Goal: Communication & Community: Share content

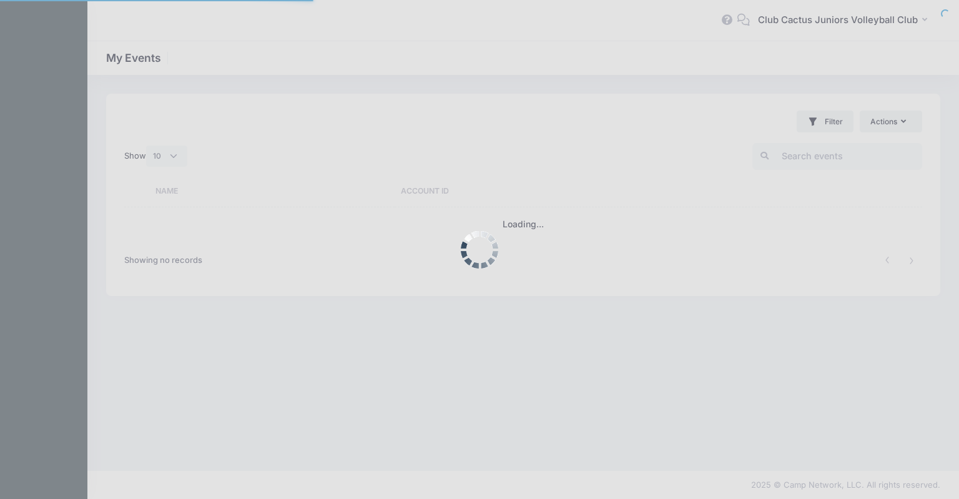
select select "10"
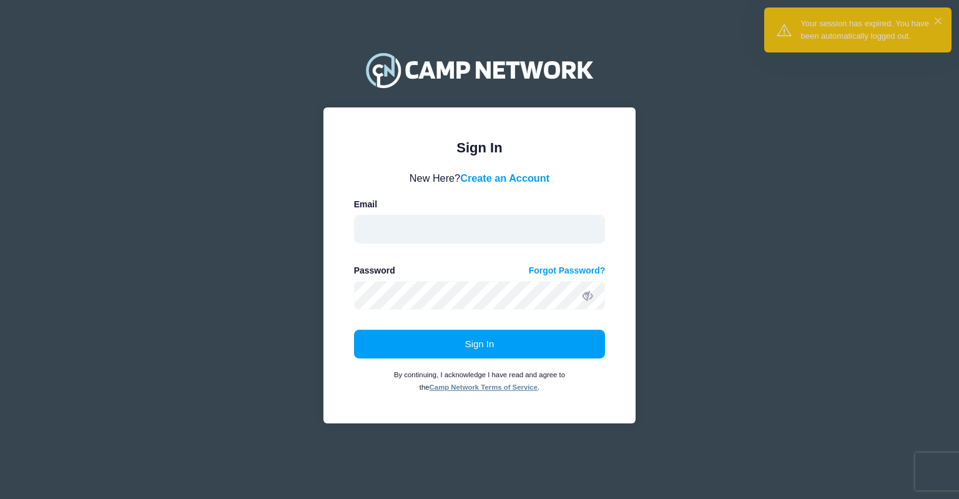
click at [392, 229] on input "email" at bounding box center [480, 229] width 252 height 29
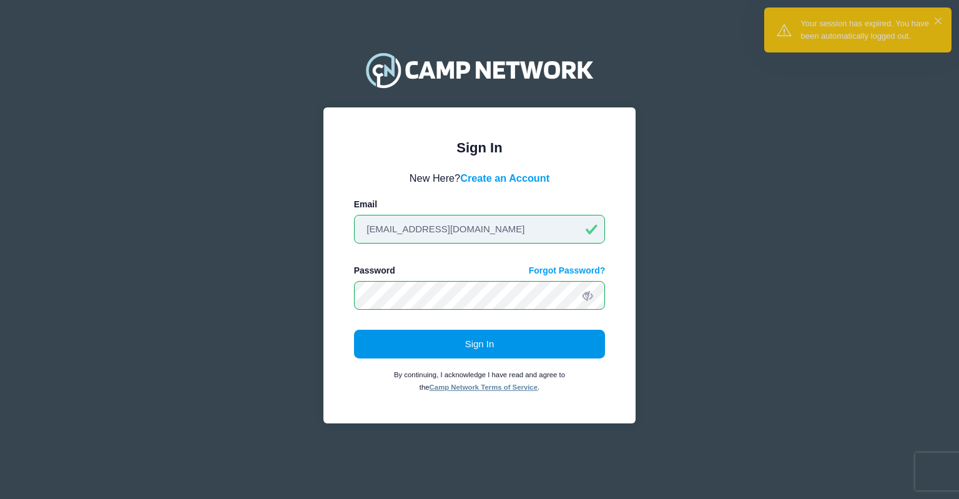
type input "director@clubcactusvolleyball.com"
click at [462, 337] on button "Sign In" at bounding box center [480, 344] width 252 height 29
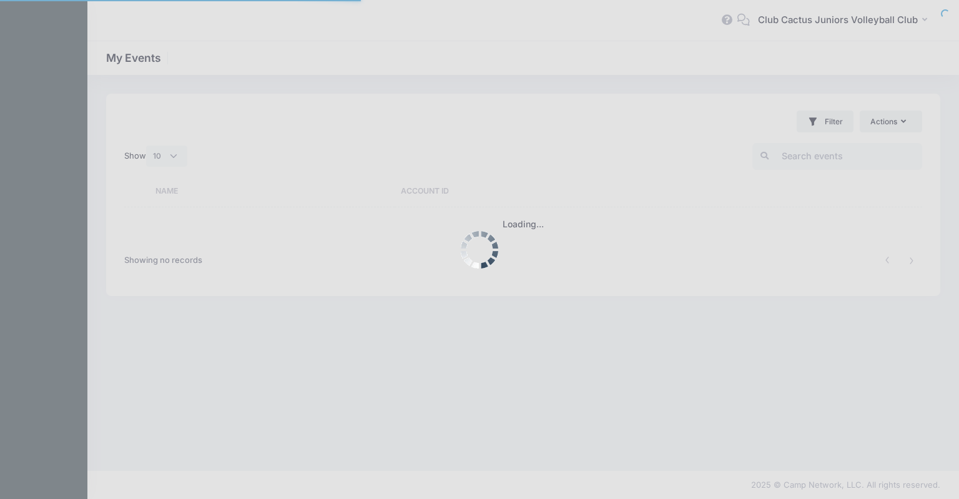
select select "10"
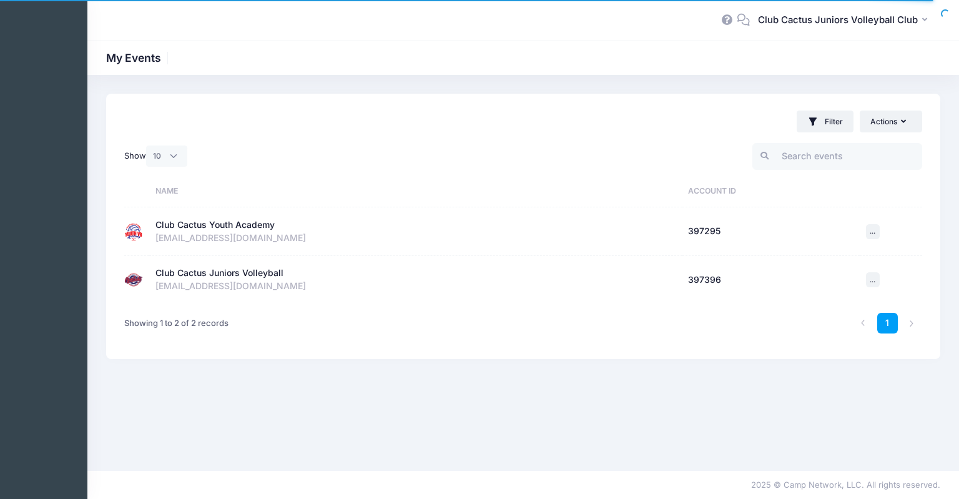
click at [263, 230] on div "Club Cactus Youth Academy" at bounding box center [214, 225] width 119 height 13
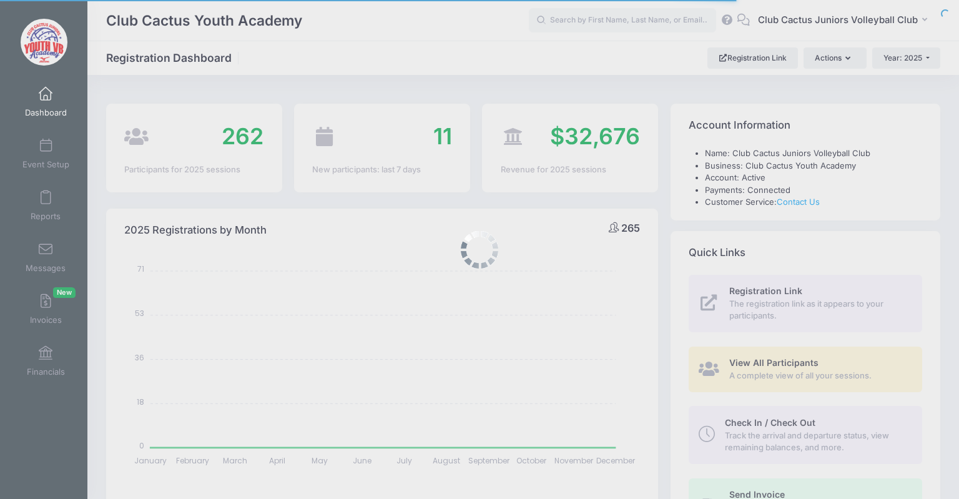
select select
click at [45, 260] on body "Processing Request Please wait... Processing Request Please wait... Processing …" at bounding box center [479, 249] width 959 height 499
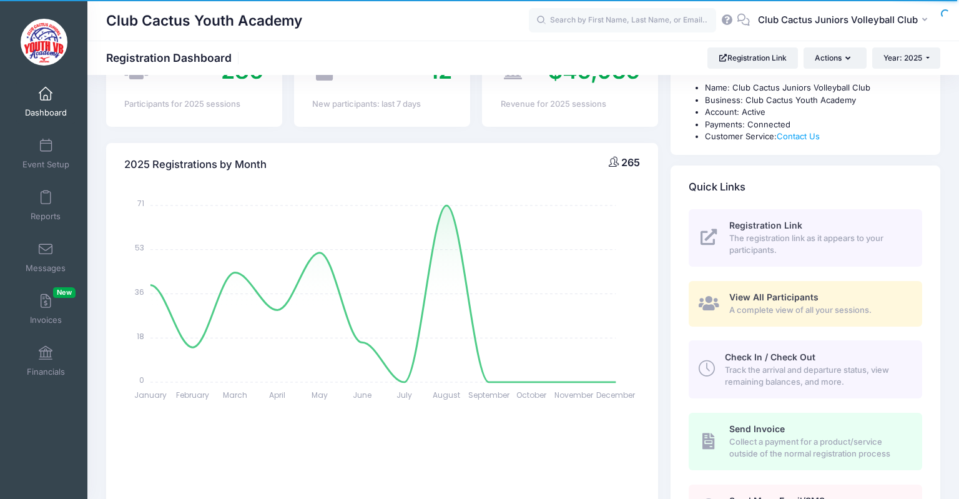
scroll to position [330, 0]
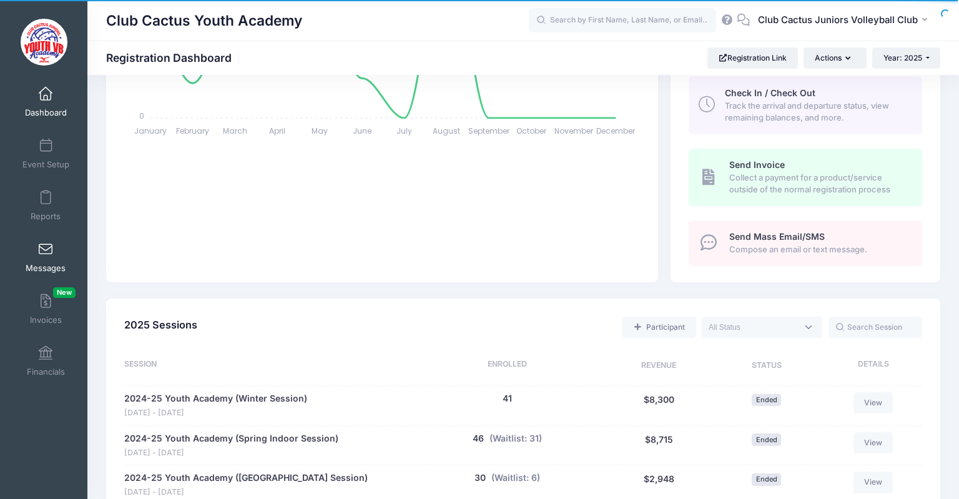
click at [46, 250] on span at bounding box center [46, 250] width 0 height 14
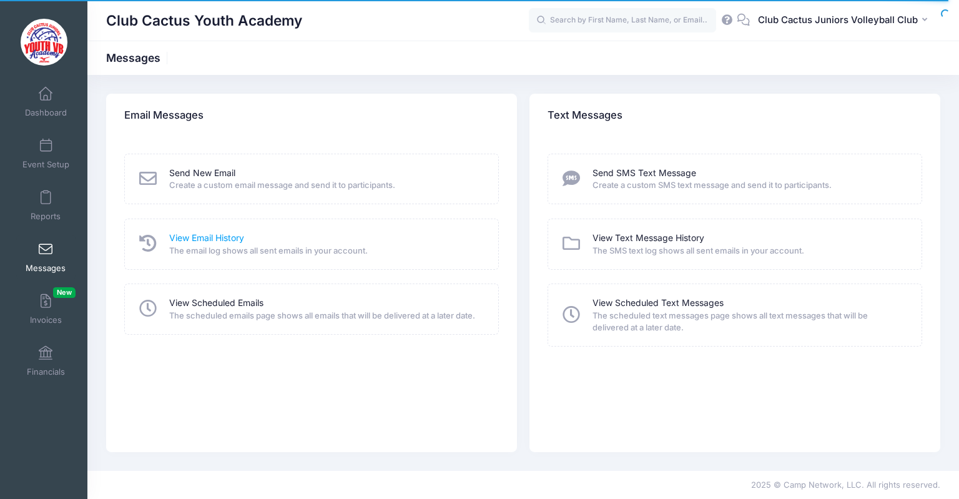
click at [230, 237] on link "View Email History" at bounding box center [206, 238] width 75 height 13
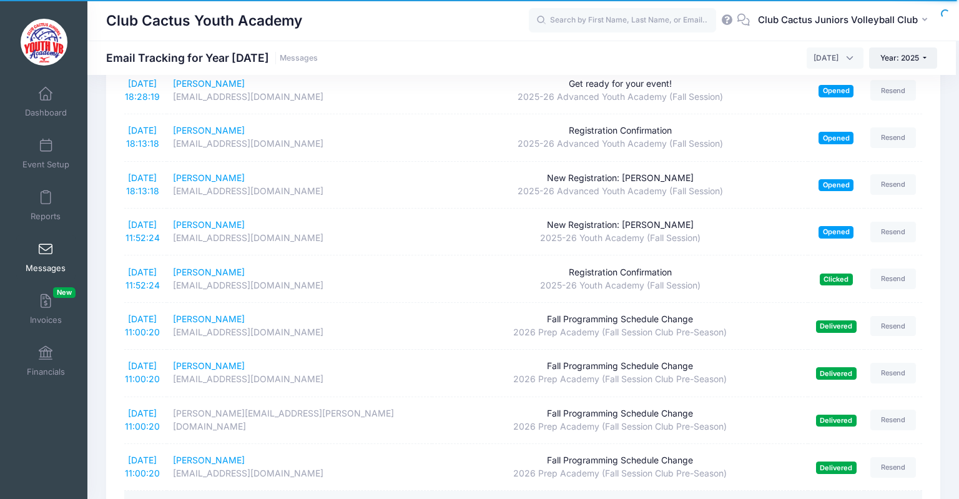
scroll to position [2116, 0]
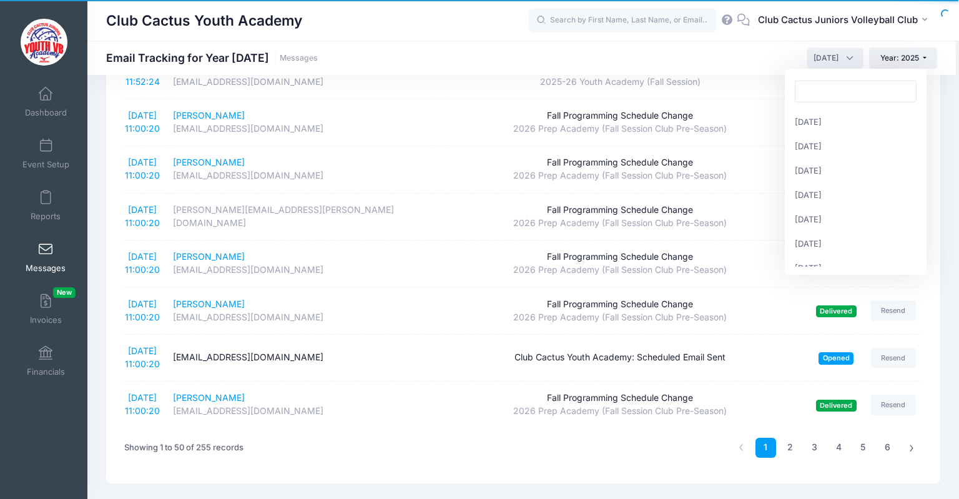
click at [846, 59] on span "[DATE]" at bounding box center [835, 57] width 57 height 21
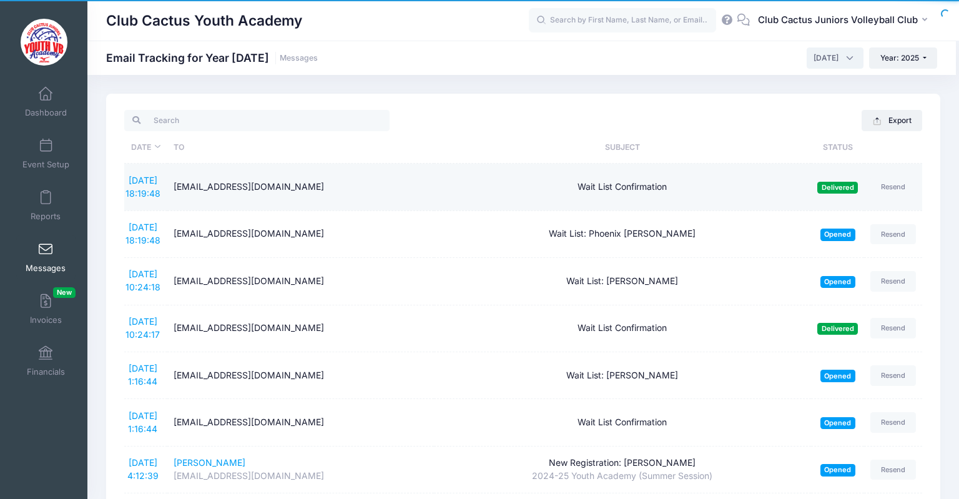
scroll to position [330, 0]
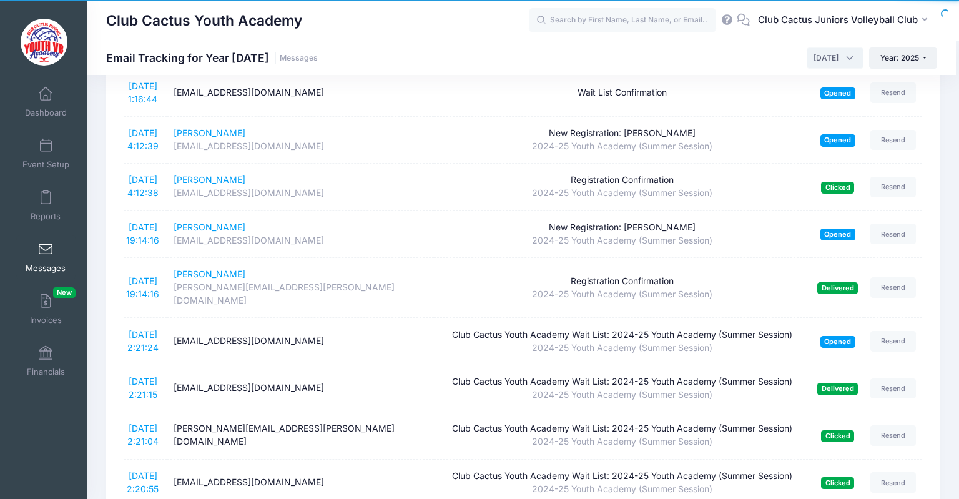
click at [852, 56] on span "June 2025" at bounding box center [835, 57] width 57 height 21
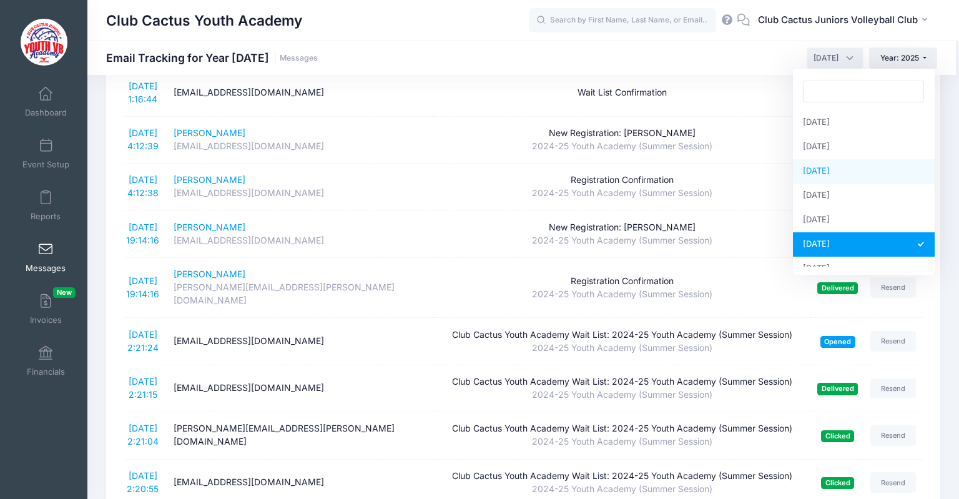
scroll to position [0, 0]
select select "1"
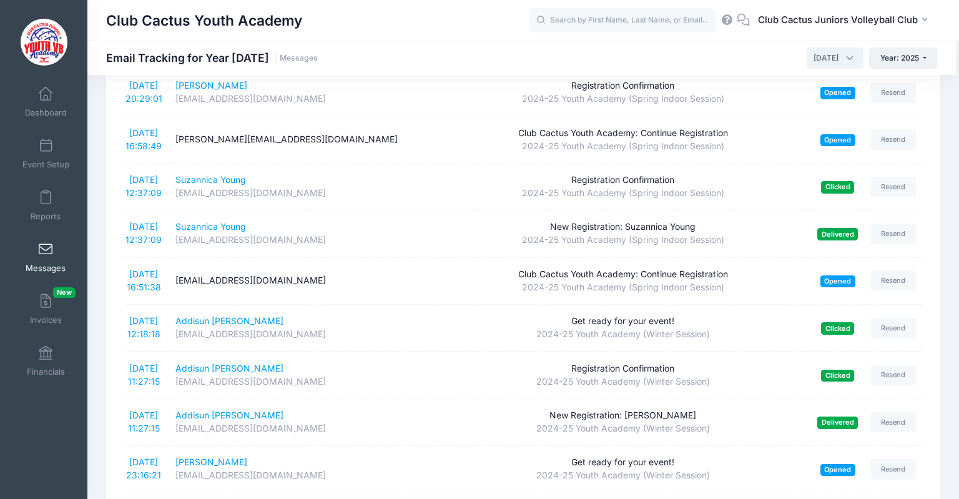
scroll to position [2116, 0]
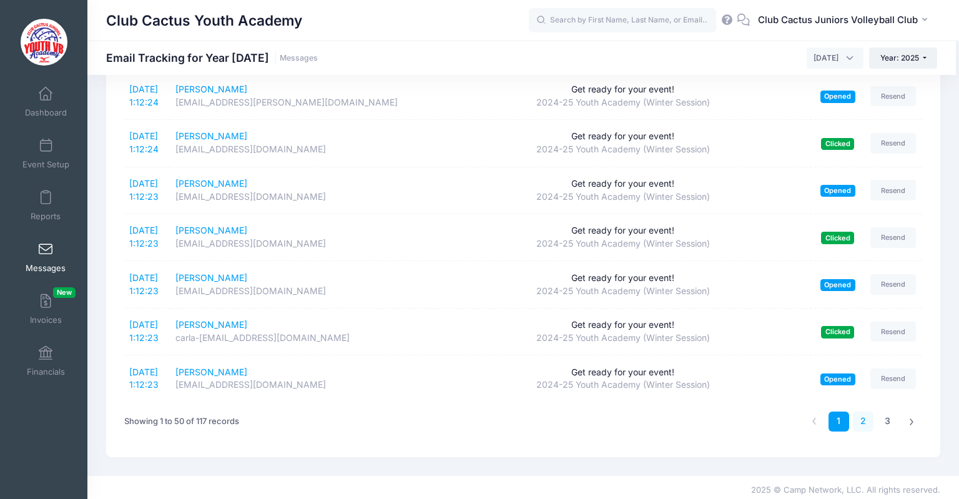
click at [866, 420] on link "2" at bounding box center [863, 422] width 21 height 21
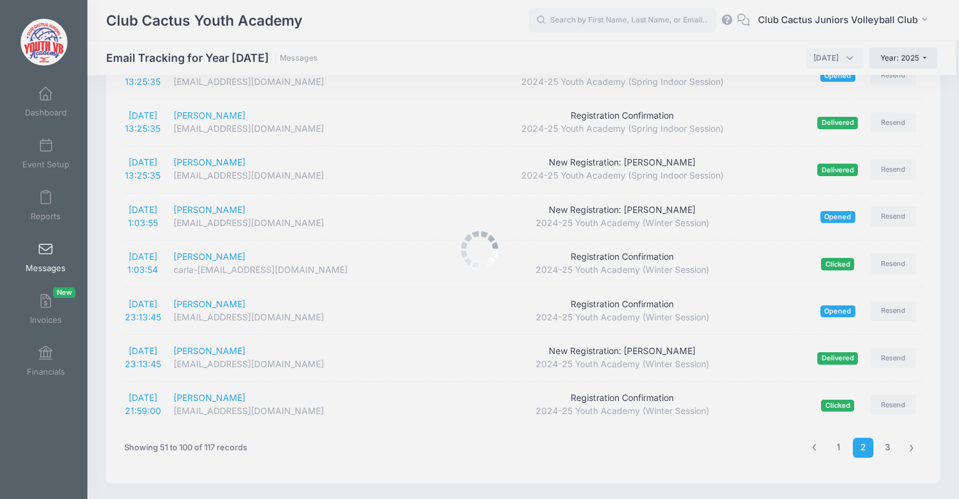
scroll to position [2115, 0]
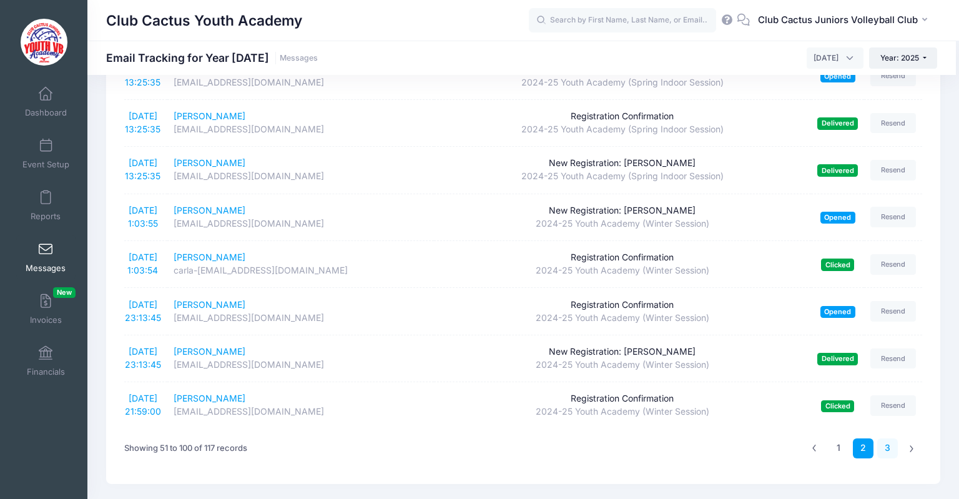
click at [881, 438] on link "3" at bounding box center [887, 448] width 21 height 21
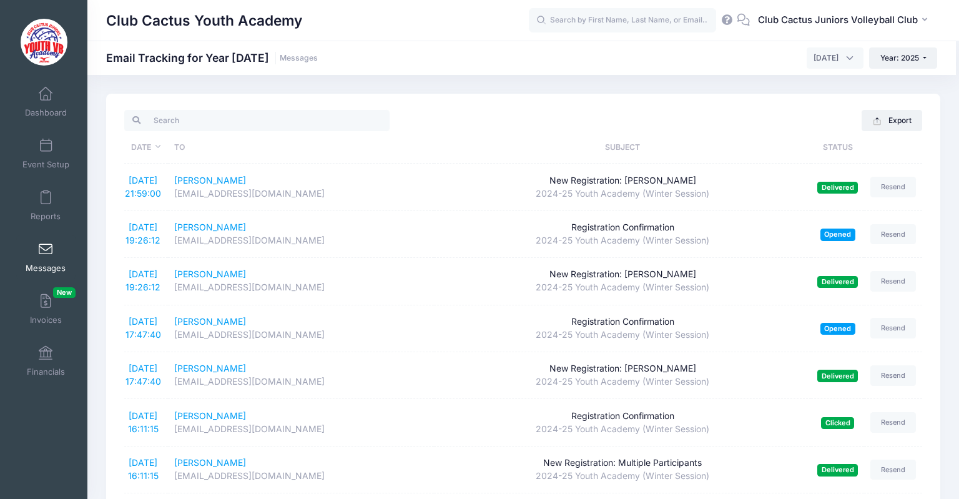
scroll to position [565, 0]
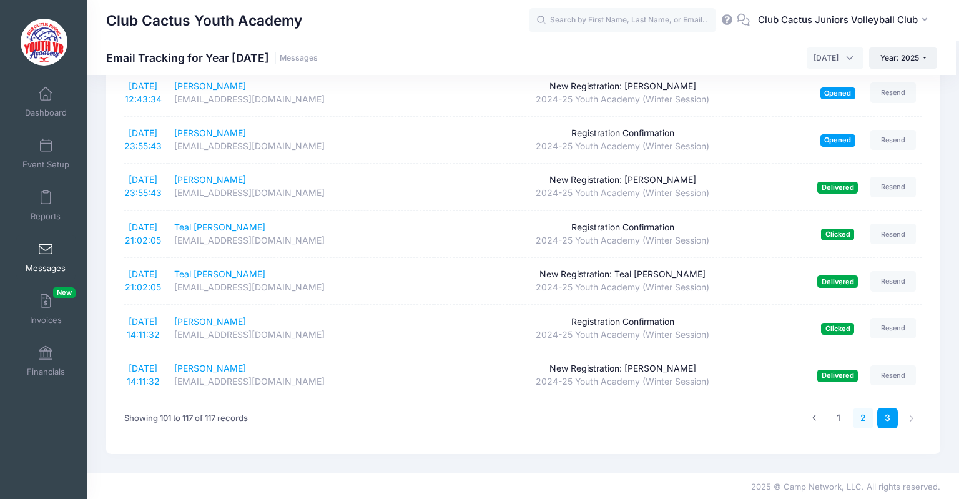
click at [867, 418] on link "2" at bounding box center [863, 418] width 21 height 21
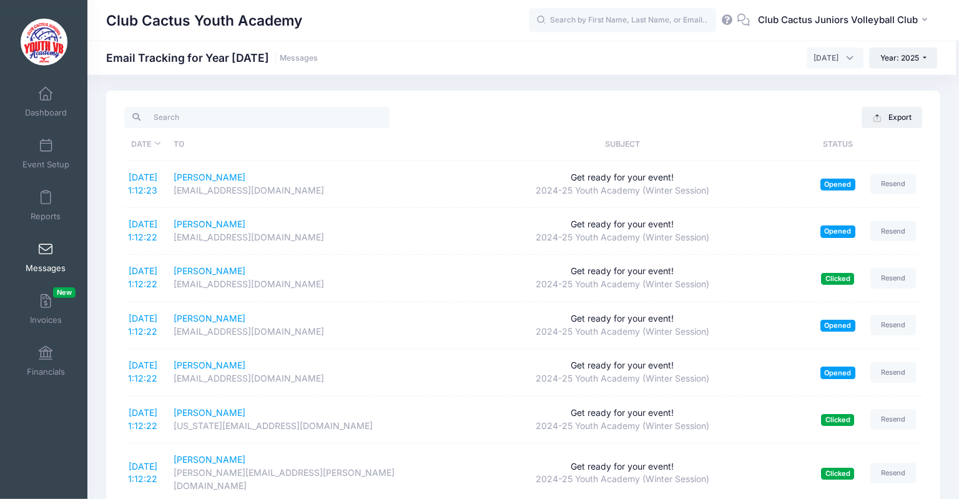
scroll to position [0, 0]
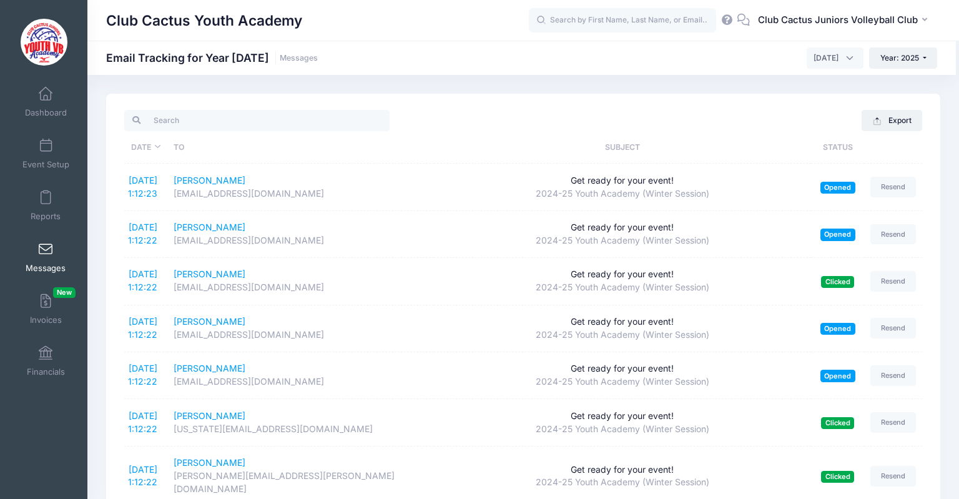
click at [846, 62] on span "January 2025" at bounding box center [835, 57] width 57 height 21
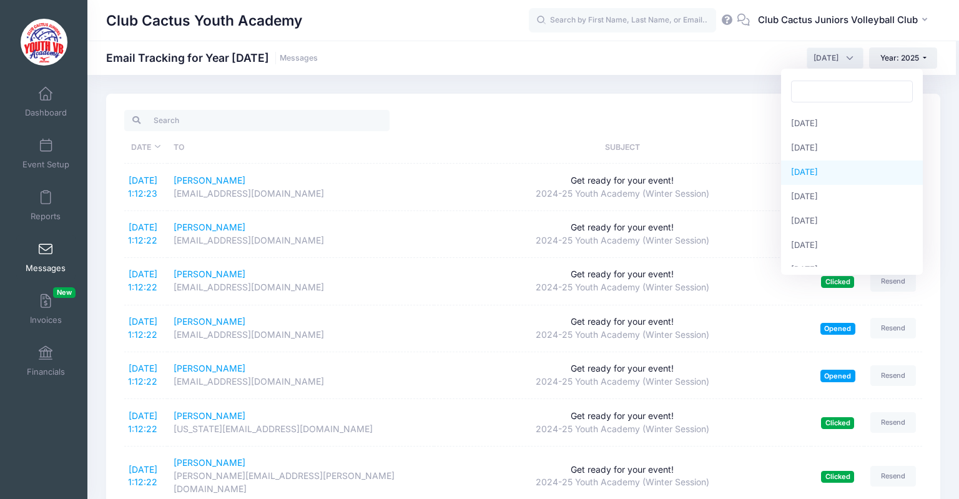
scroll to position [60, 0]
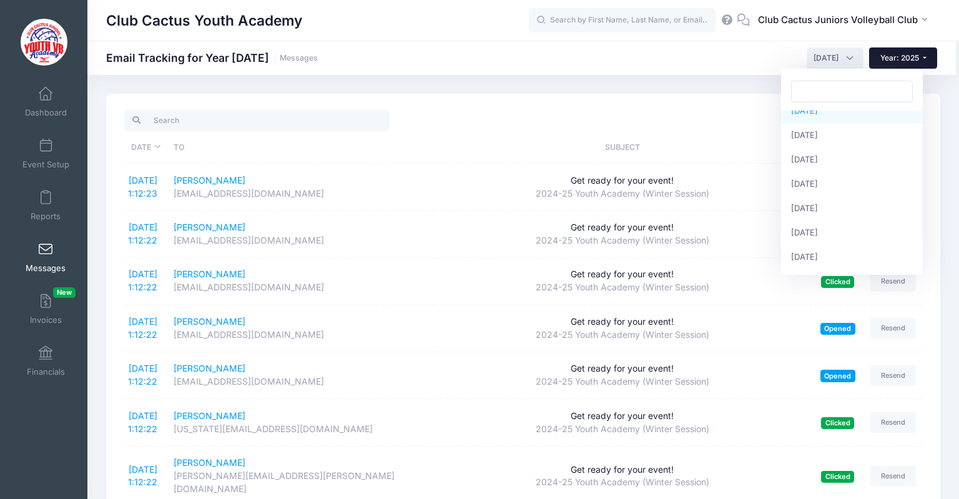
click at [897, 60] on span "Year: 2025" at bounding box center [900, 57] width 39 height 9
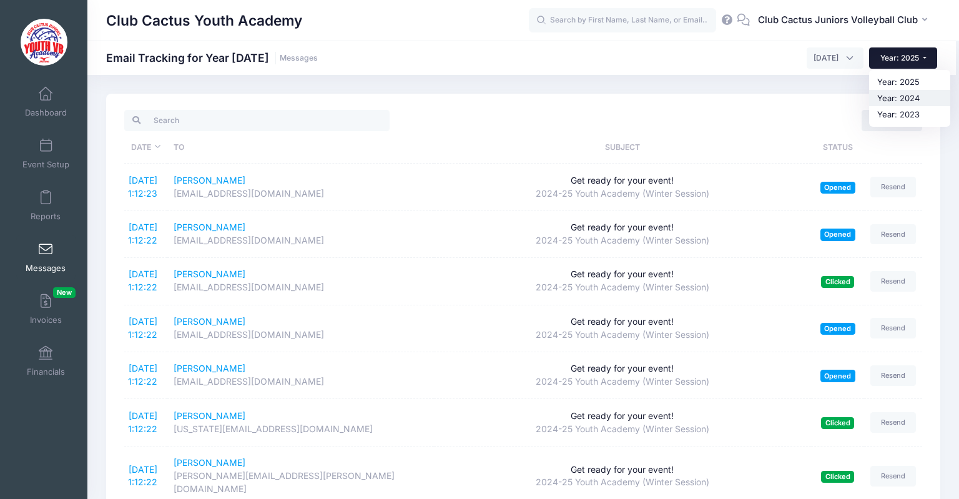
click at [900, 103] on link "Year: 2024" at bounding box center [909, 98] width 81 height 16
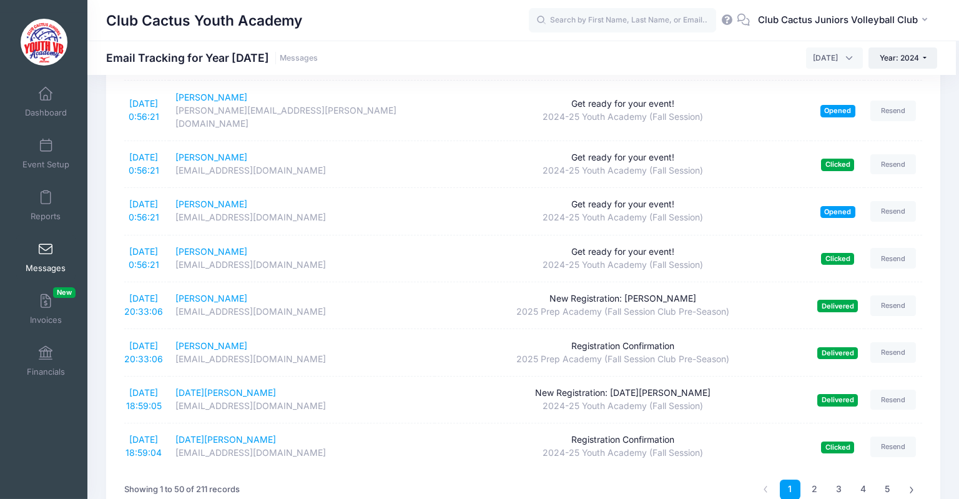
scroll to position [2116, 0]
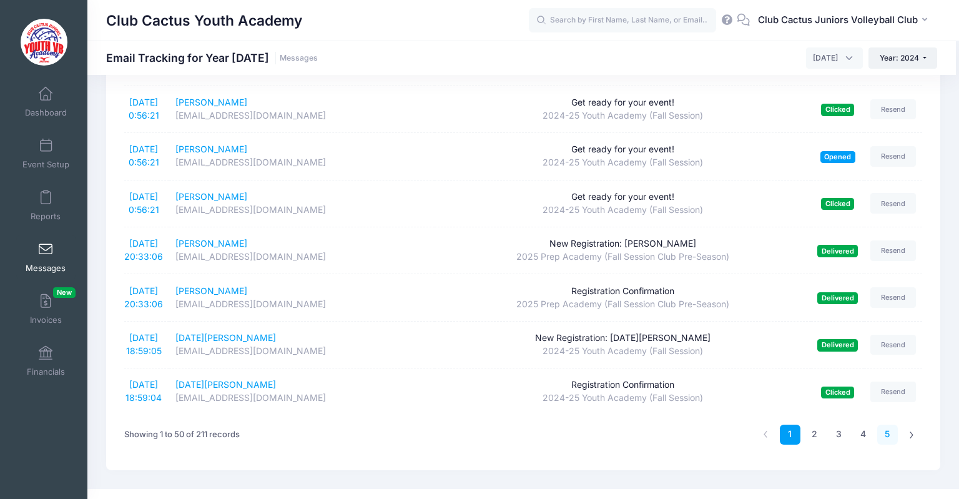
click at [886, 425] on link "5" at bounding box center [887, 435] width 21 height 21
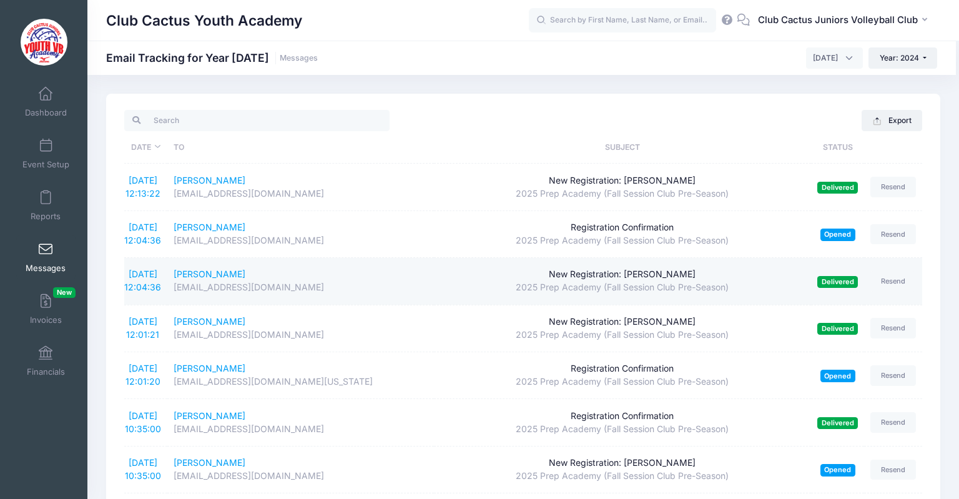
scroll to position [283, 0]
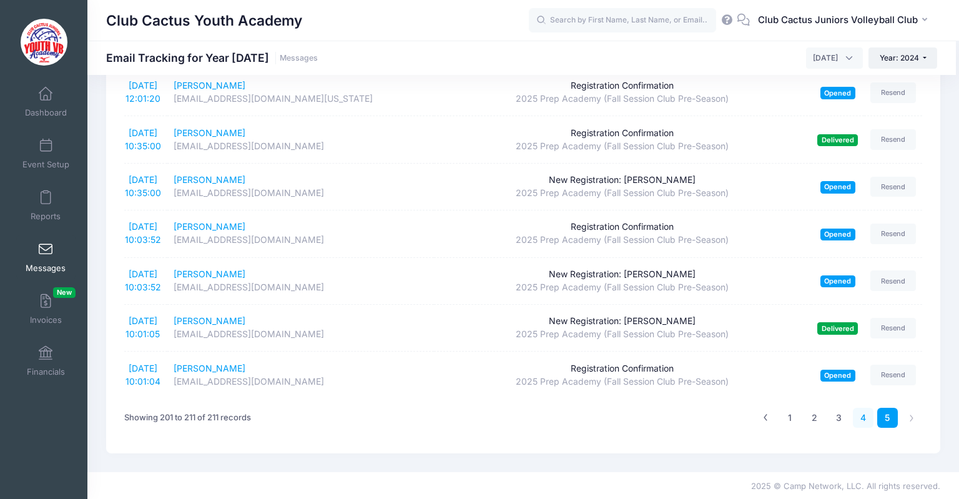
click at [869, 412] on link "4" at bounding box center [863, 418] width 21 height 21
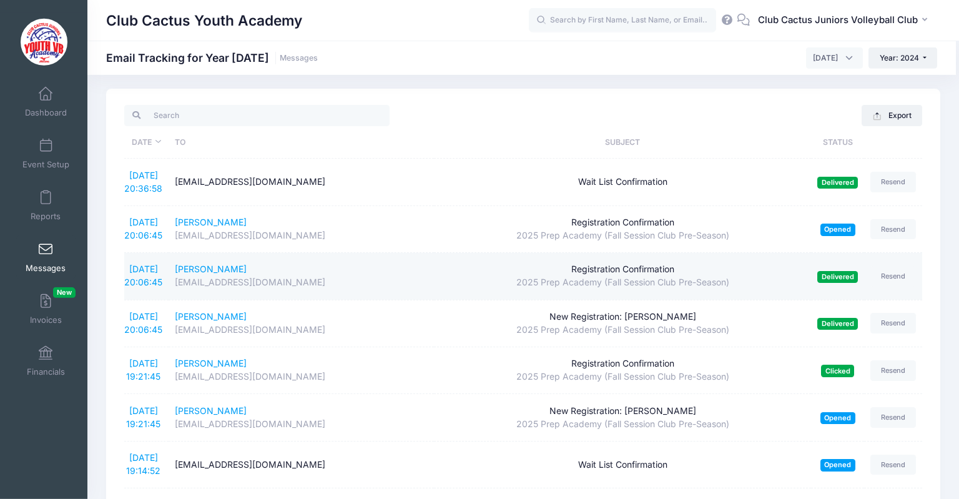
scroll to position [0, 0]
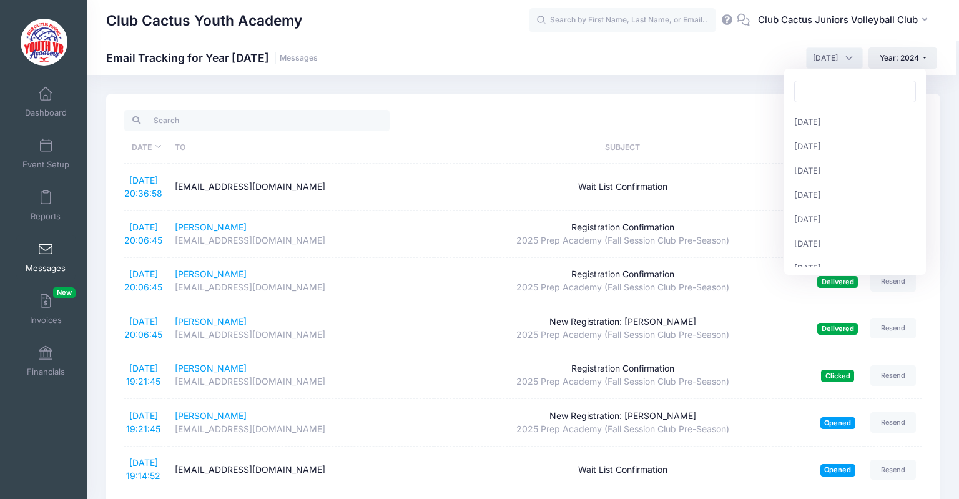
click at [833, 59] on span "August 2024" at bounding box center [825, 57] width 25 height 11
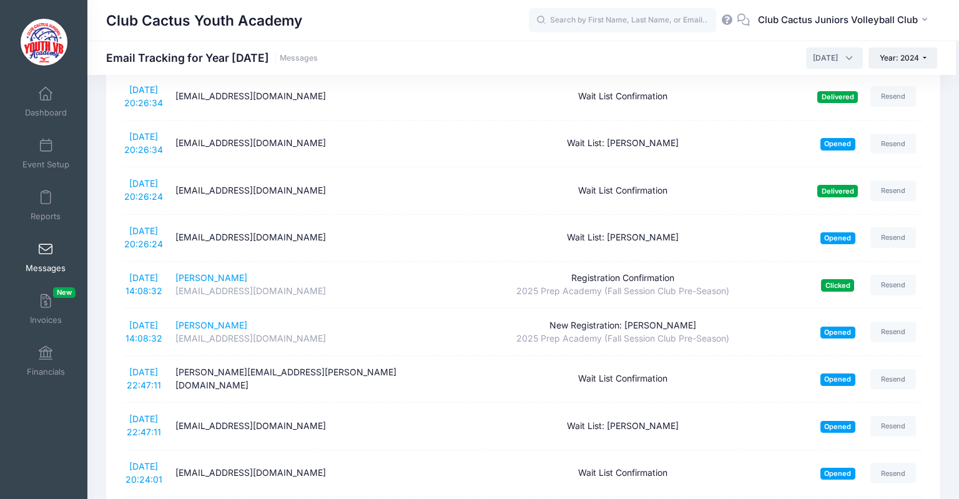
scroll to position [2128, 0]
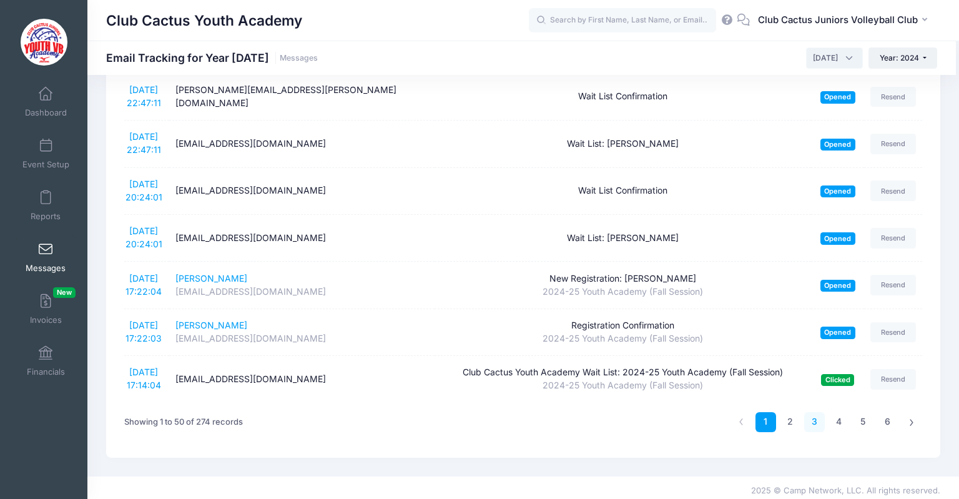
click at [812, 412] on link "3" at bounding box center [814, 422] width 21 height 21
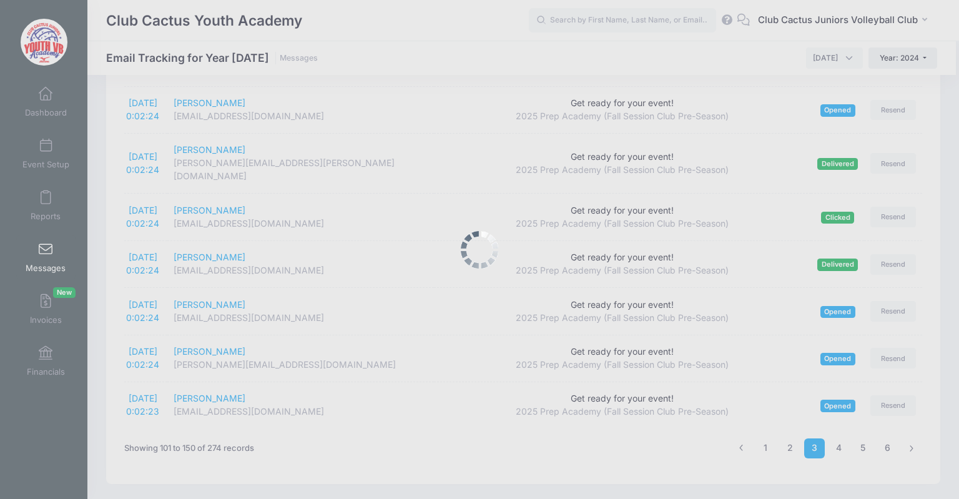
scroll to position [2115, 0]
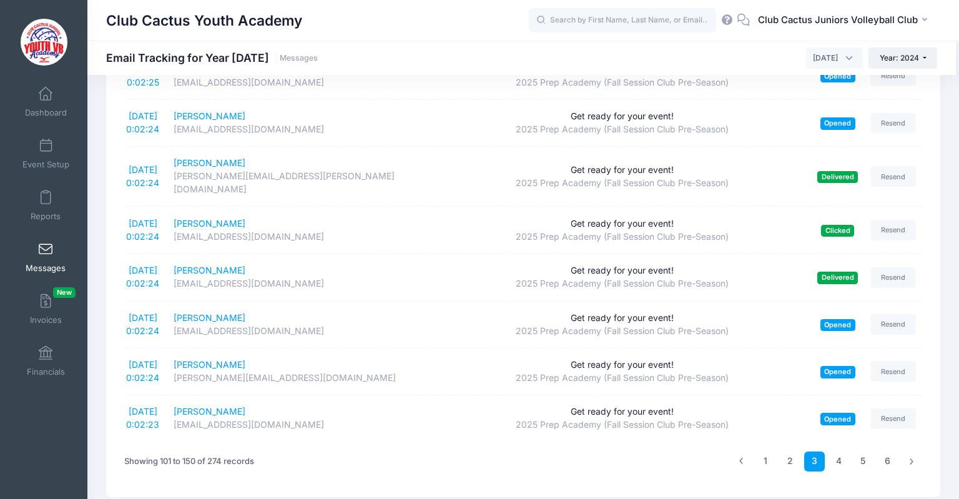
click at [851, 451] on ul "1 2 3 4 5 6" at bounding box center [826, 461] width 191 height 21
click at [844, 451] on link "4" at bounding box center [839, 461] width 21 height 21
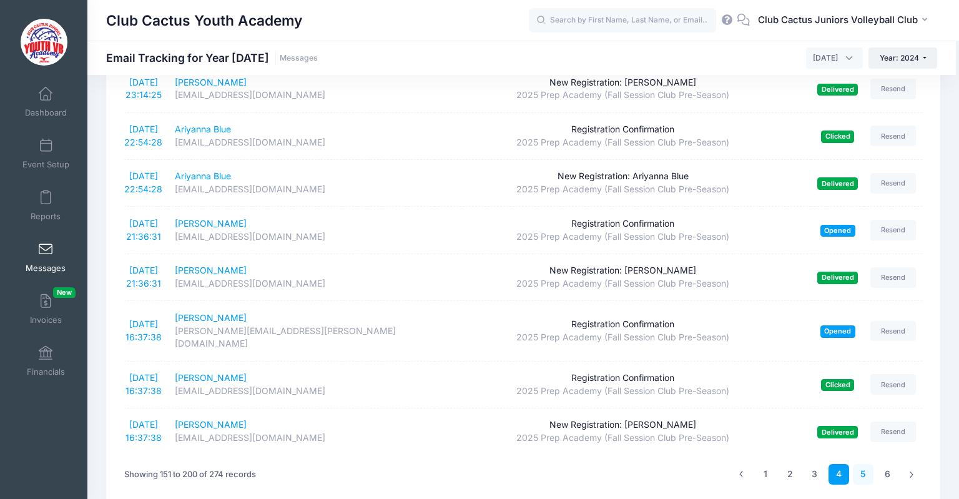
click at [868, 464] on link "5" at bounding box center [863, 474] width 21 height 21
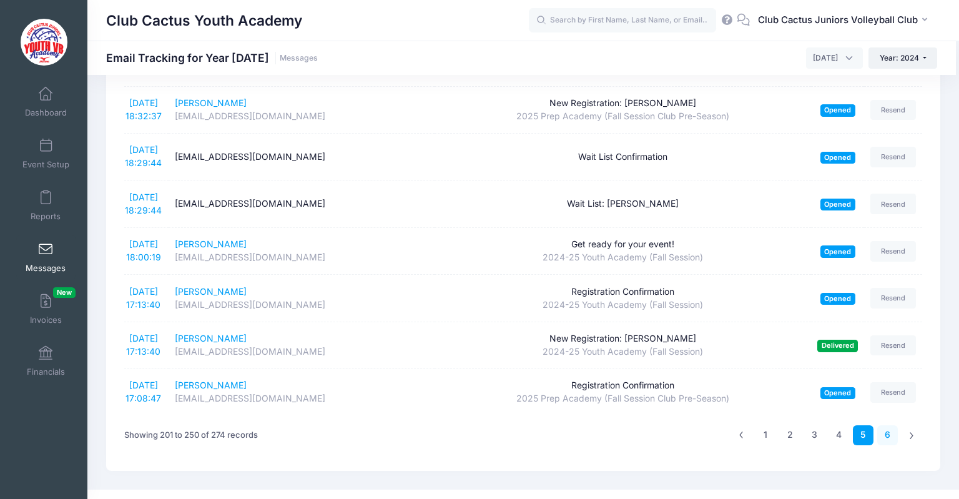
click at [890, 425] on link "6" at bounding box center [887, 435] width 21 height 21
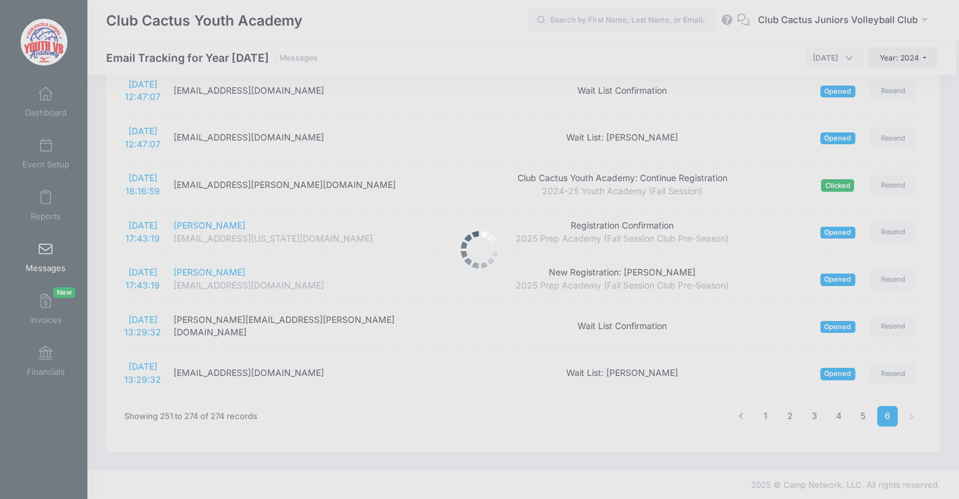
scroll to position [894, 0]
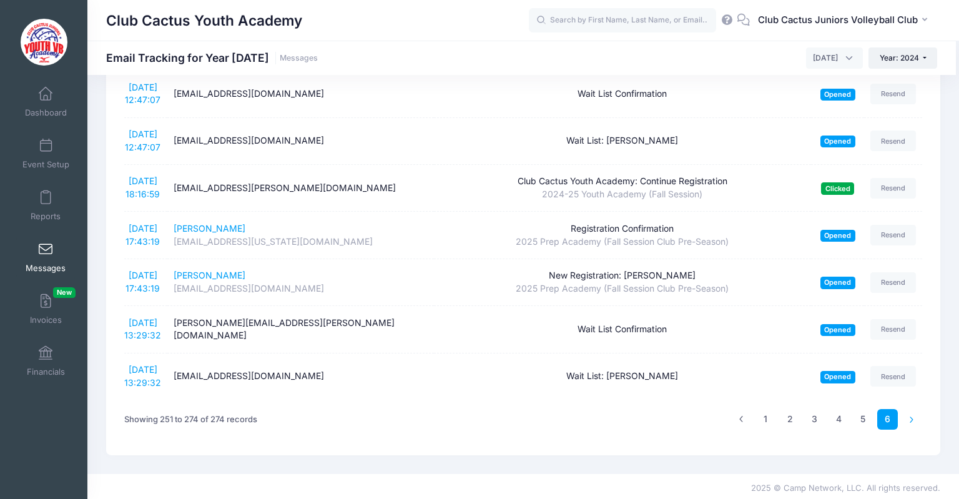
click at [913, 418] on li at bounding box center [912, 419] width 21 height 21
click at [859, 423] on link "5" at bounding box center [863, 419] width 21 height 21
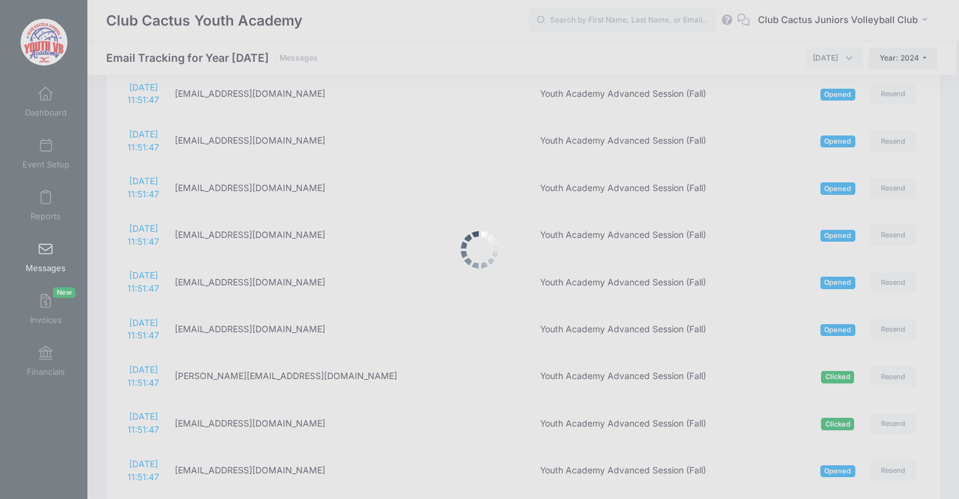
scroll to position [2115, 0]
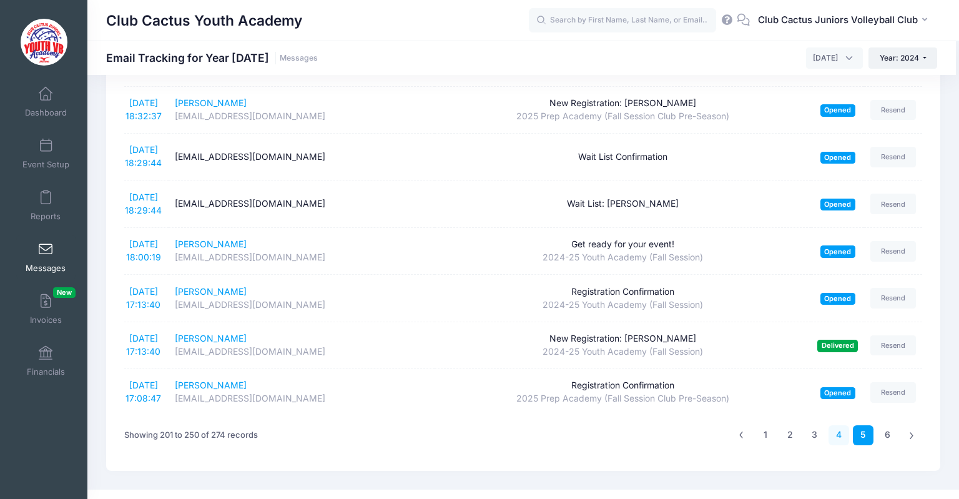
click at [844, 425] on link "4" at bounding box center [839, 435] width 21 height 21
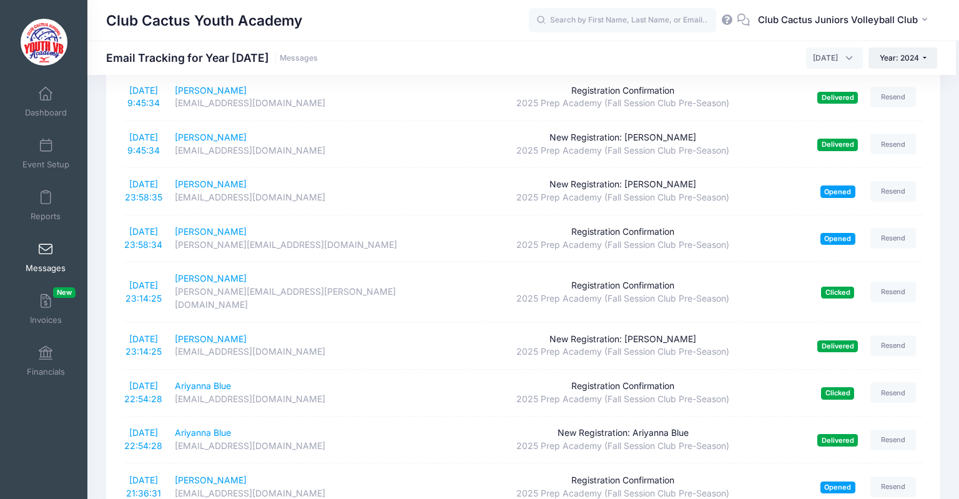
scroll to position [2116, 0]
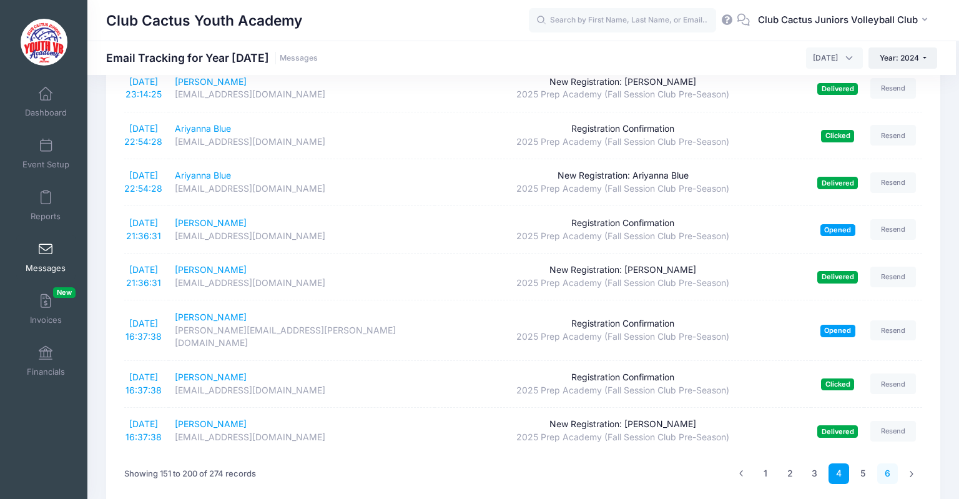
click at [884, 463] on link "6" at bounding box center [887, 473] width 21 height 21
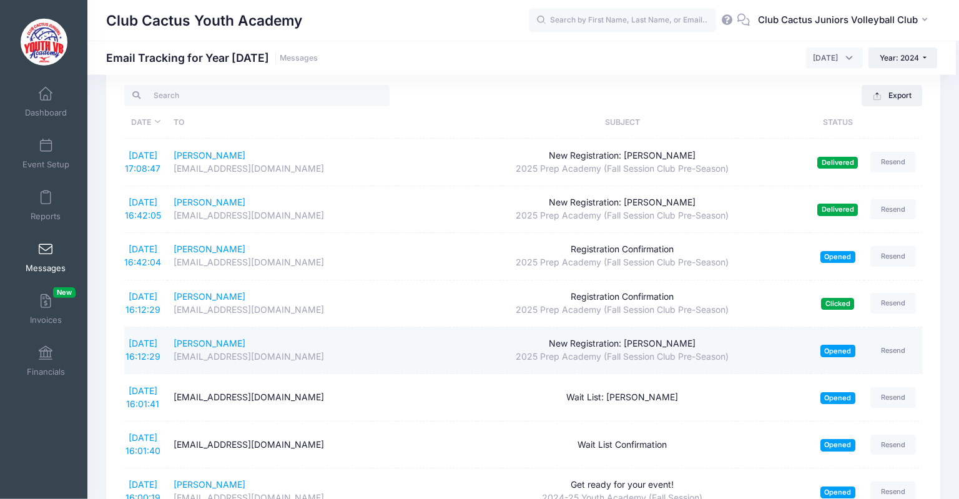
scroll to position [0, 0]
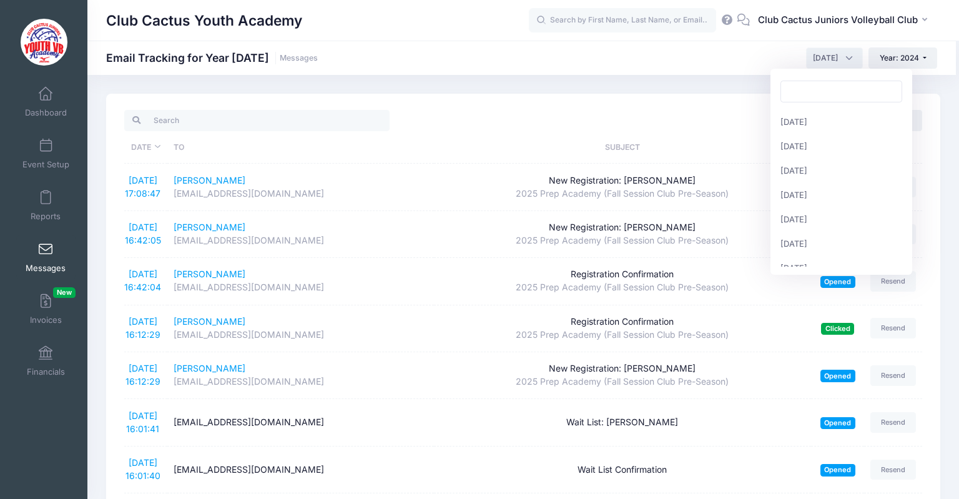
click at [838, 62] on span "September 2024" at bounding box center [834, 57] width 57 height 21
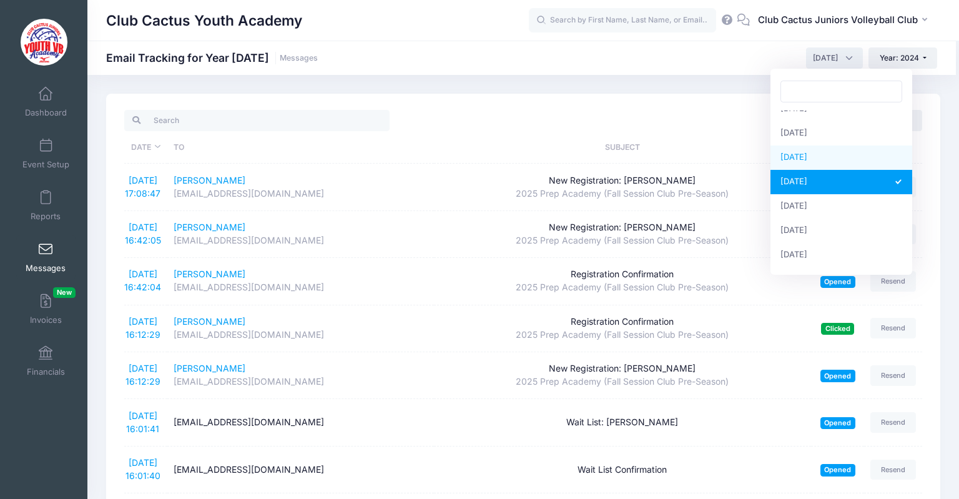
select select "8"
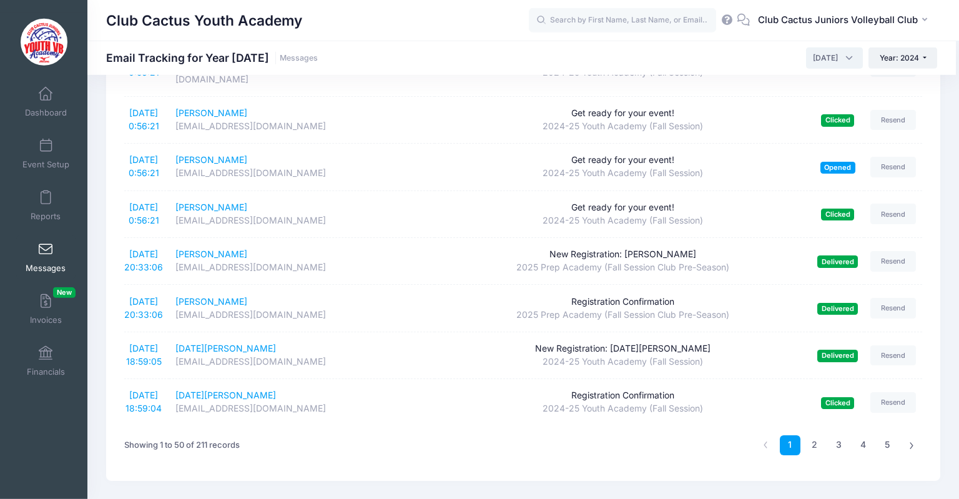
scroll to position [2116, 0]
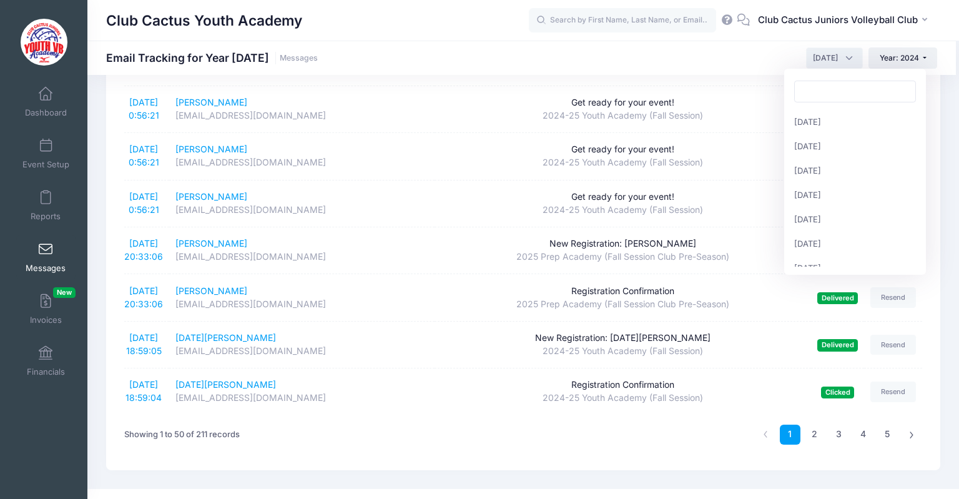
click at [850, 62] on span "August 2024" at bounding box center [834, 57] width 57 height 21
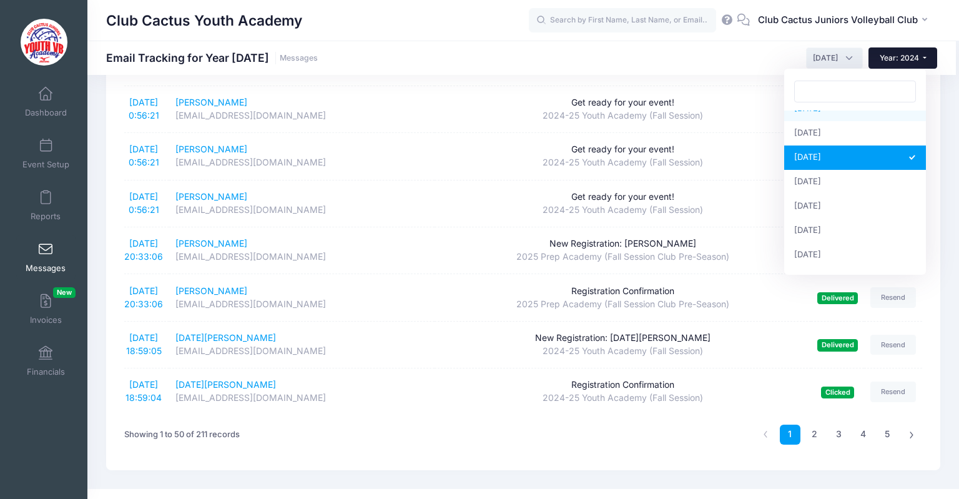
click at [917, 54] on span "Year: 2024" at bounding box center [899, 57] width 39 height 9
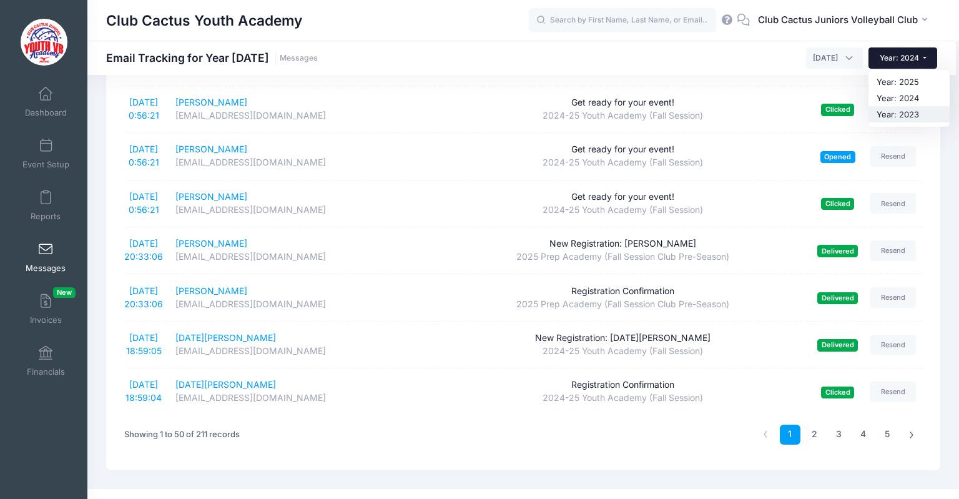
click at [917, 116] on link "Year: 2023" at bounding box center [909, 114] width 81 height 16
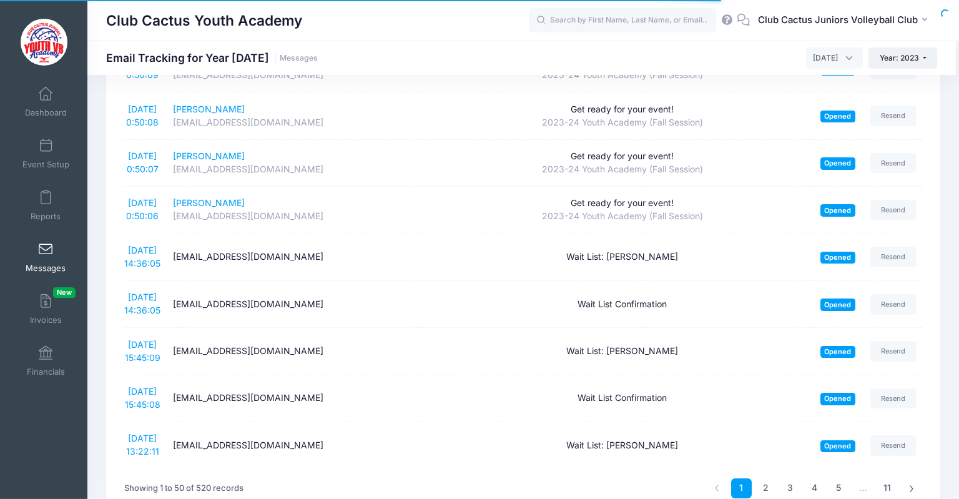
scroll to position [2116, 0]
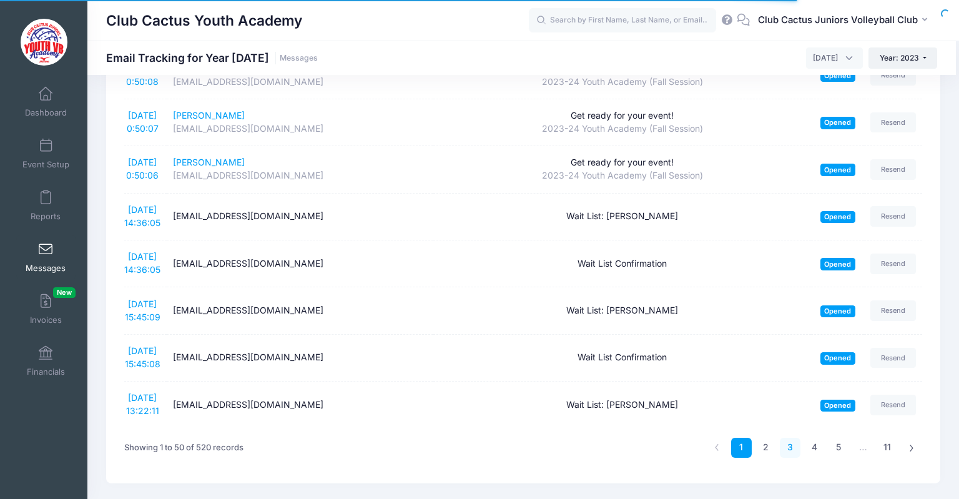
click at [782, 438] on link "3" at bounding box center [790, 448] width 21 height 21
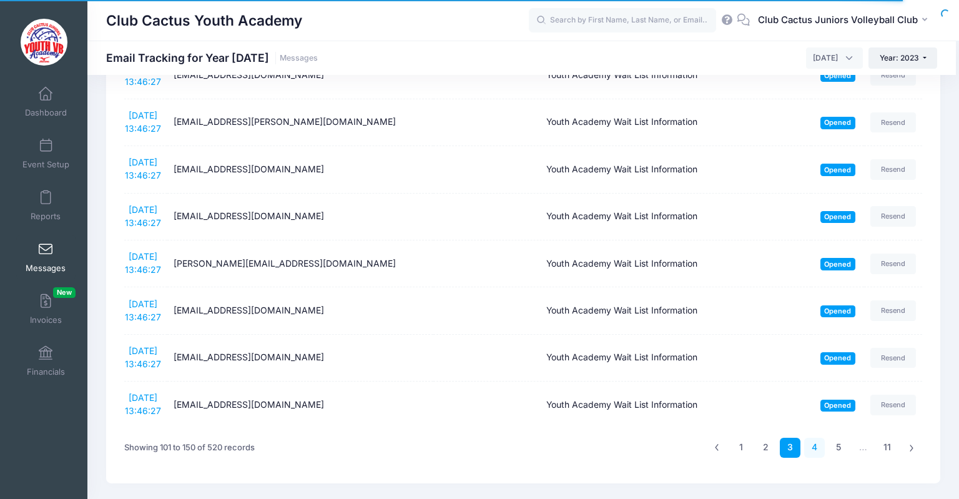
click at [819, 443] on link "4" at bounding box center [814, 448] width 21 height 21
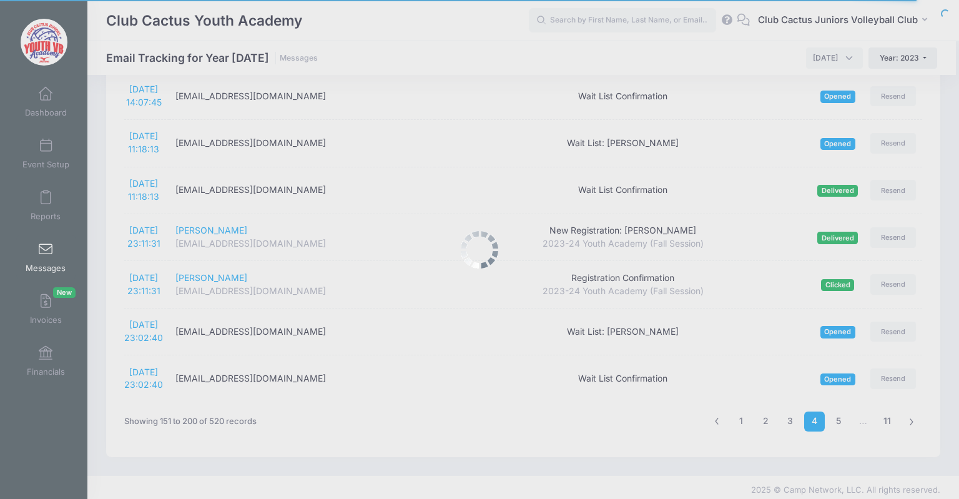
scroll to position [2115, 0]
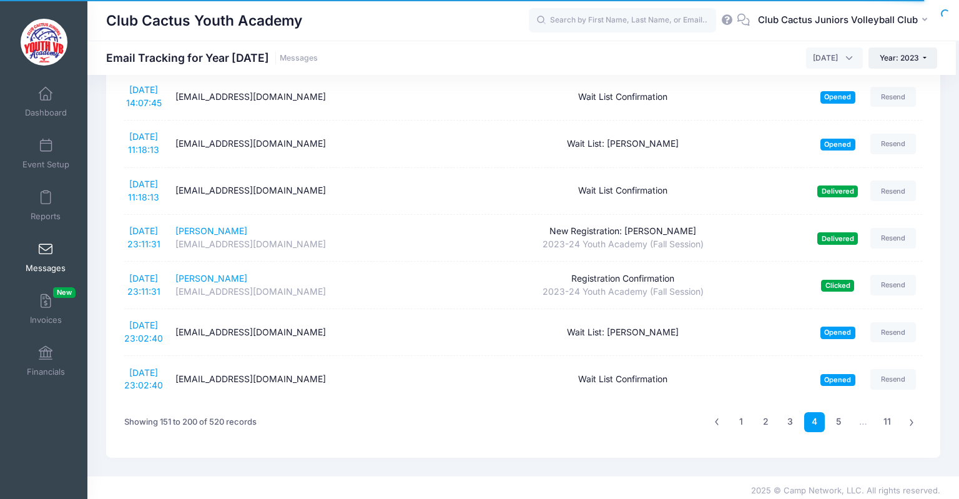
click at [836, 433] on div "1 2 3 4 5 … 11" at bounding box center [814, 422] width 215 height 39
click at [839, 418] on link "5" at bounding box center [839, 422] width 21 height 21
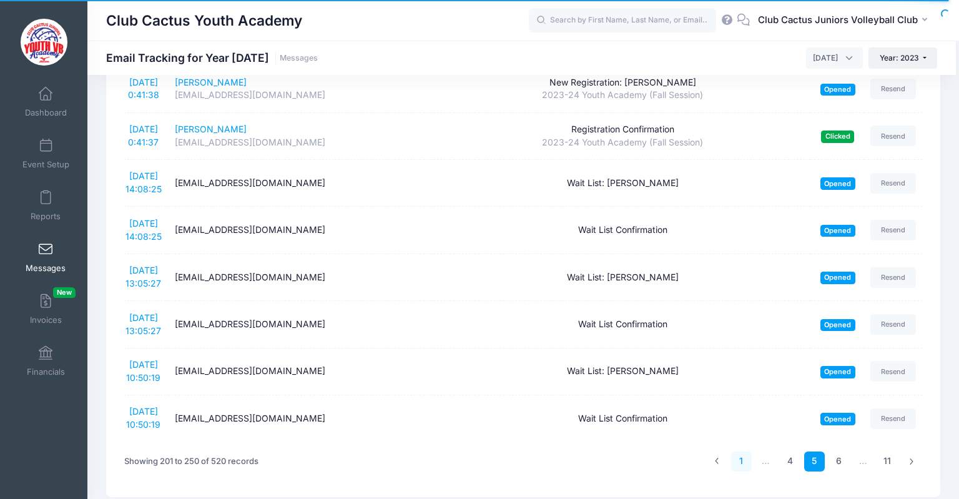
click at [746, 456] on link "1" at bounding box center [741, 461] width 21 height 21
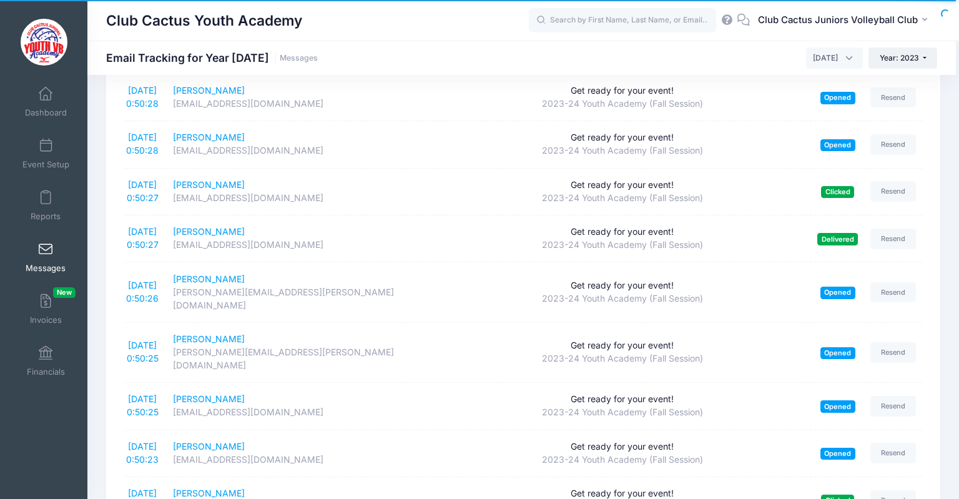
scroll to position [0, 0]
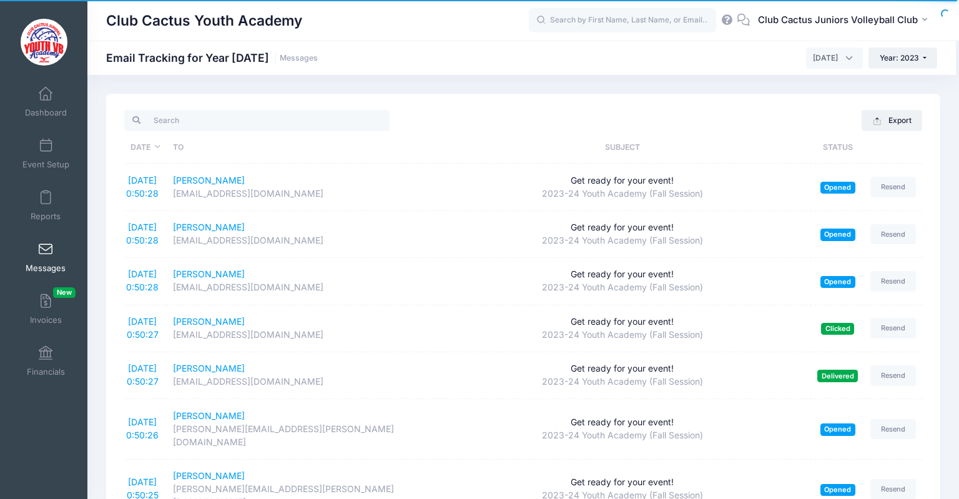
click at [847, 57] on span "August 2023" at bounding box center [834, 57] width 57 height 21
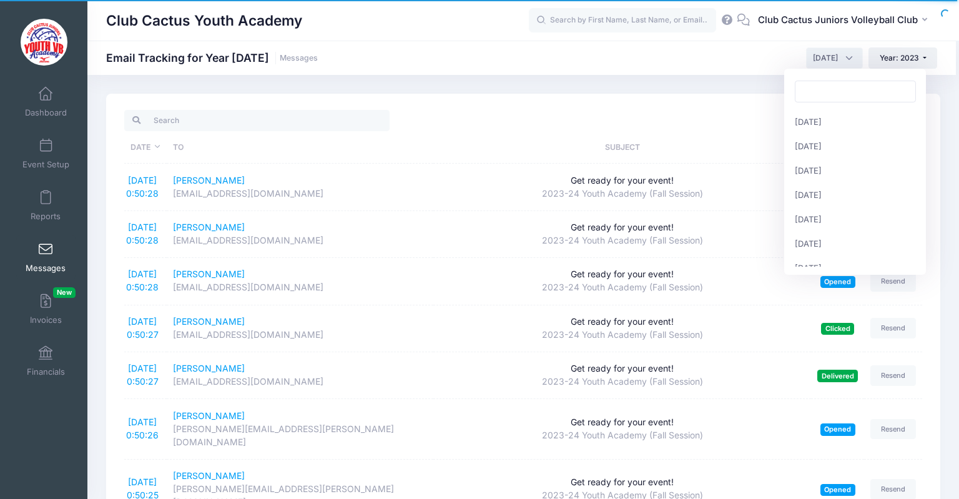
scroll to position [122, 0]
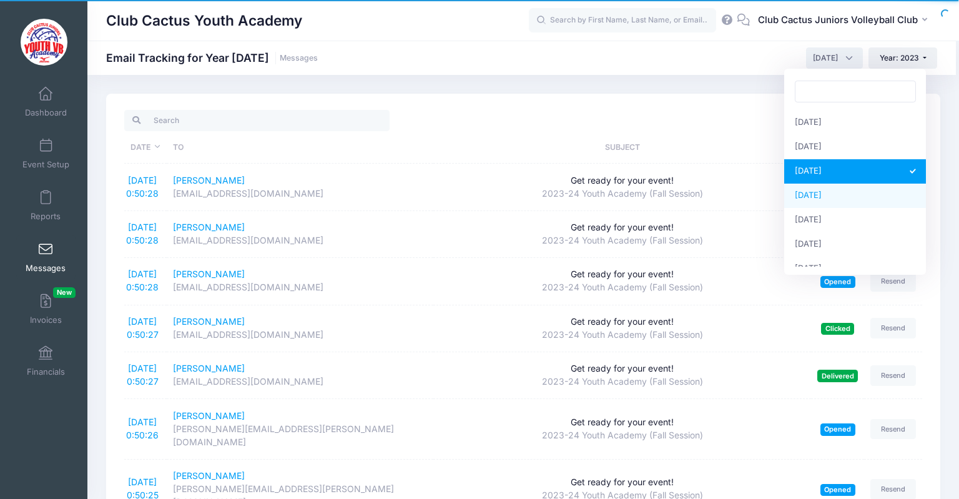
select select "9"
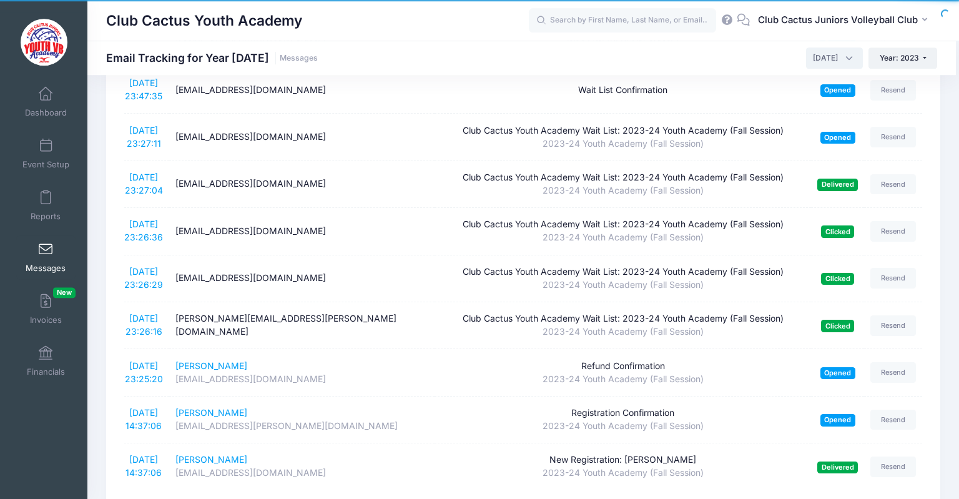
scroll to position [2116, 0]
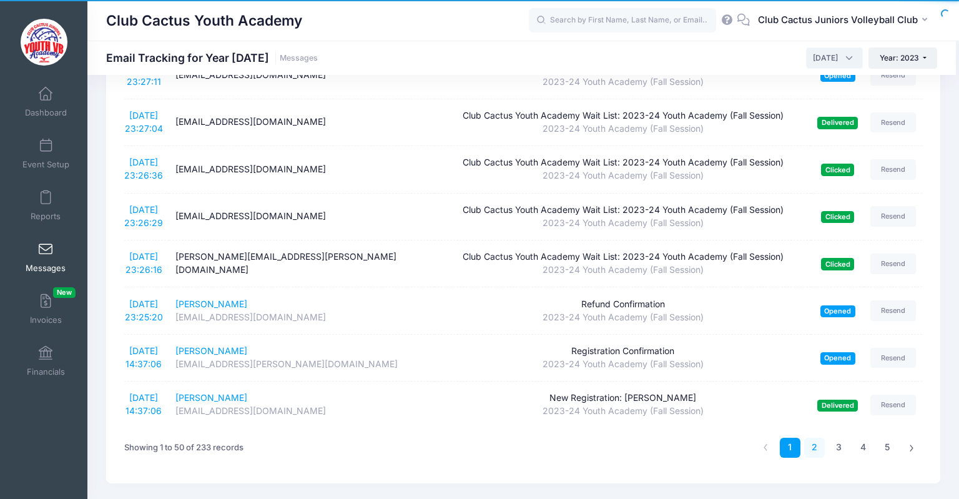
click at [814, 438] on link "2" at bounding box center [814, 448] width 21 height 21
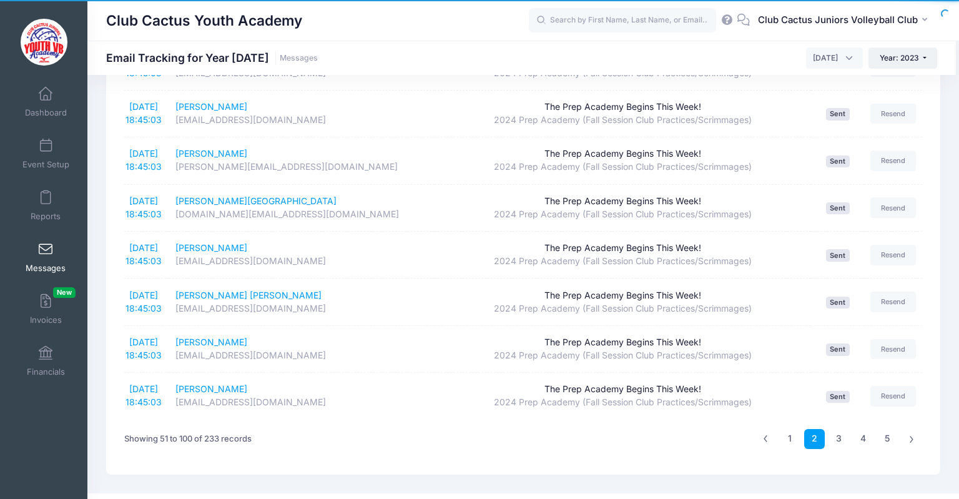
scroll to position [2128, 0]
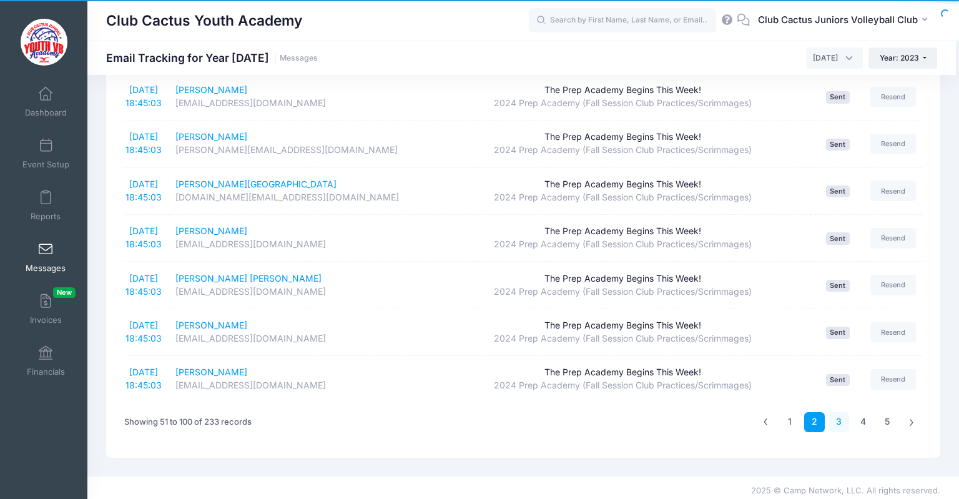
click at [838, 422] on link "3" at bounding box center [839, 422] width 21 height 21
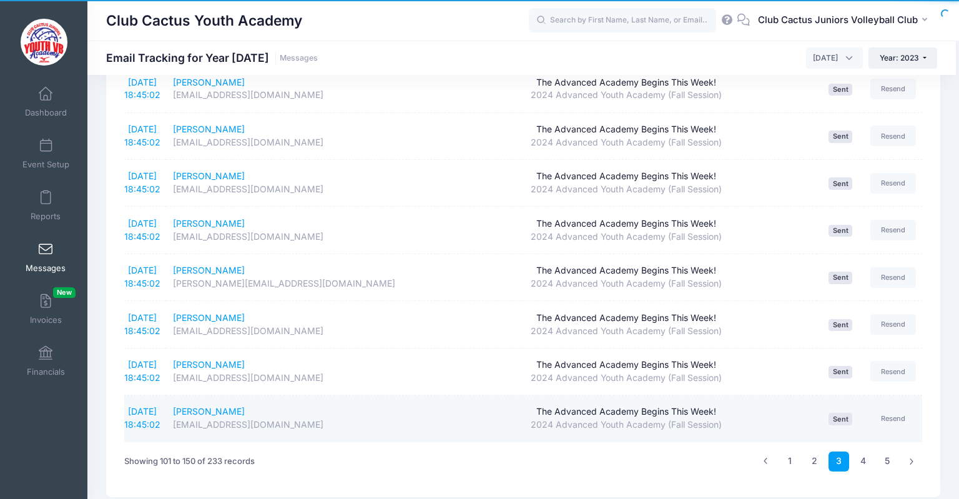
scroll to position [2116, 0]
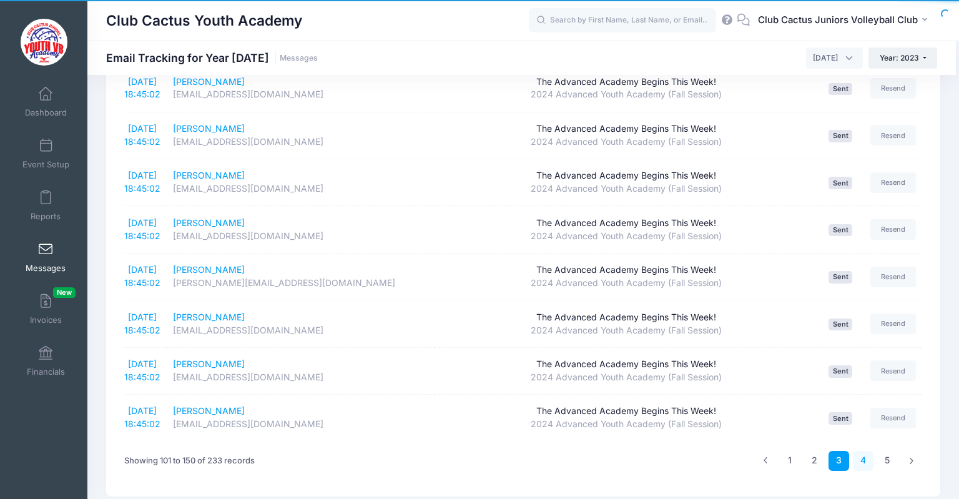
click at [868, 451] on link "4" at bounding box center [863, 461] width 21 height 21
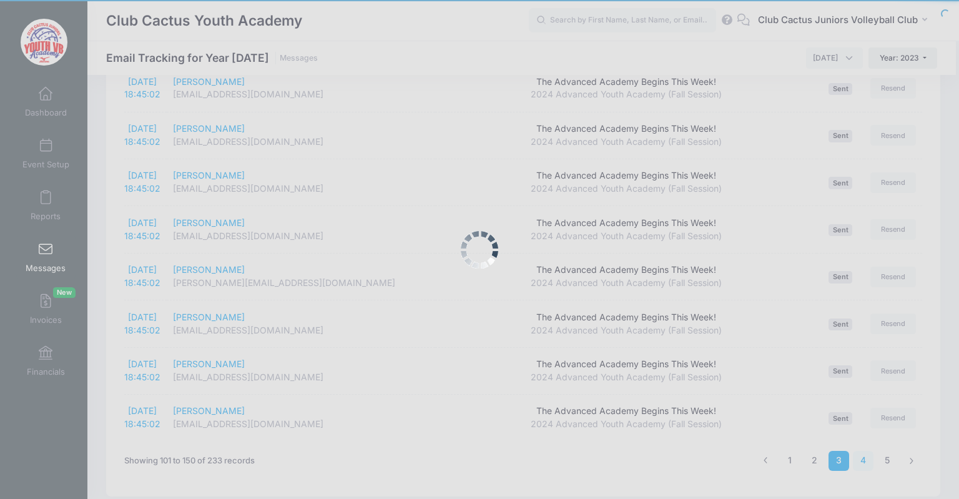
scroll to position [2115, 0]
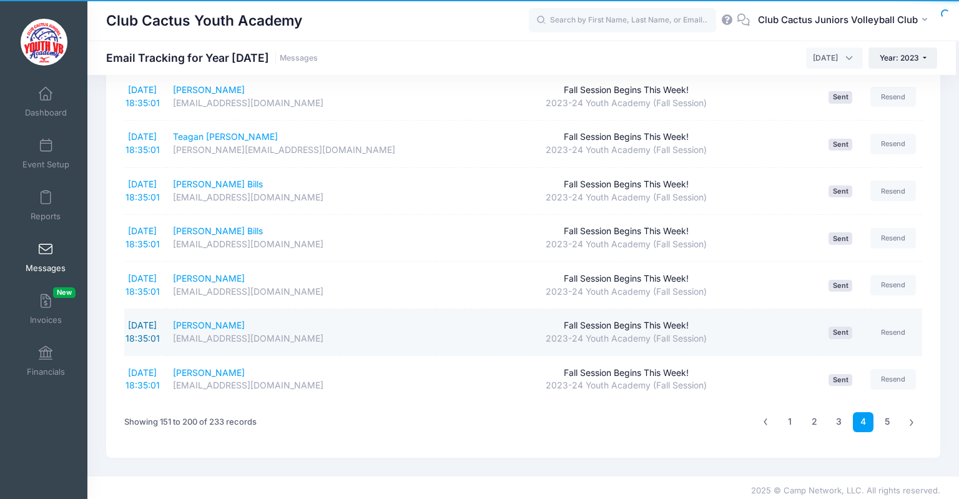
click at [154, 320] on link "9/5/2023 18:35:01" at bounding box center [143, 332] width 34 height 24
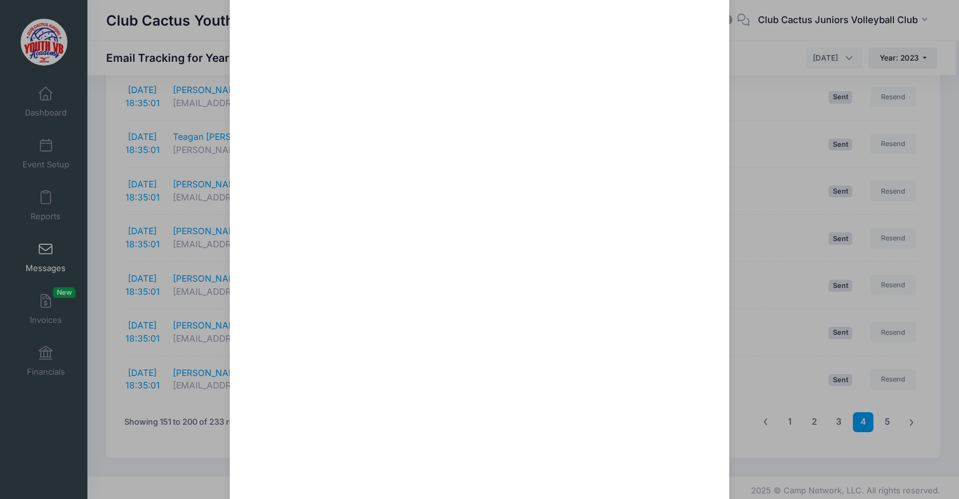
scroll to position [708, 0]
click at [43, 266] on div "Fall Session Begins This Week! Sent: 9/5/2023 18:35:01 Sent on 12/31/1969 20:00…" at bounding box center [479, 249] width 959 height 499
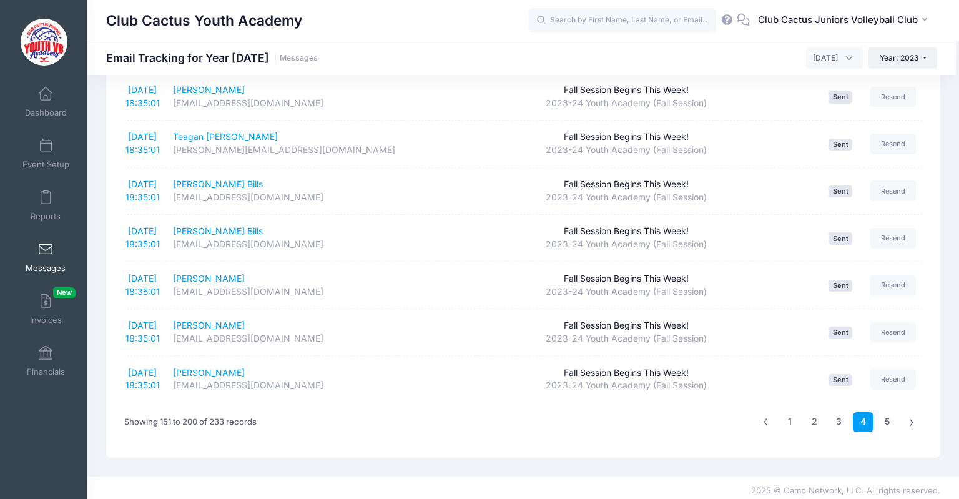
click at [41, 257] on link "Messages" at bounding box center [45, 257] width 59 height 44
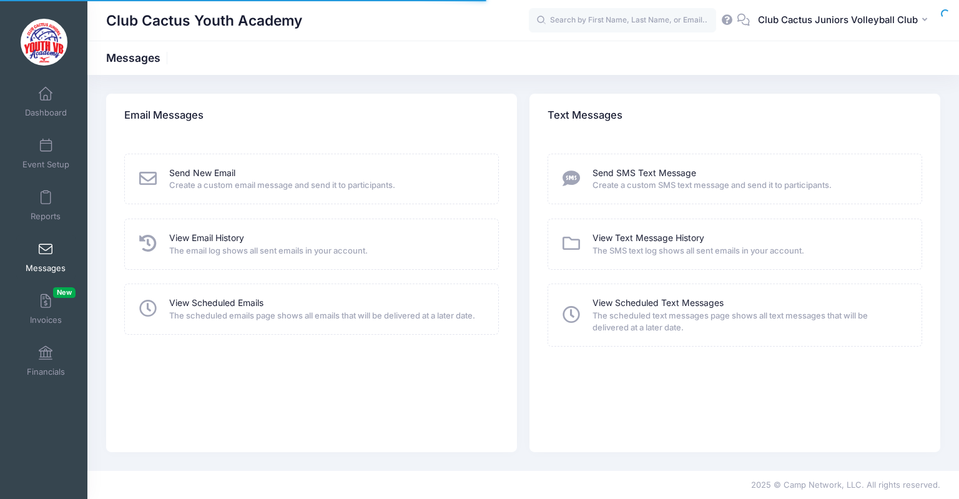
click at [209, 172] on link "Send New Email" at bounding box center [202, 173] width 66 height 13
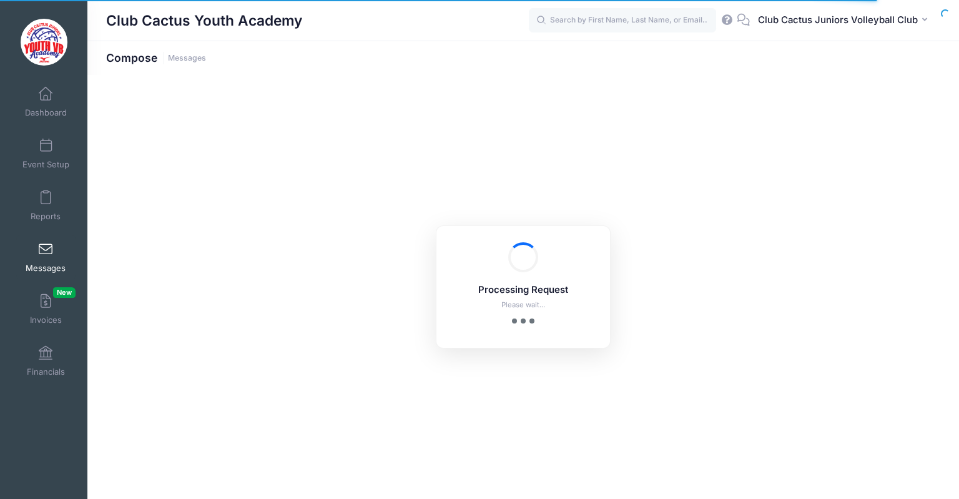
select select "2023"
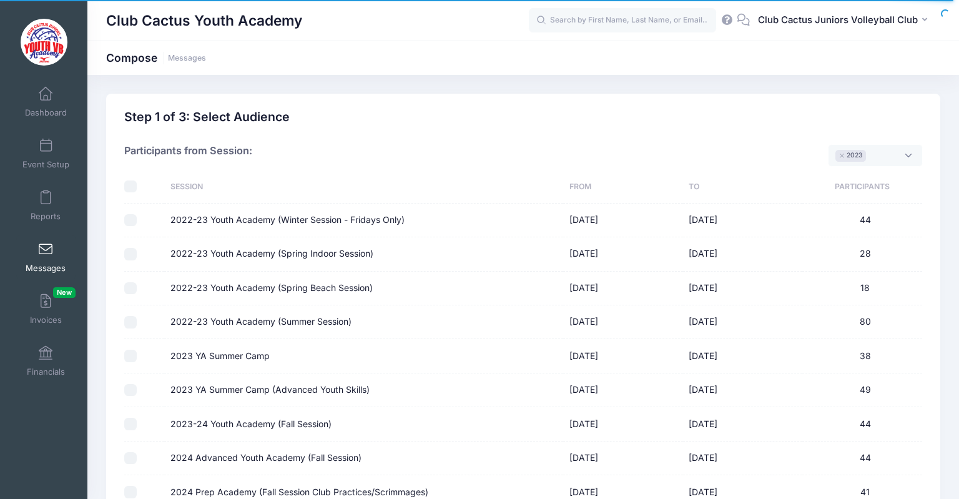
scroll to position [134, 0]
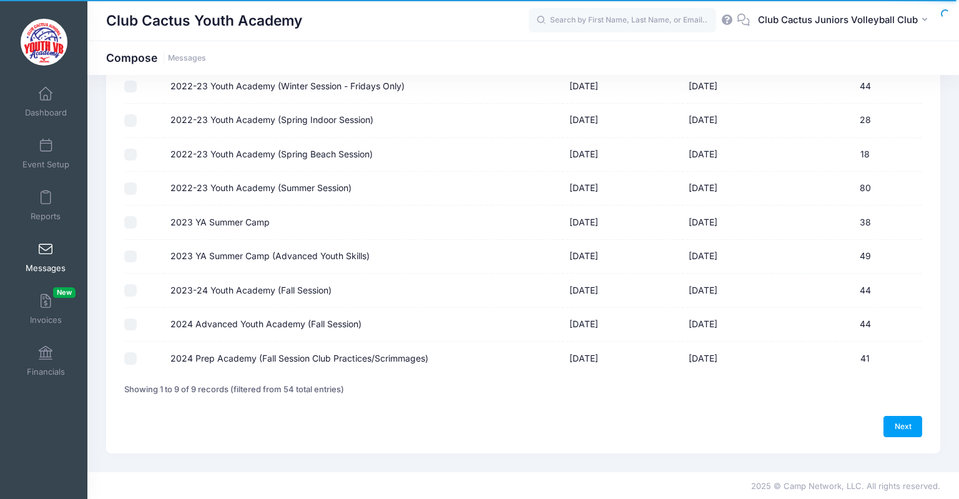
click at [129, 291] on input "2023-24 Youth Academy (Fall Session)" at bounding box center [130, 290] width 12 height 12
checkbox input "true"
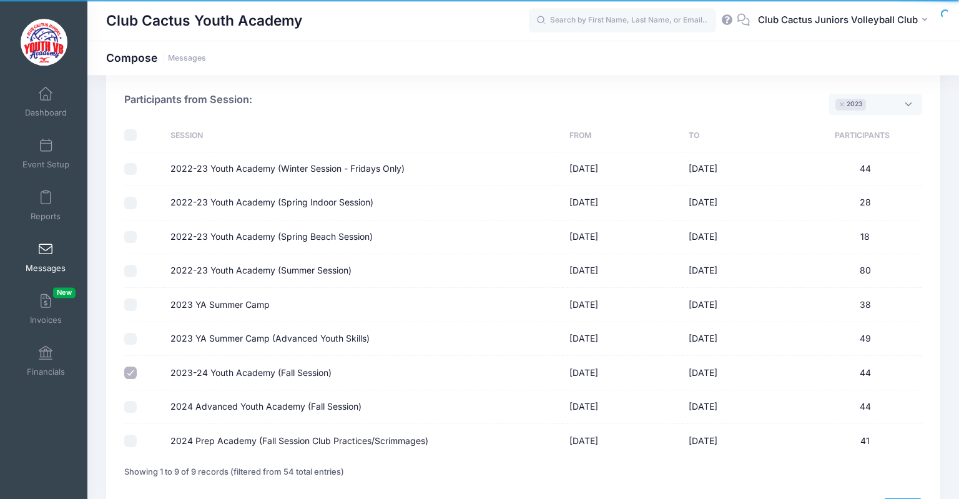
scroll to position [0, 0]
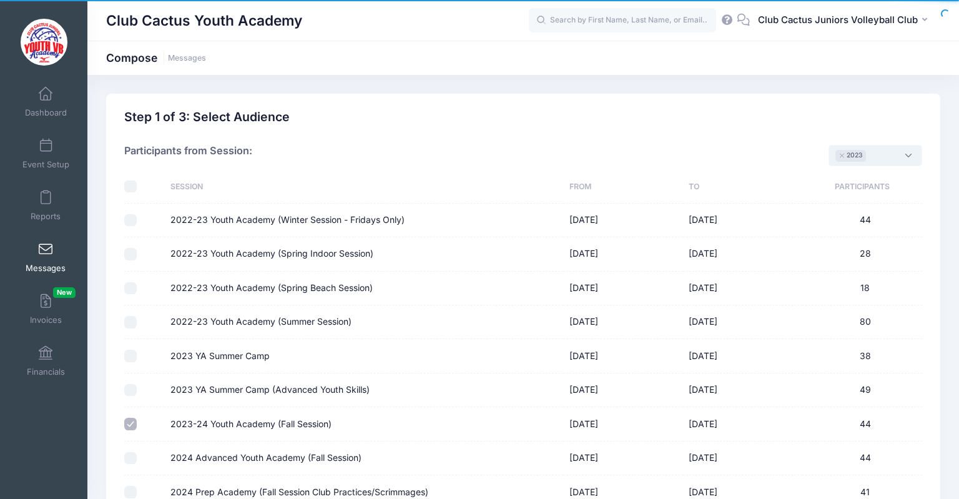
click at [908, 156] on span "× 2023" at bounding box center [876, 155] width 94 height 21
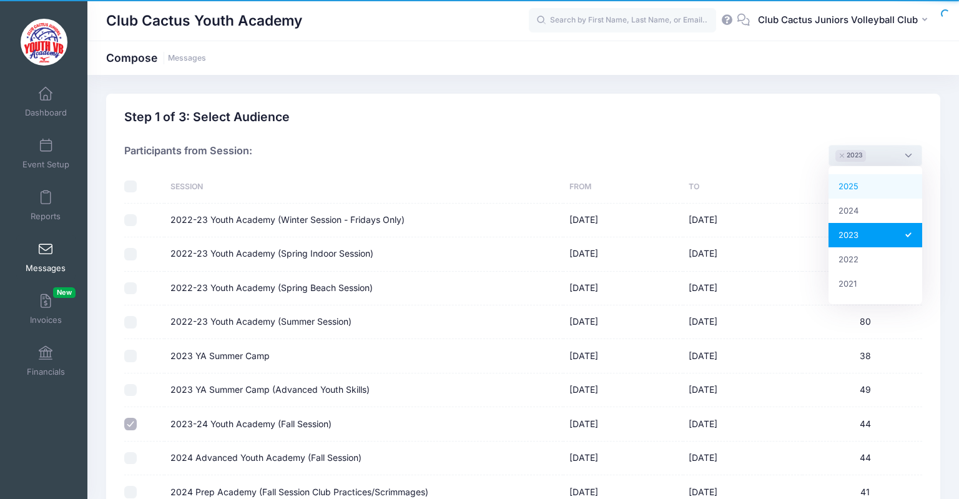
select select "2025"
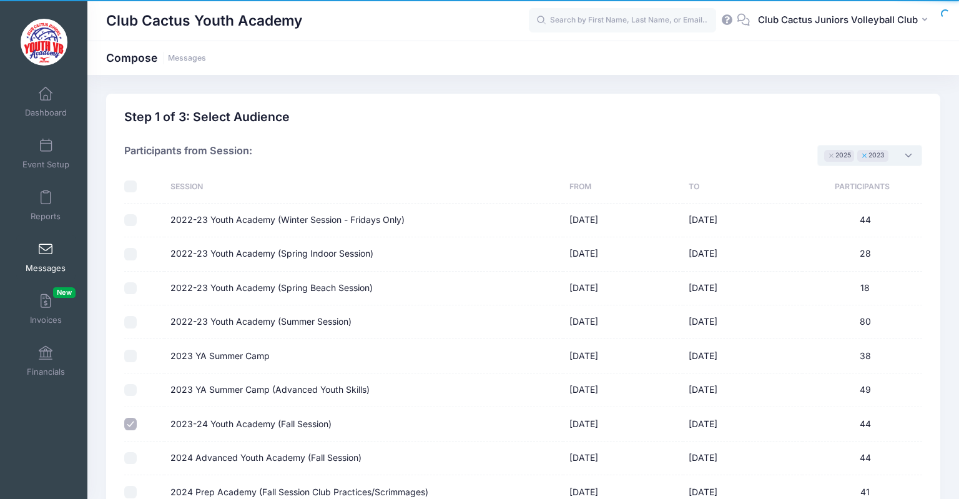
click at [863, 155] on button "×" at bounding box center [864, 156] width 7 height 4
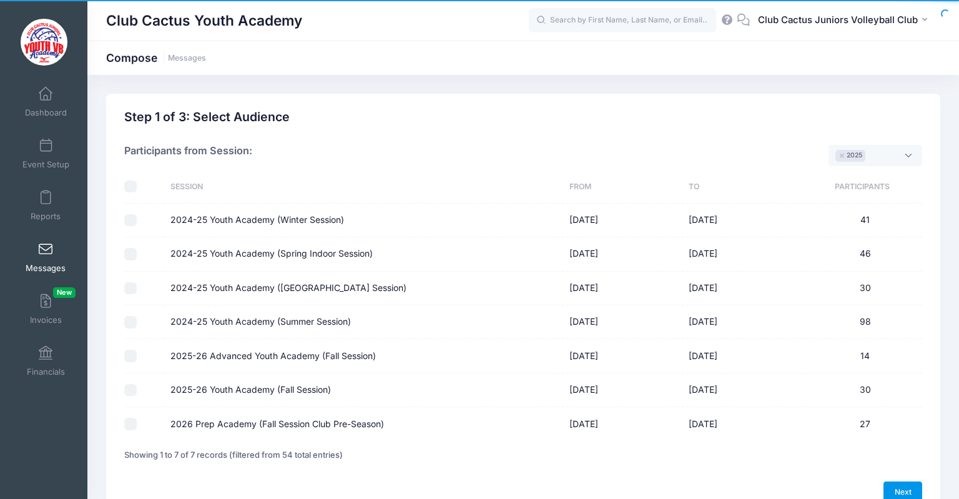
click at [915, 490] on link "Next" at bounding box center [903, 491] width 39 height 21
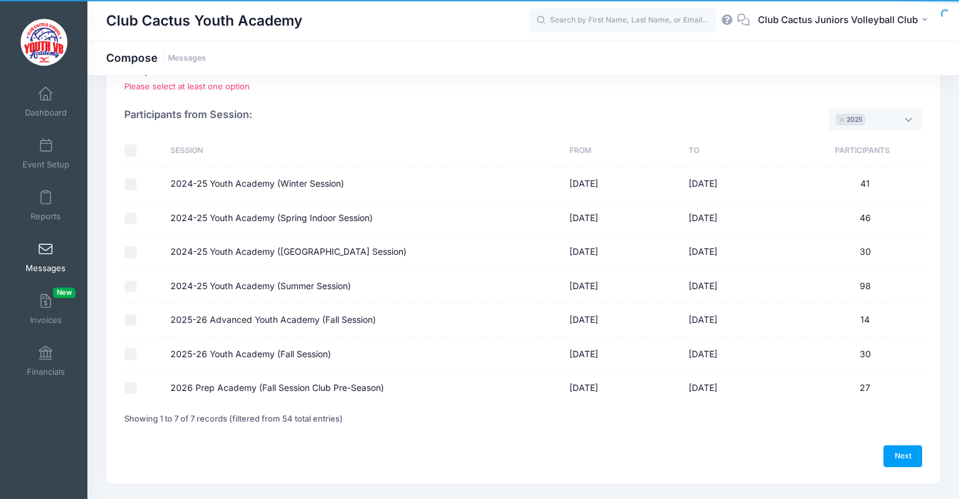
scroll to position [78, 0]
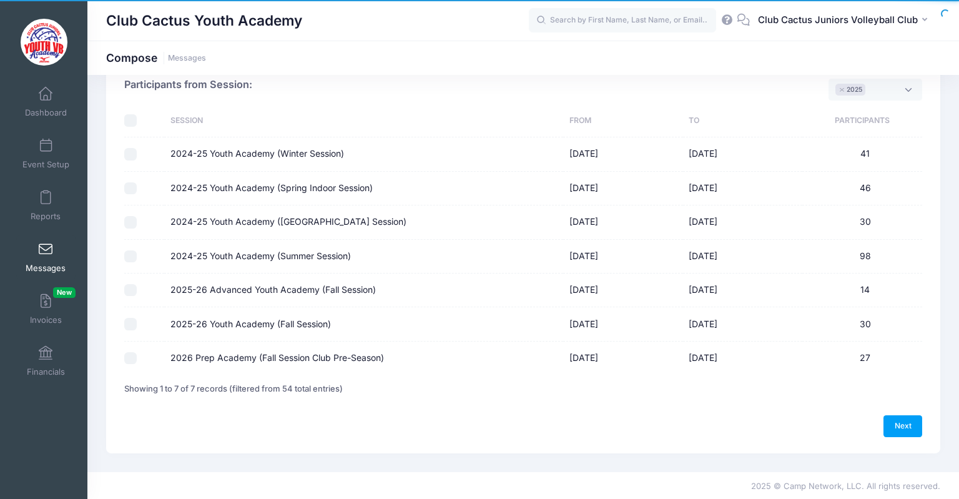
click at [128, 326] on input "2025-26 Youth Academy (Fall Session)" at bounding box center [130, 324] width 12 height 12
checkbox input "true"
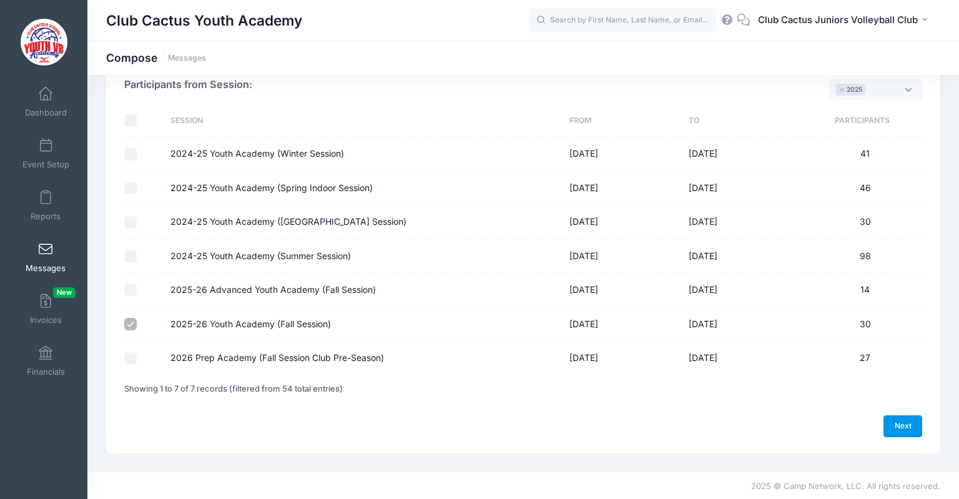
click at [908, 422] on link "Next" at bounding box center [903, 425] width 39 height 21
select select "50"
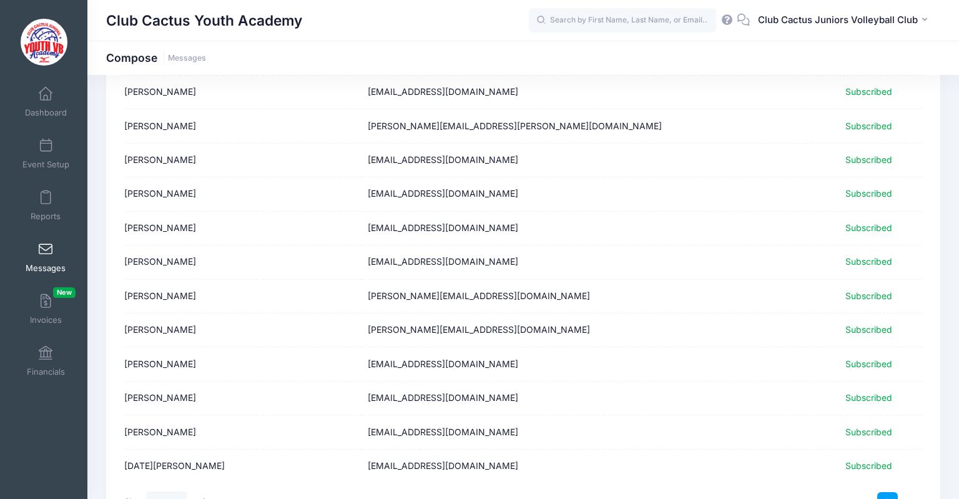
scroll to position [907, 0]
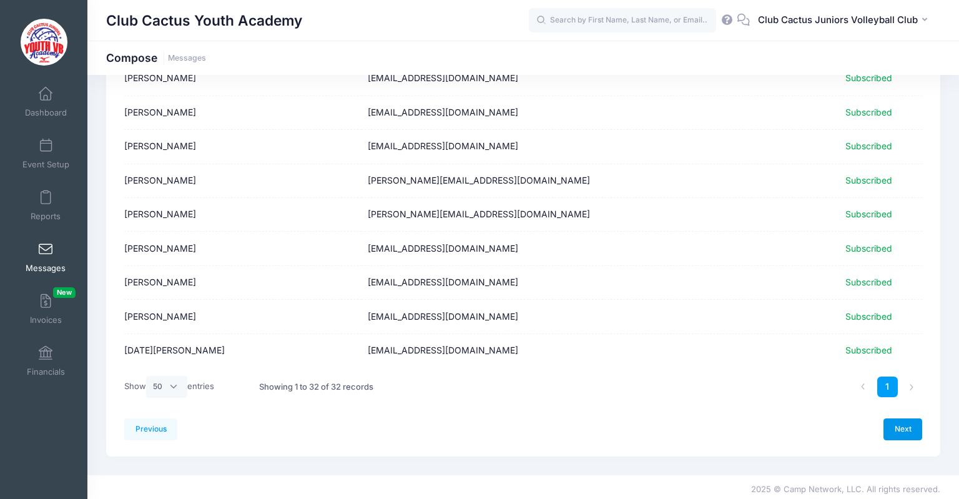
click at [918, 426] on link "Next" at bounding box center [903, 428] width 39 height 21
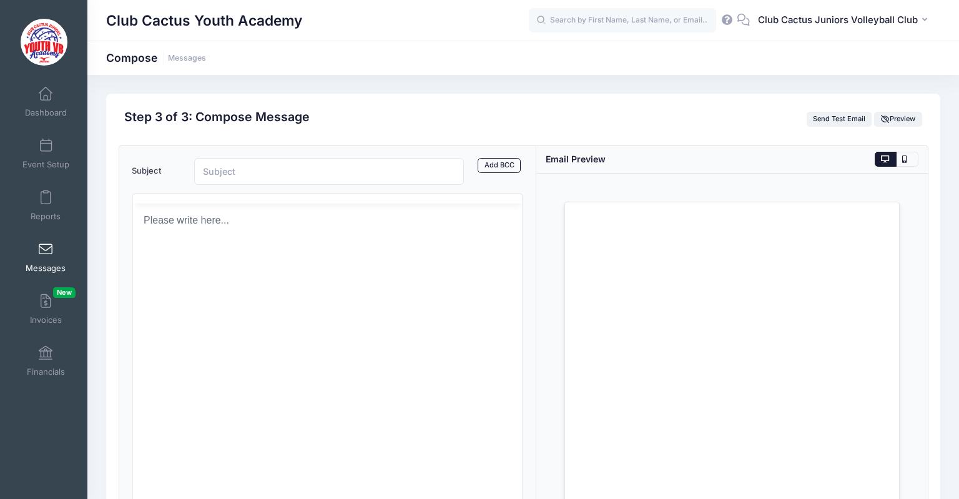
scroll to position [0, 0]
click at [201, 269] on body "Rich Text Area. Press ALT-0 for help." at bounding box center [326, 266] width 369 height 14
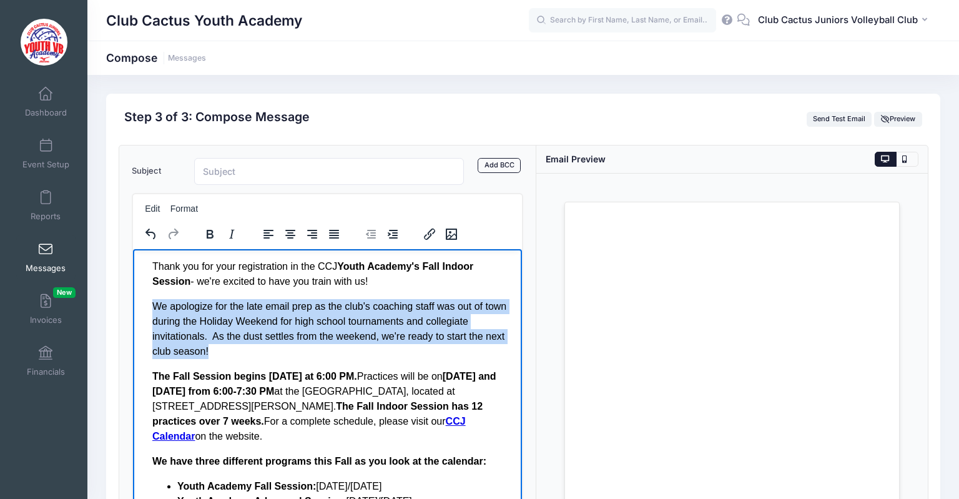
drag, startPoint x: 210, startPoint y: 354, endPoint x: 149, endPoint y: 311, distance: 74.3
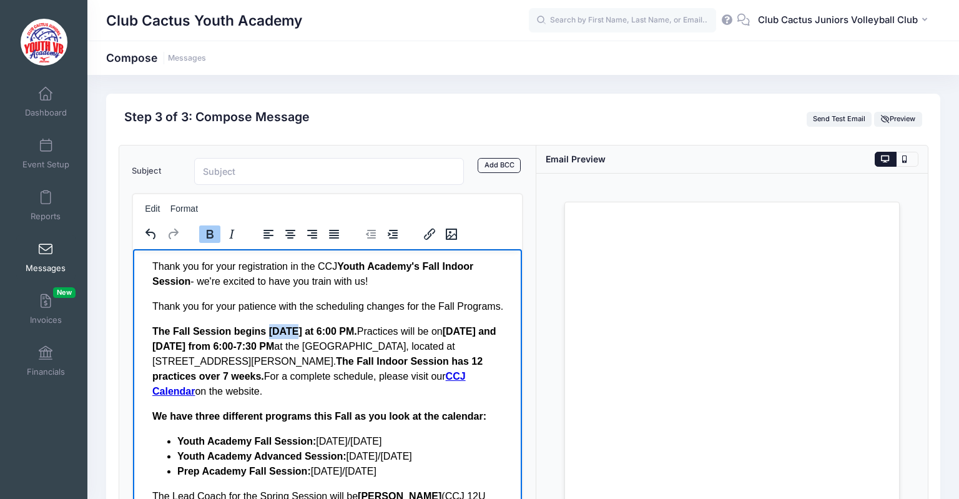
drag, startPoint x: 294, startPoint y: 332, endPoint x: 265, endPoint y: 332, distance: 28.7
click at [265, 332] on strong "The Fall Session begins Wednesday at 6:00 PM." at bounding box center [254, 330] width 205 height 11
drag, startPoint x: 454, startPoint y: 330, endPoint x: 490, endPoint y: 340, distance: 37.0
click at [491, 332] on strong "Monday's and Wednesday's from 6:00-7:30 PM" at bounding box center [324, 338] width 344 height 26
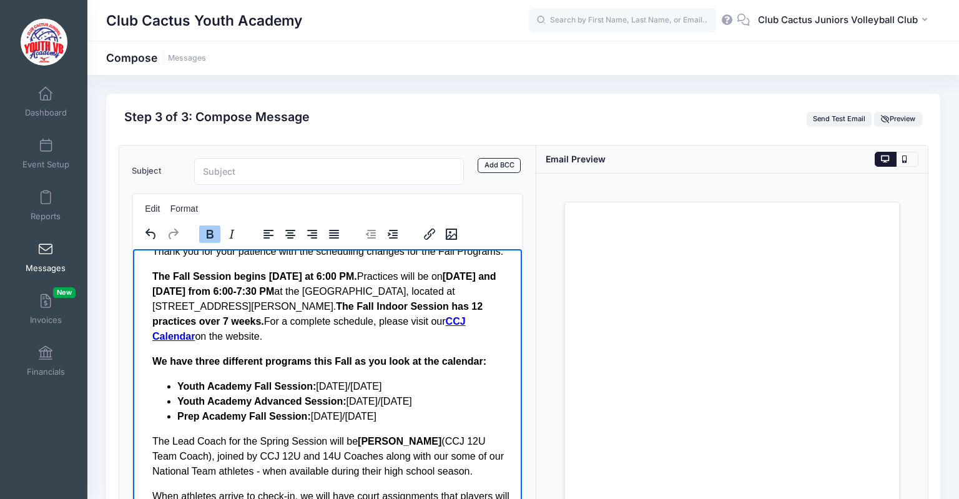
scroll to position [4, 0]
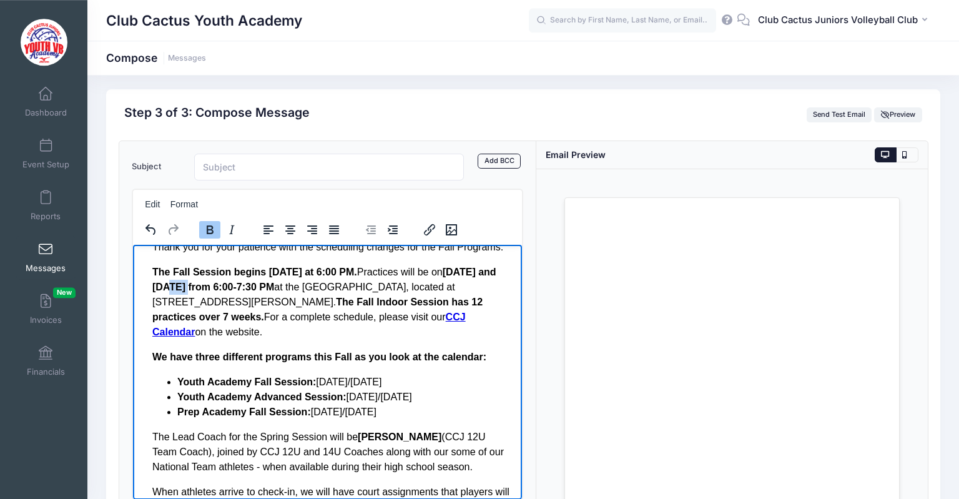
drag, startPoint x: 199, startPoint y: 284, endPoint x: 174, endPoint y: 285, distance: 24.4
click at [174, 285] on strong "Tuesday's and Wednesday's from 6:00-7:30 PM" at bounding box center [324, 280] width 344 height 26
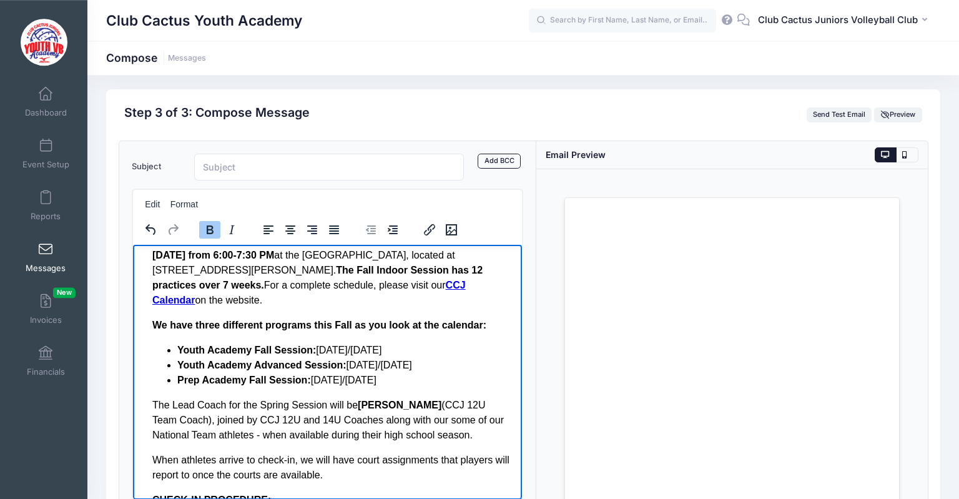
scroll to position [121, 0]
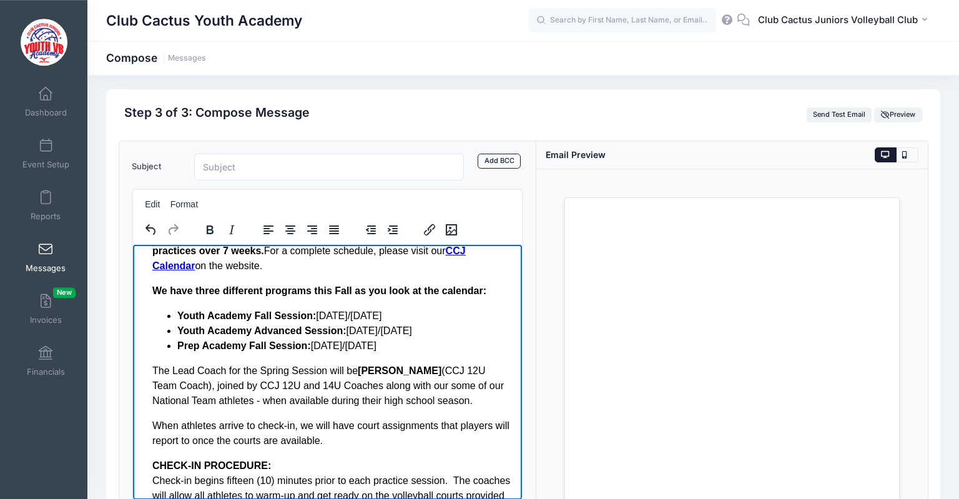
drag, startPoint x: 314, startPoint y: 302, endPoint x: 402, endPoint y: 299, distance: 88.1
click at [402, 308] on li "Youth Academy Fall Session: Monday/Wednesday" at bounding box center [344, 315] width 335 height 15
copy li "[DATE]/[DATE]"
drag, startPoint x: 392, startPoint y: 332, endPoint x: 308, endPoint y: 333, distance: 83.7
click at [308, 338] on li "Prep Academy Fall Session: Tuesday/Thursday" at bounding box center [344, 345] width 335 height 15
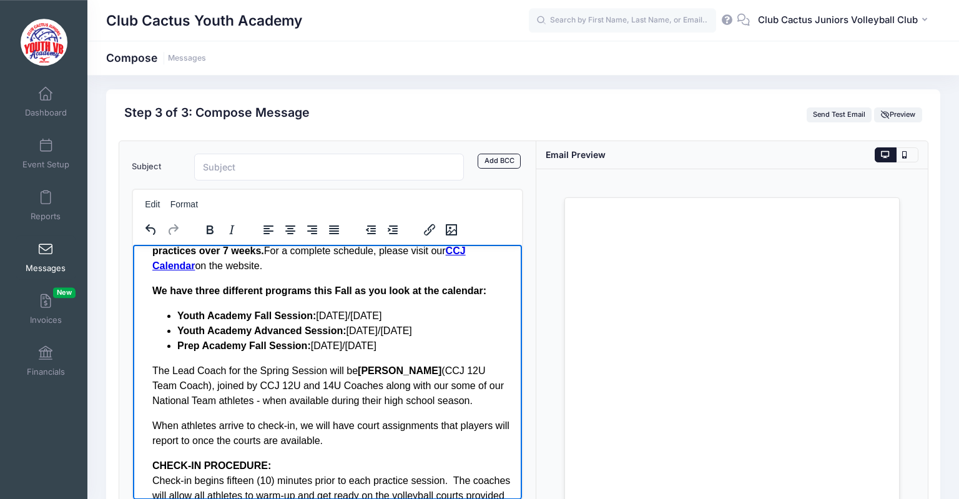
drag, startPoint x: 404, startPoint y: 299, endPoint x: 332, endPoint y: 309, distance: 73.1
click at [332, 309] on ul "Youth Academy Fall Session: Monday/Wednesday Youth Academy Advanced Session: Tu…" at bounding box center [332, 330] width 360 height 45
drag, startPoint x: 424, startPoint y: 316, endPoint x: 343, endPoint y: 318, distance: 80.6
click at [343, 323] on li "Youth Academy Advanced Session: Tuesday/Thursday" at bounding box center [344, 330] width 335 height 15
copy li "[DATE]/[DATE]"
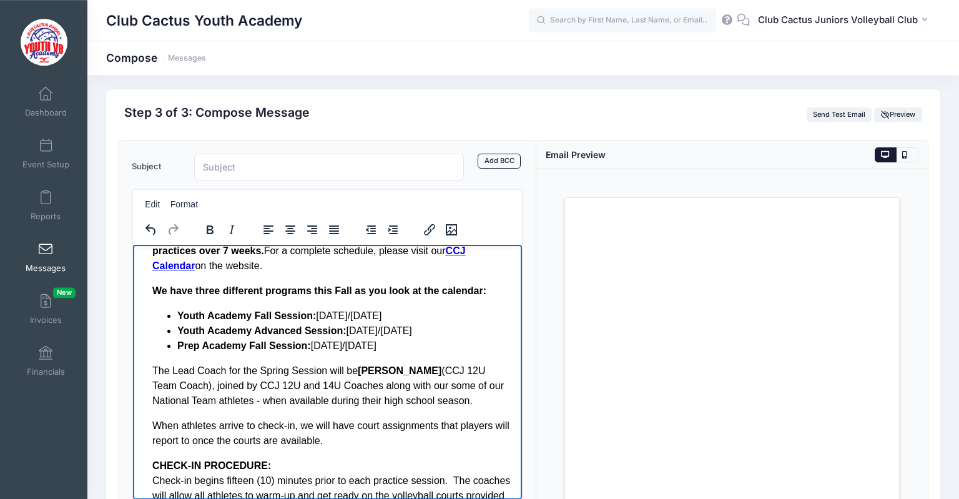
drag, startPoint x: 405, startPoint y: 300, endPoint x: 316, endPoint y: 300, distance: 89.3
click at [316, 308] on li "Youth Academy Fall Session: Monday/Wednesday" at bounding box center [344, 315] width 335 height 15
drag, startPoint x: 289, startPoint y: 357, endPoint x: 257, endPoint y: 357, distance: 31.8
click at [257, 363] on p "The Lead Coach for the Spring Session will be Katelyn Tellez (CCJ 12U Team Coac…" at bounding box center [332, 385] width 360 height 45
drag, startPoint x: 404, startPoint y: 357, endPoint x: 342, endPoint y: 361, distance: 62.6
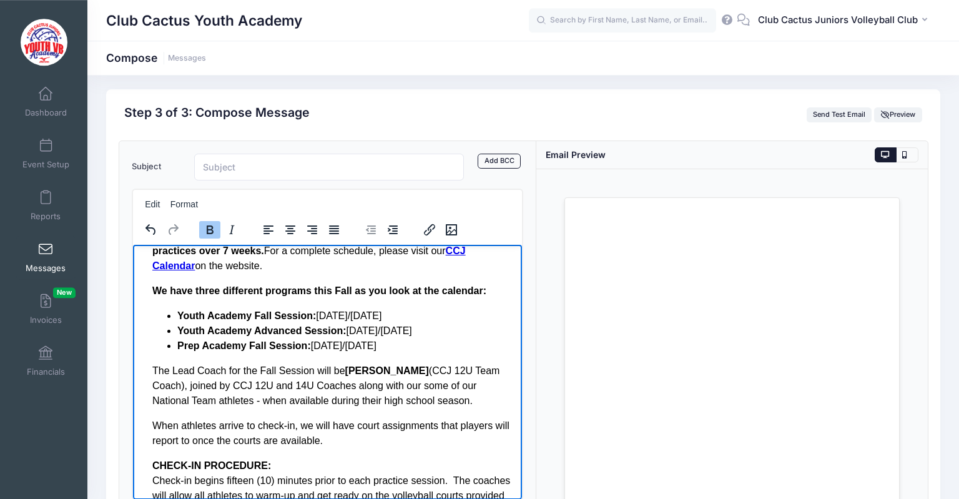
click at [345, 365] on strong "Katelyn Tellez" at bounding box center [387, 370] width 84 height 11
click at [448, 363] on p "The Lead Coach for the Fall Session will be Brooke Hesse (CCJ 12U Team Coach), …" at bounding box center [332, 385] width 360 height 45
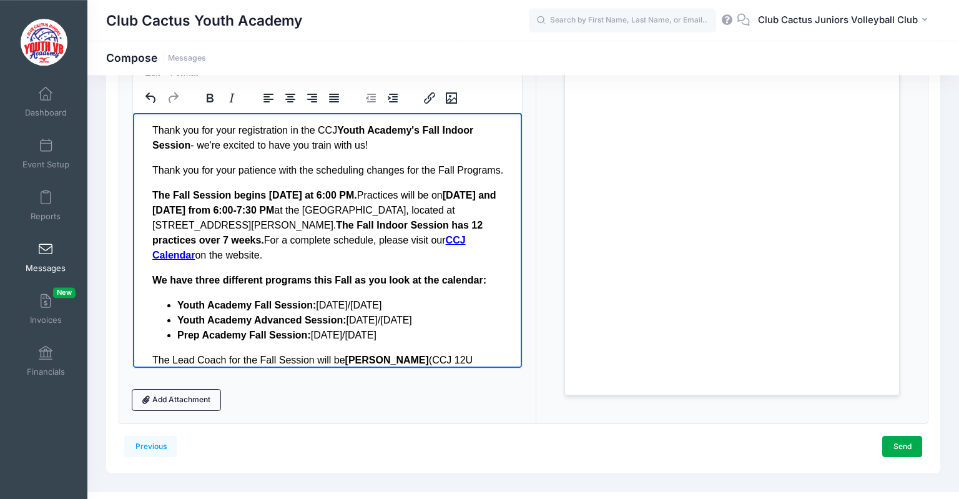
scroll to position [0, 0]
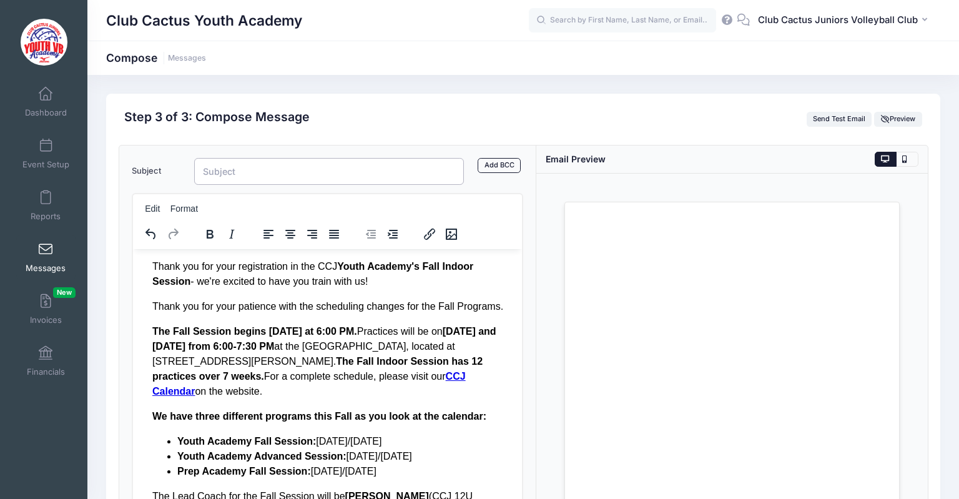
click at [227, 172] on input "Subject" at bounding box center [329, 171] width 270 height 27
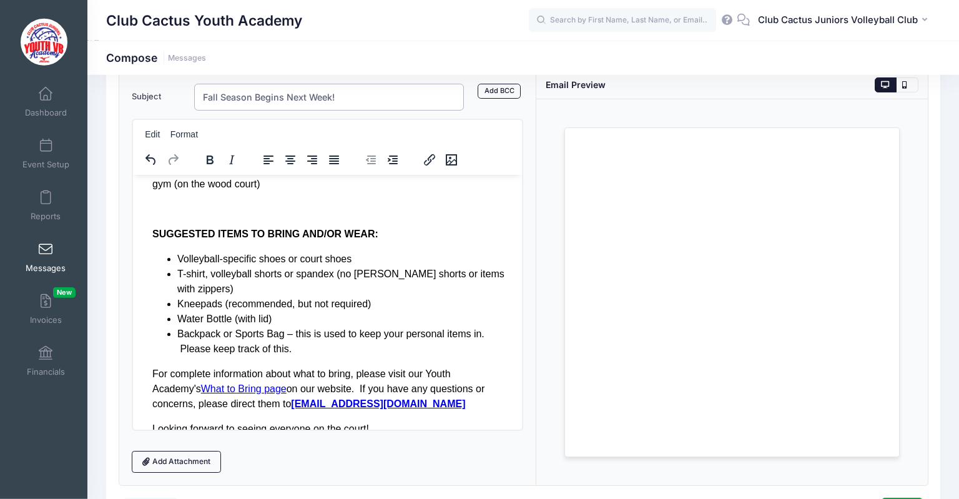
scroll to position [132, 0]
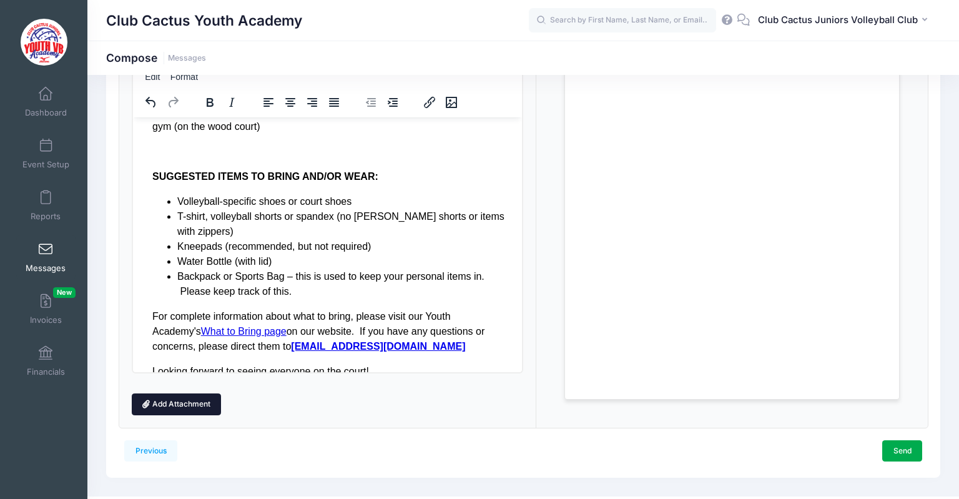
type input "Fall Season Begins Next Week!"
click at [201, 406] on link "Add Attachment" at bounding box center [177, 403] width 90 height 21
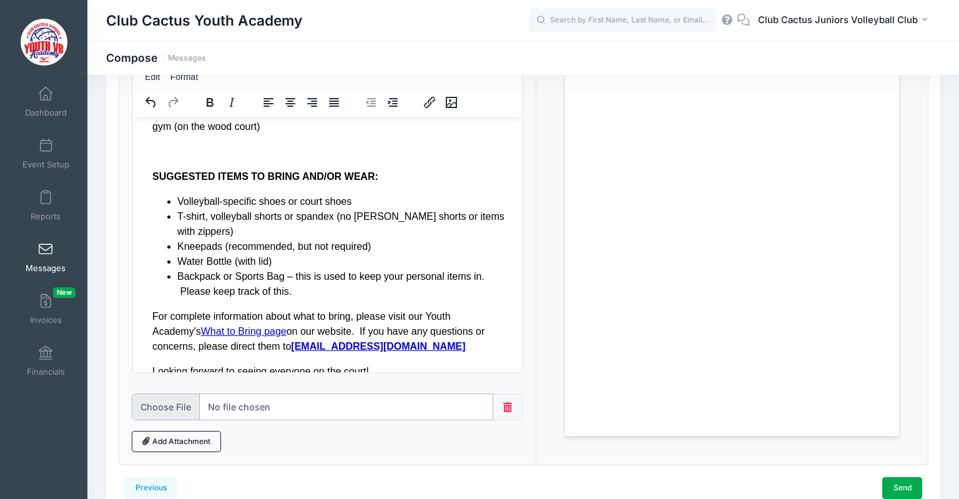
click at [178, 410] on input "file" at bounding box center [313, 406] width 362 height 27
type input "C:\fakepath\CCJ-2025-academy-confirmation-fall.pdf"
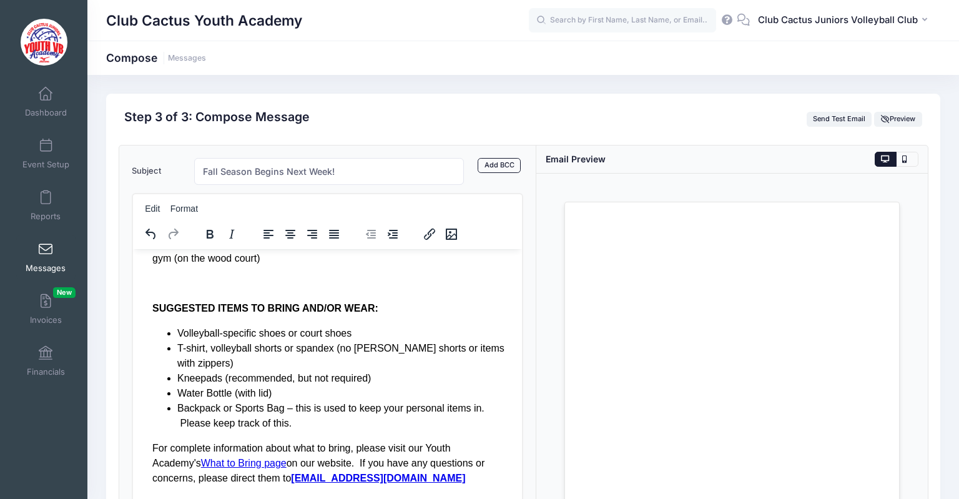
scroll to position [194, 0]
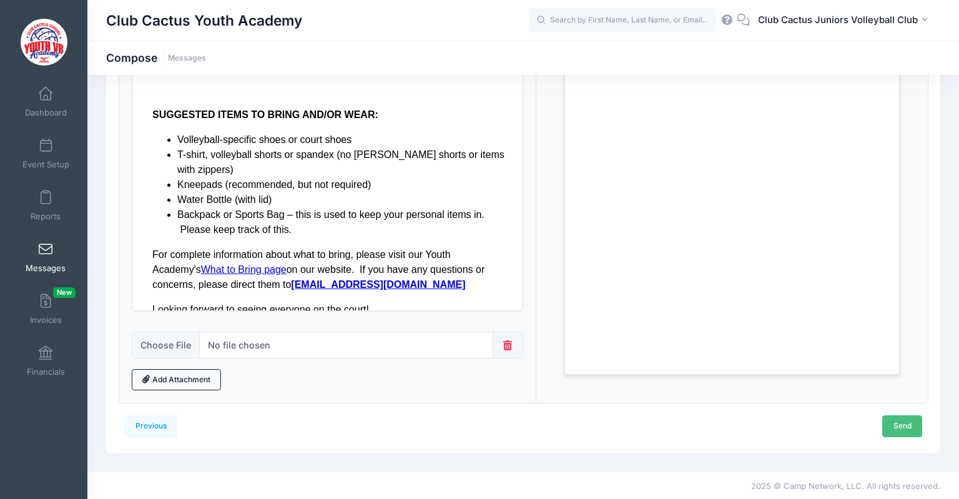
click at [904, 428] on link "Send" at bounding box center [902, 425] width 40 height 21
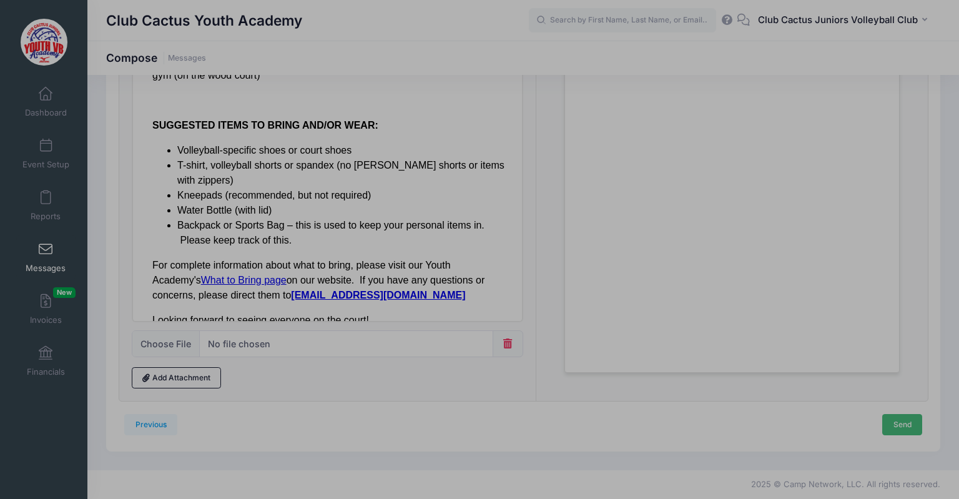
scroll to position [0, 0]
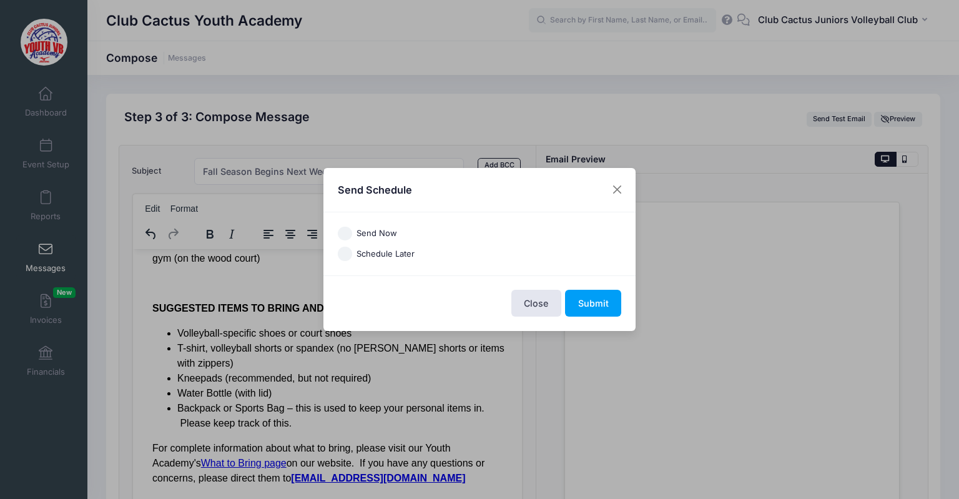
click at [349, 254] on input "Schedule Later" at bounding box center [345, 254] width 14 height 14
radio input "true"
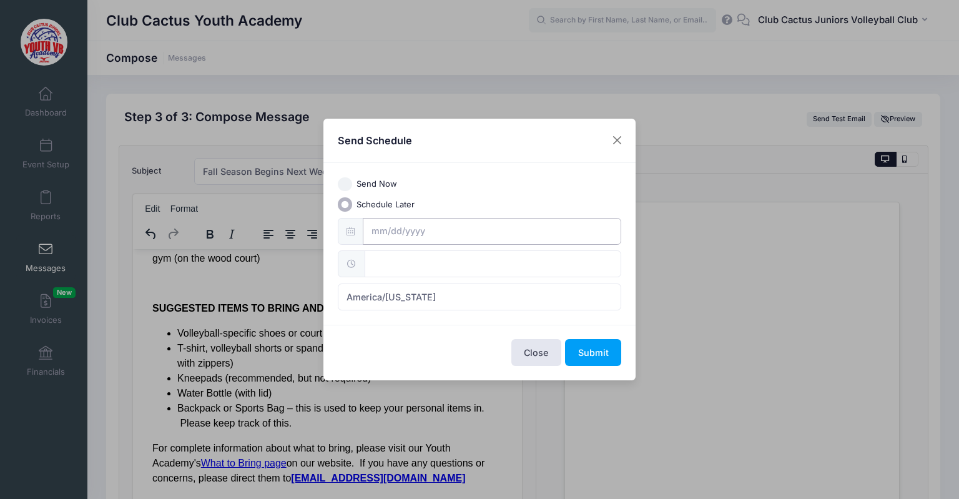
click at [391, 227] on input "text" at bounding box center [492, 231] width 259 height 27
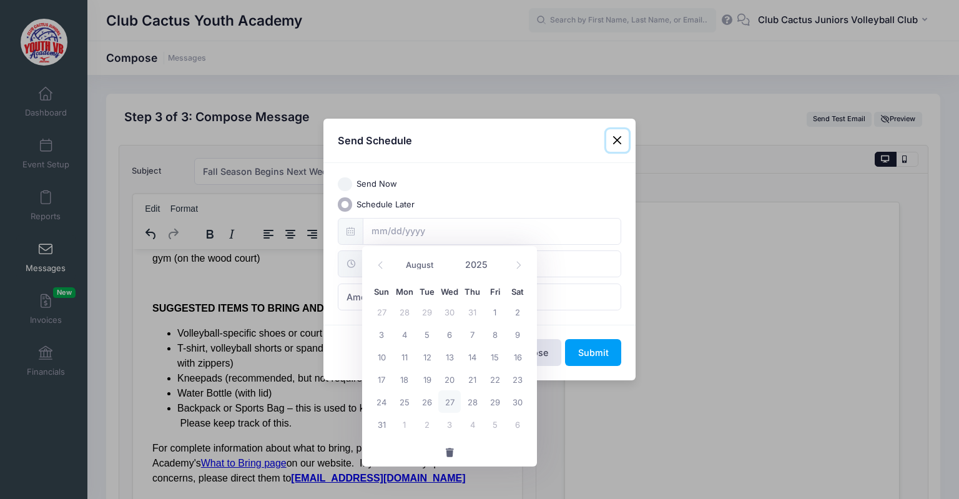
click at [453, 402] on span "27" at bounding box center [449, 401] width 22 height 22
type input "[DATE]"
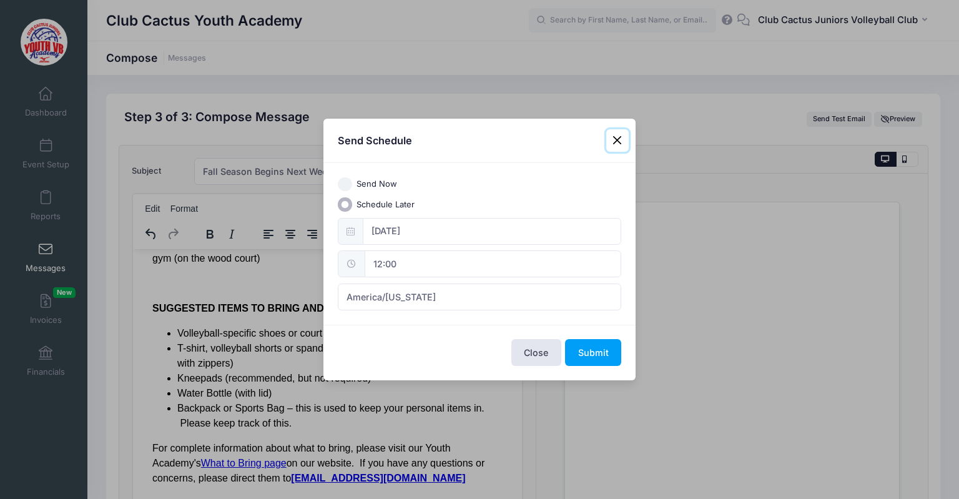
click at [400, 267] on input "12:00" at bounding box center [493, 263] width 257 height 27
click at [430, 301] on span at bounding box center [430, 298] width 9 height 12
type input "11:00"
type input "11"
click at [430, 301] on span at bounding box center [430, 298] width 9 height 12
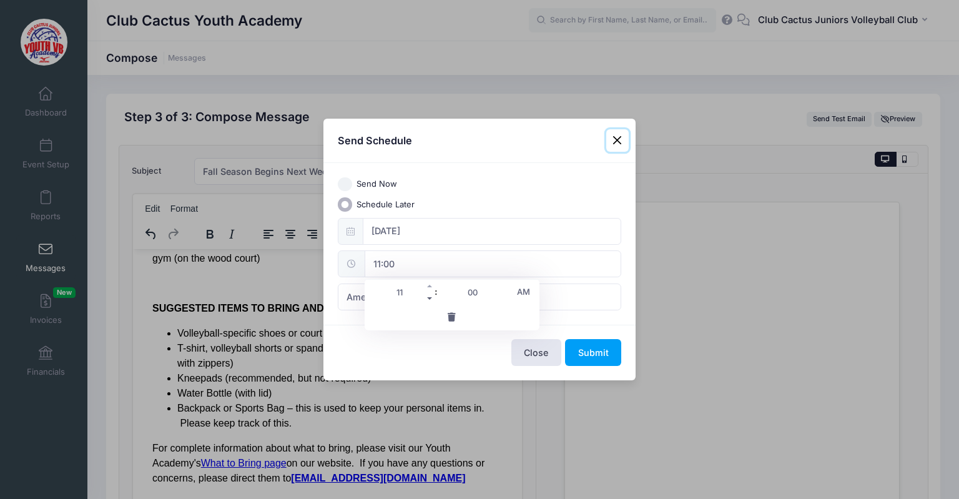
type input "10:00"
type input "10"
click at [596, 353] on button "Submit" at bounding box center [593, 352] width 56 height 27
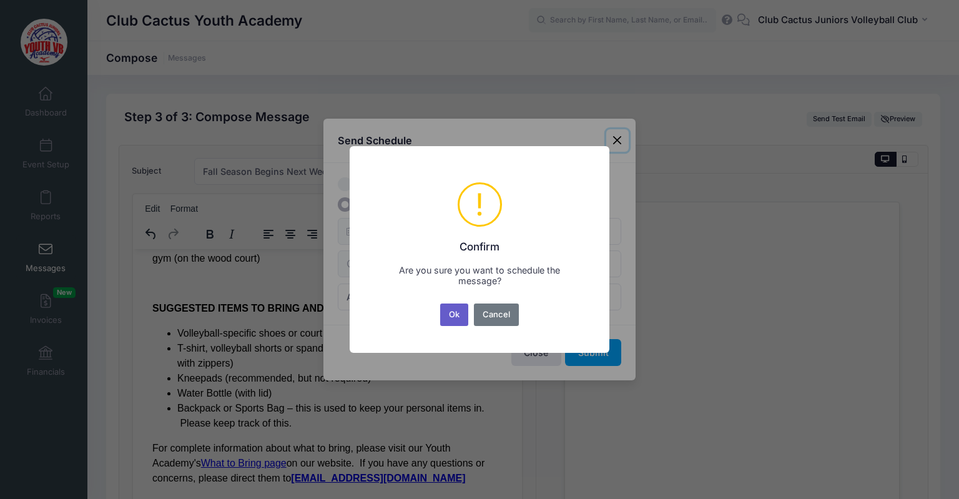
click at [448, 317] on button "Ok" at bounding box center [454, 314] width 29 height 22
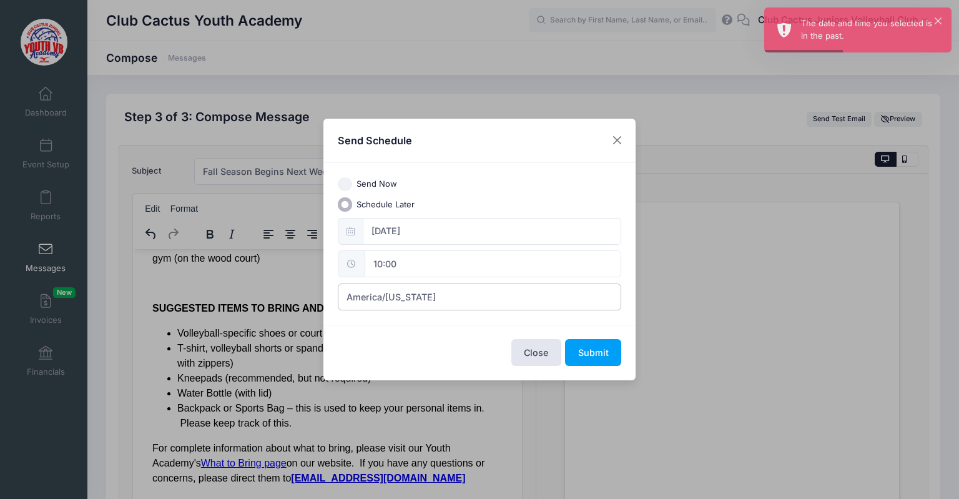
click at [411, 307] on span "America/[US_STATE]" at bounding box center [480, 297] width 284 height 27
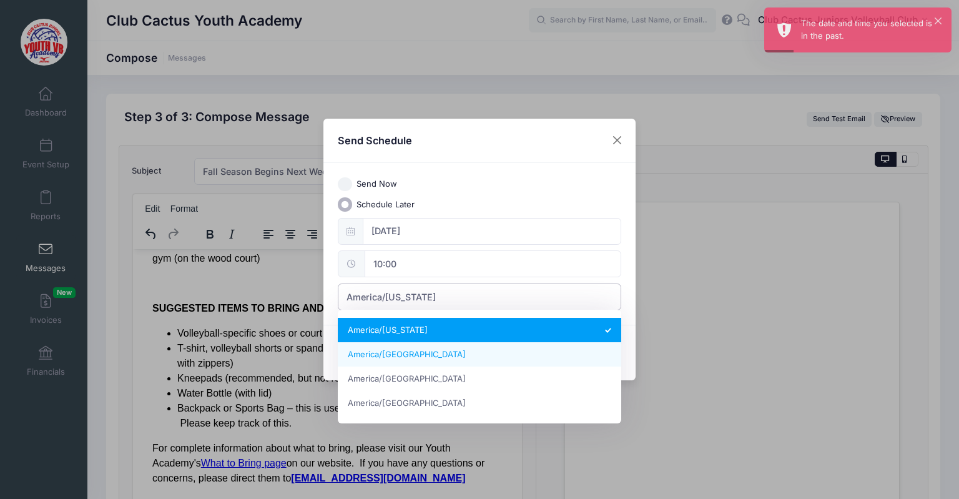
select select "America/Los_Angeles"
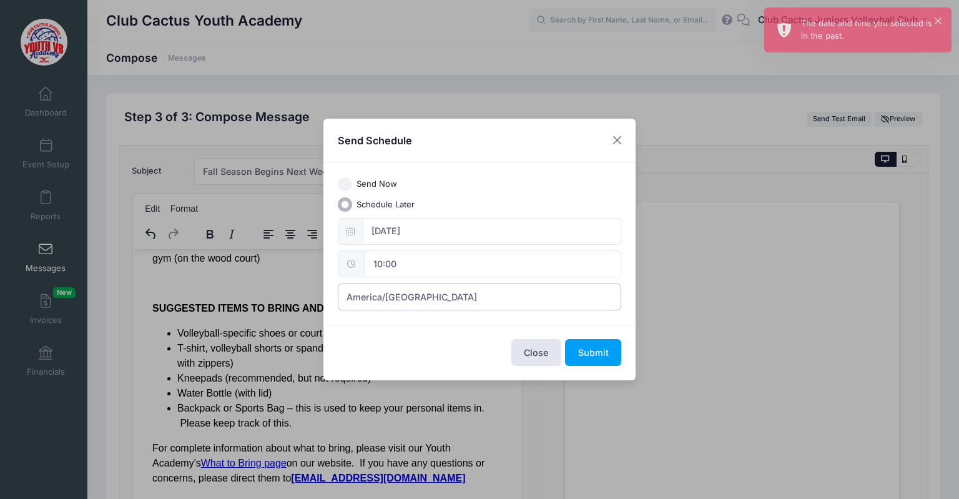
click at [376, 285] on span "America/[GEOGRAPHIC_DATA]" at bounding box center [480, 297] width 284 height 27
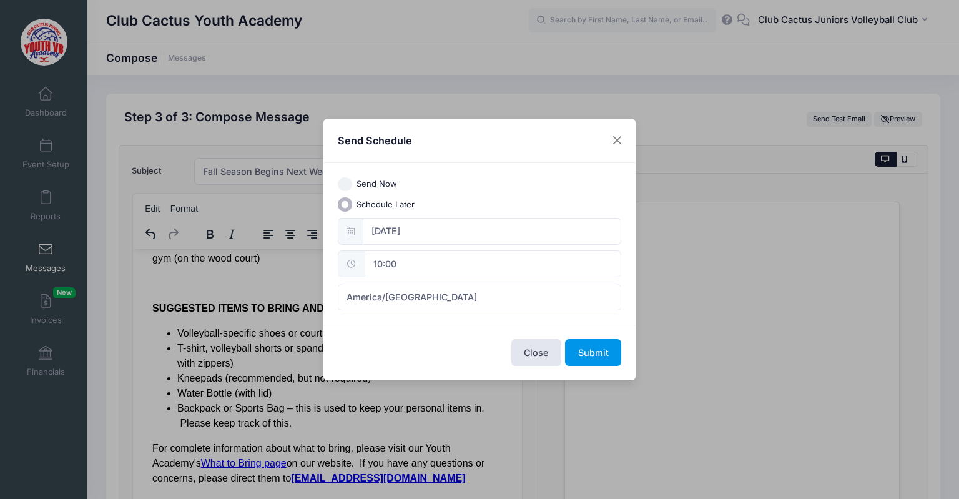
click at [586, 350] on button "Submit" at bounding box center [593, 352] width 56 height 27
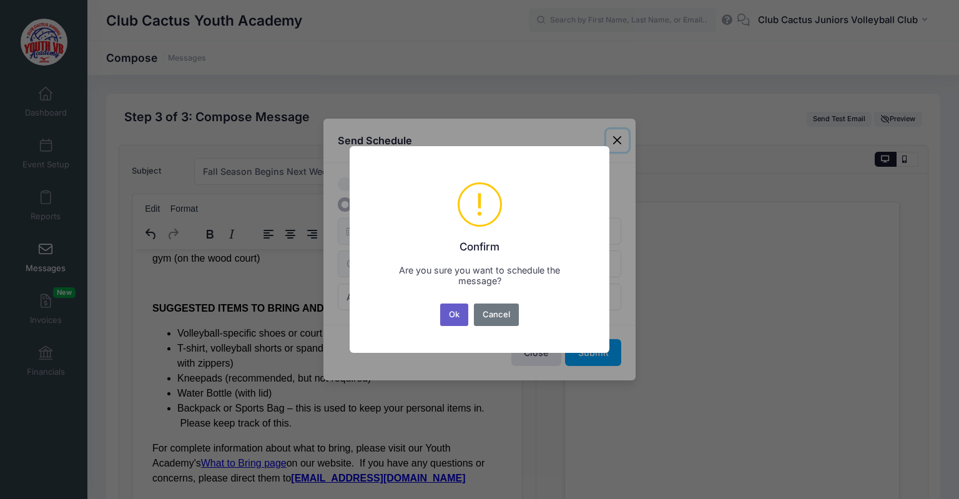
click at [456, 313] on button "Ok" at bounding box center [454, 314] width 29 height 22
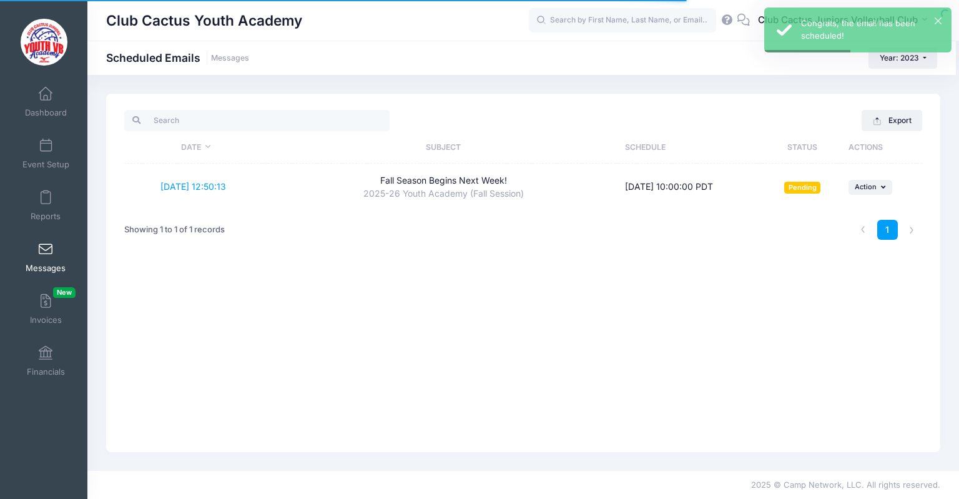
click at [46, 264] on span "Messages" at bounding box center [46, 268] width 40 height 11
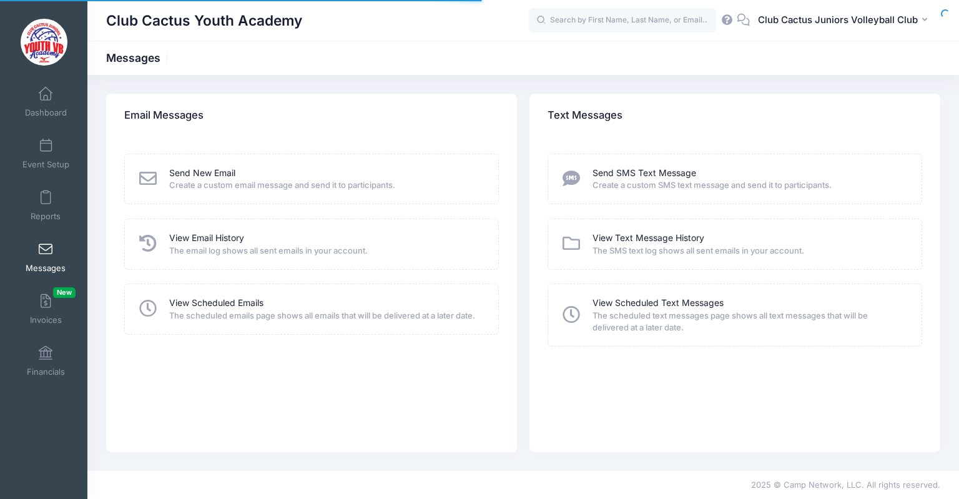
click at [190, 172] on link "Send New Email" at bounding box center [202, 173] width 66 height 13
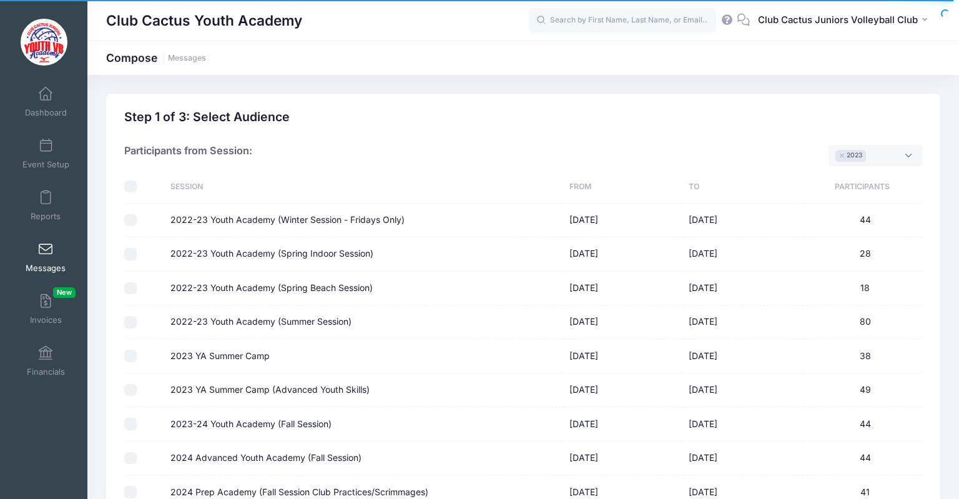
click at [845, 156] on li "× 2023" at bounding box center [851, 156] width 31 height 12
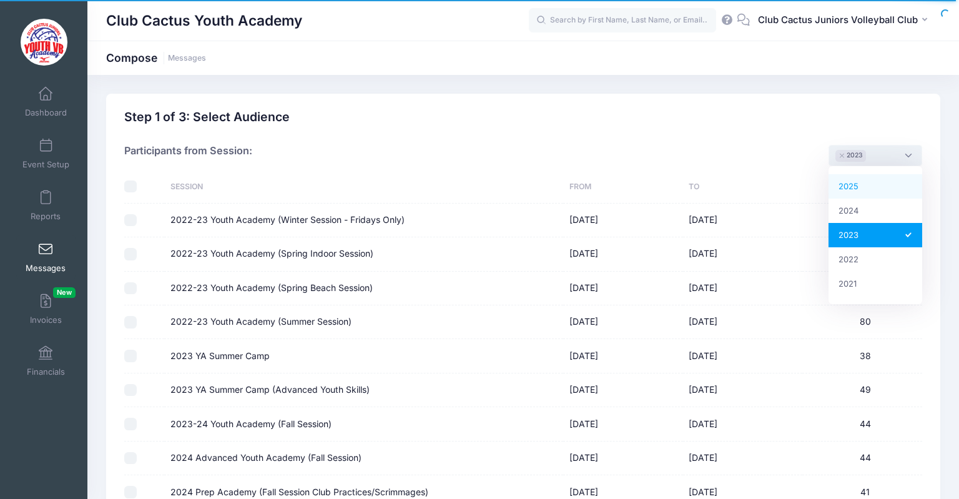
scroll to position [11, 0]
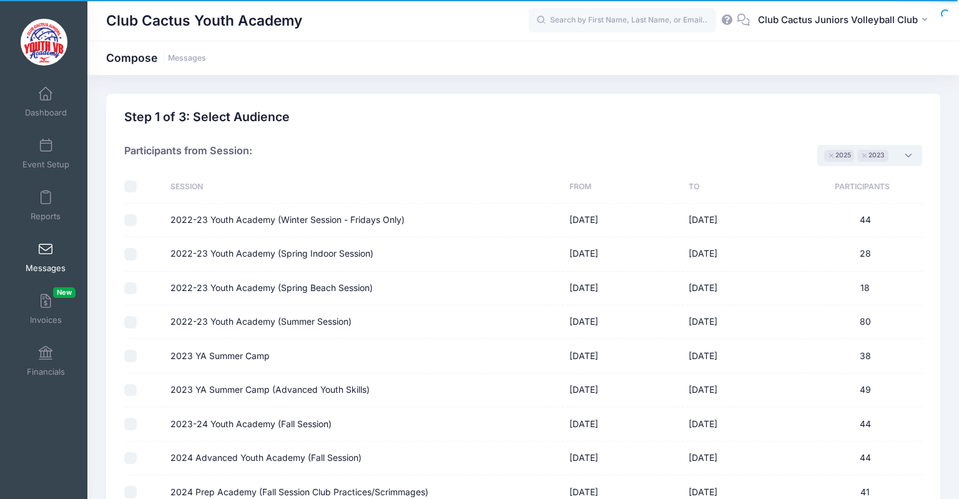
click at [863, 159] on li "× 2023" at bounding box center [872, 156] width 31 height 12
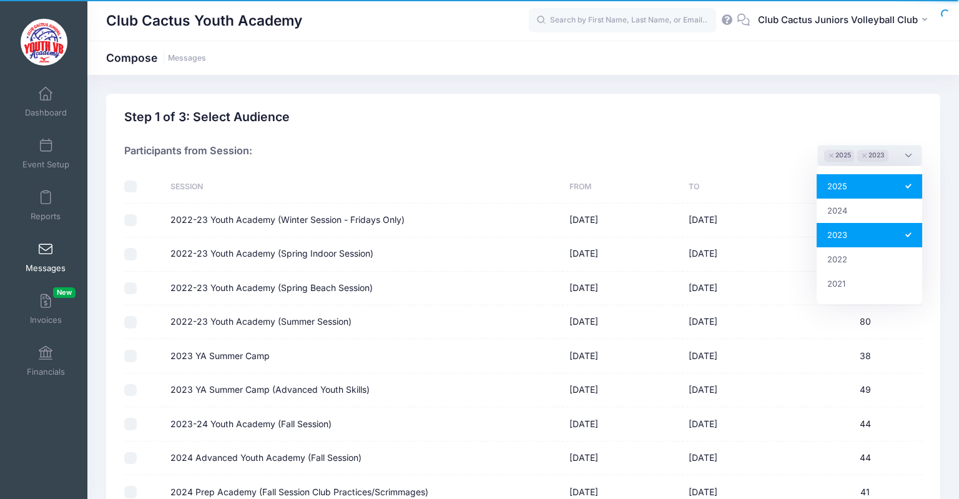
select select "2023"
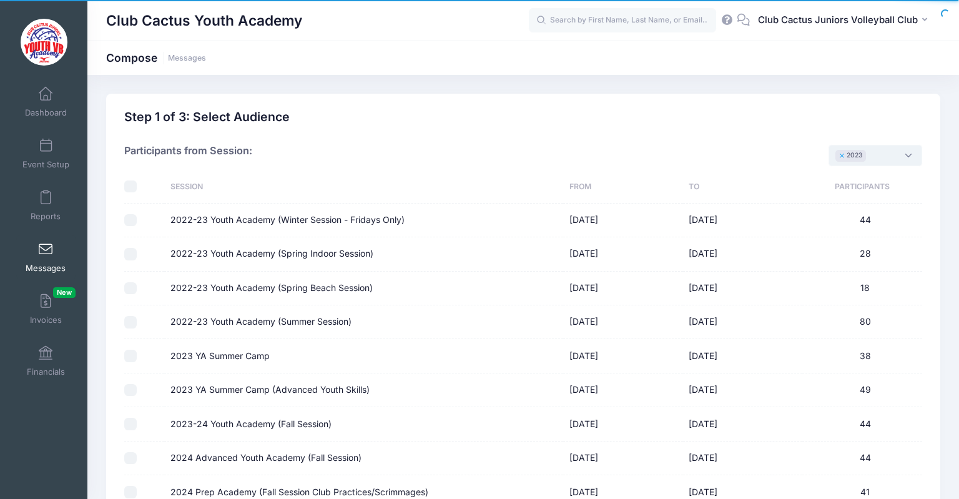
click at [841, 155] on button "×" at bounding box center [842, 156] width 7 height 4
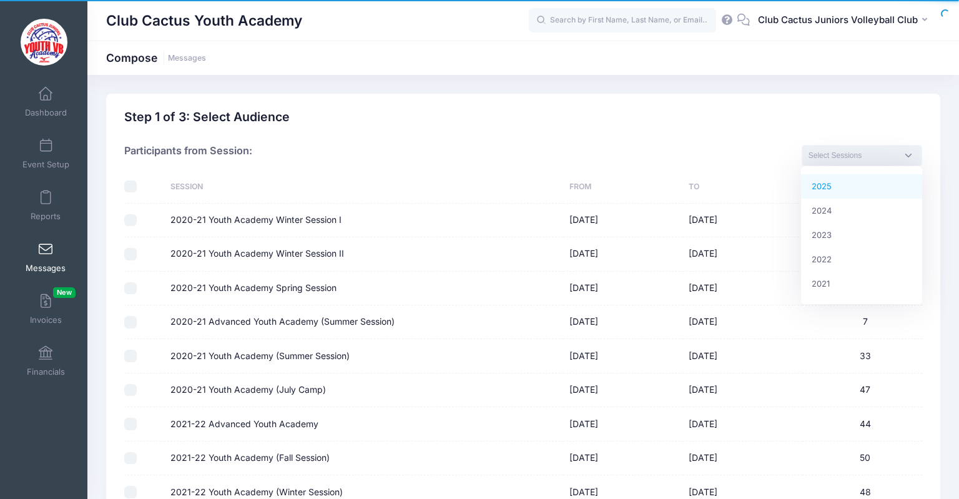
select select "2025"
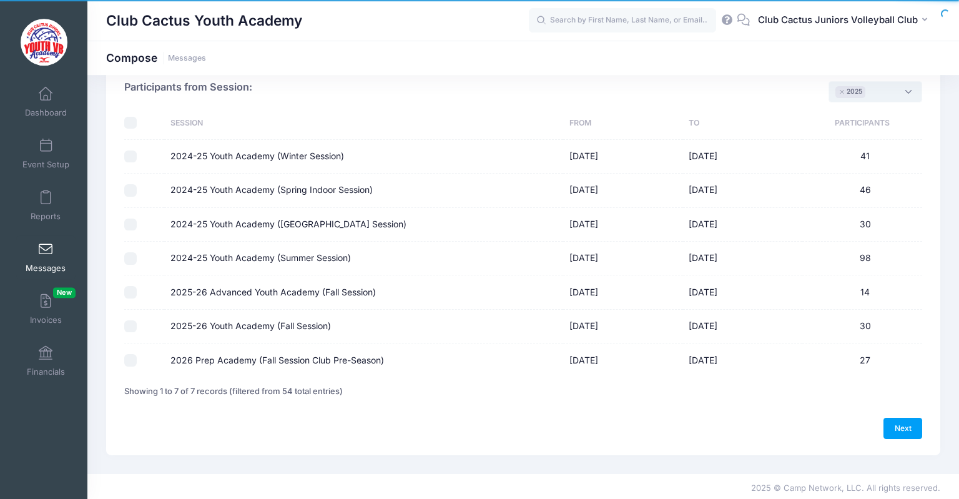
scroll to position [66, 0]
click at [131, 294] on input "2025-26 Advanced Youth Academy (Fall Session)" at bounding box center [130, 290] width 12 height 12
checkbox input "true"
click at [896, 420] on link "Next" at bounding box center [903, 426] width 39 height 21
select select "50"
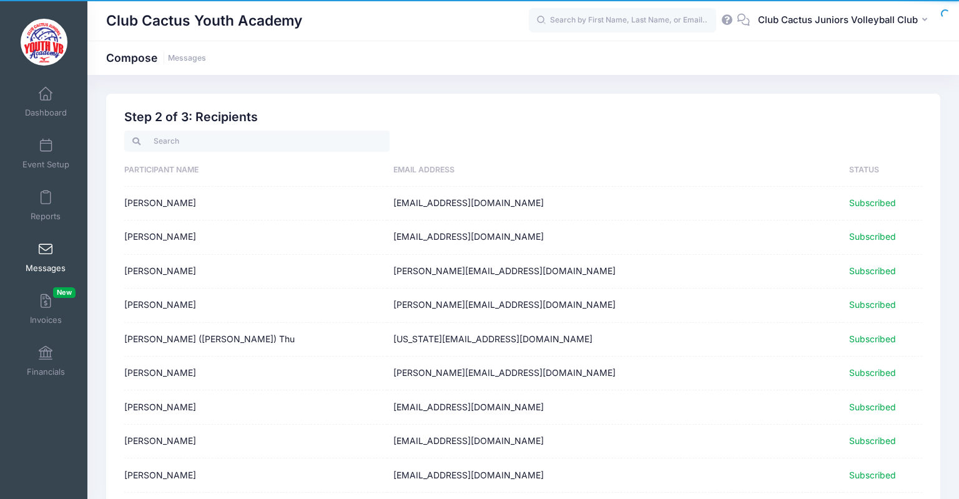
scroll to position [331, 0]
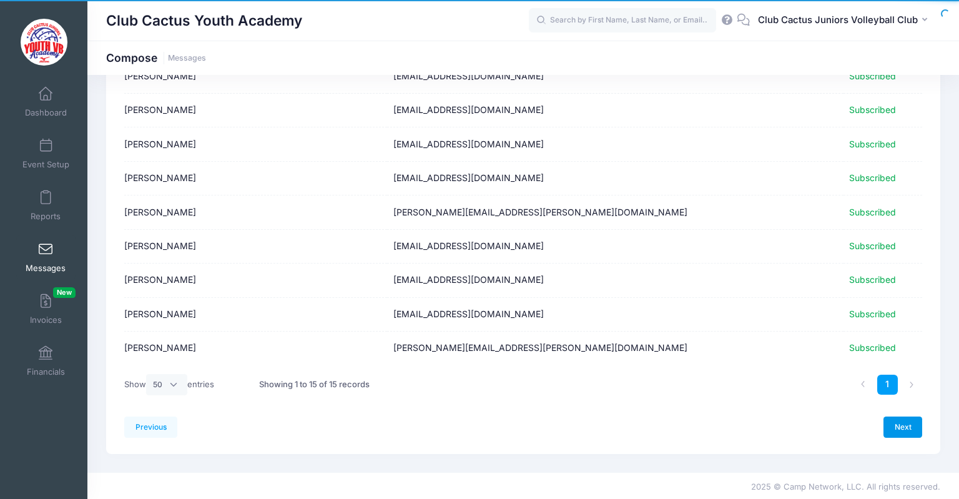
click at [899, 428] on link "Next" at bounding box center [903, 427] width 39 height 21
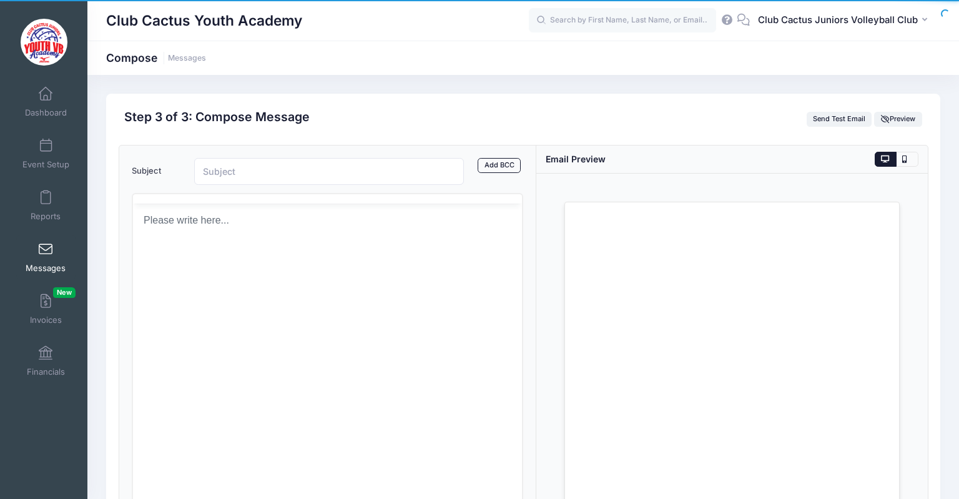
scroll to position [0, 0]
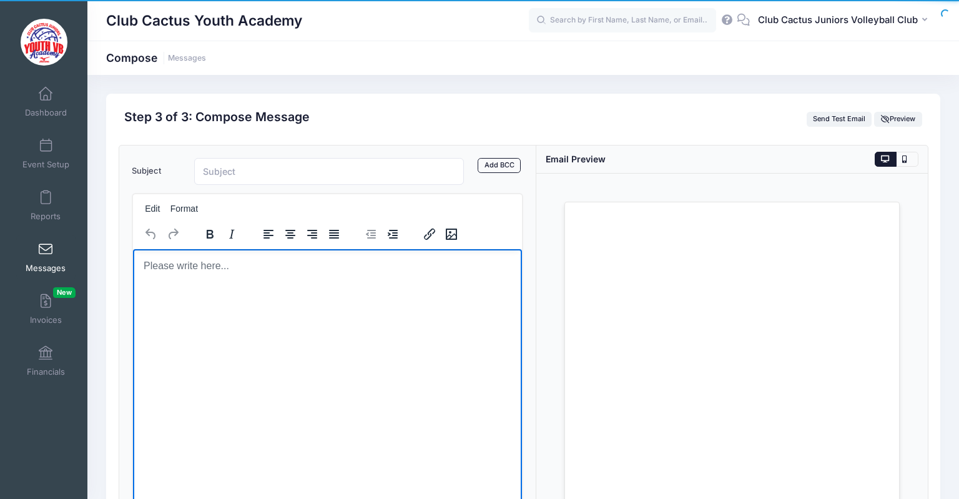
click at [189, 268] on body "Rich Text Area. Press ALT-0 for help." at bounding box center [326, 266] width 369 height 14
drag, startPoint x: 187, startPoint y: 275, endPoint x: 122, endPoint y: 271, distance: 65.1
click at [132, 271] on html "Tuesday/Thursday" at bounding box center [326, 266] width 389 height 34
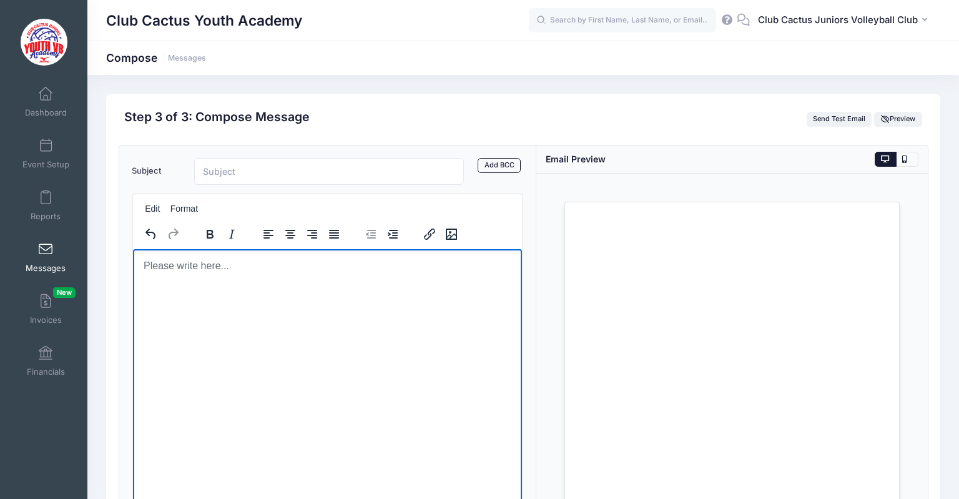
click at [38, 246] on link "Messages" at bounding box center [45, 257] width 59 height 44
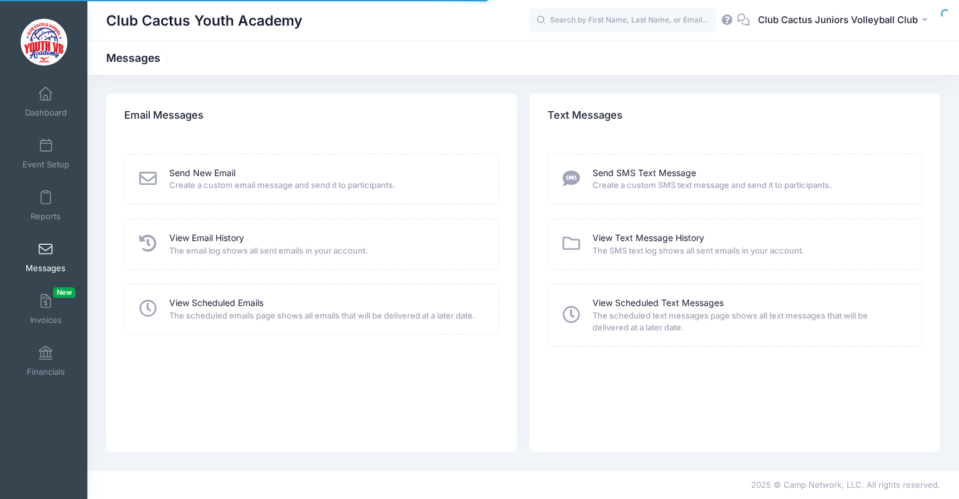
click at [211, 301] on link "View Scheduled Emails" at bounding box center [216, 303] width 94 height 13
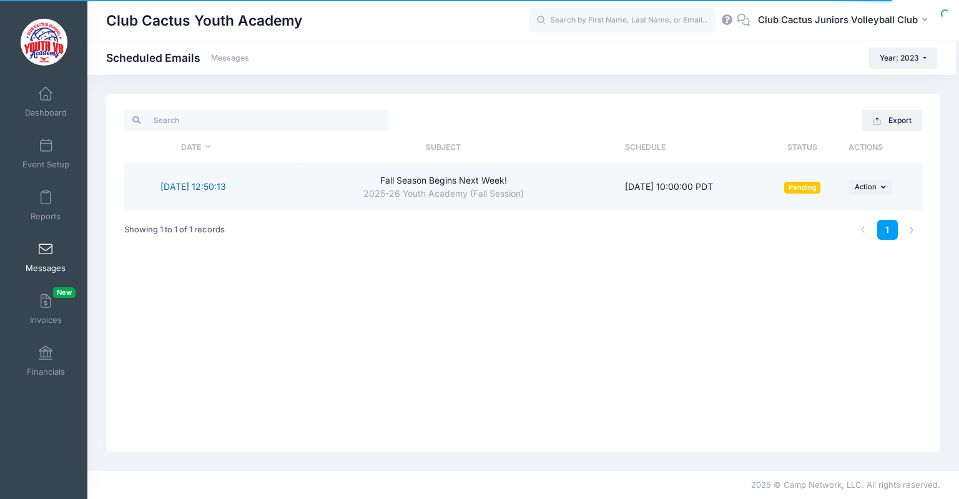
click at [213, 186] on link "8/27/2025 12:50:13" at bounding box center [193, 186] width 66 height 11
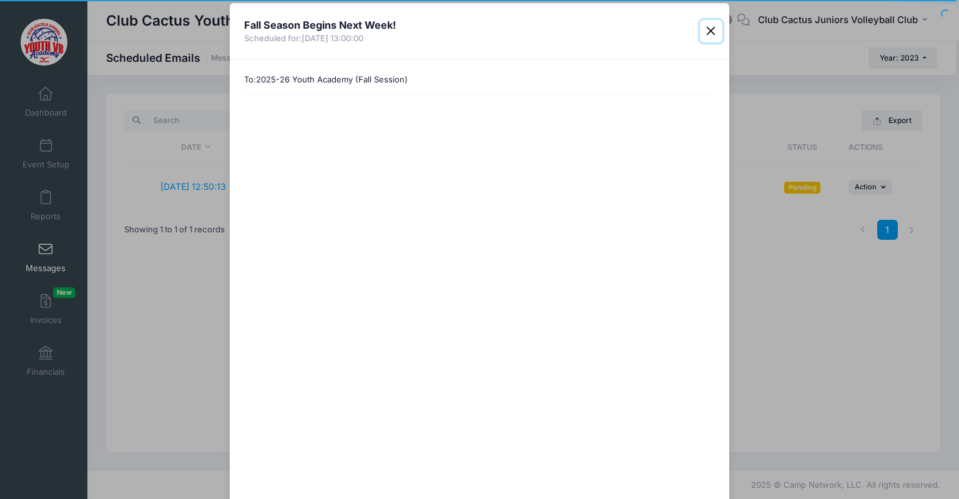
click at [709, 29] on button "Close" at bounding box center [711, 31] width 22 height 22
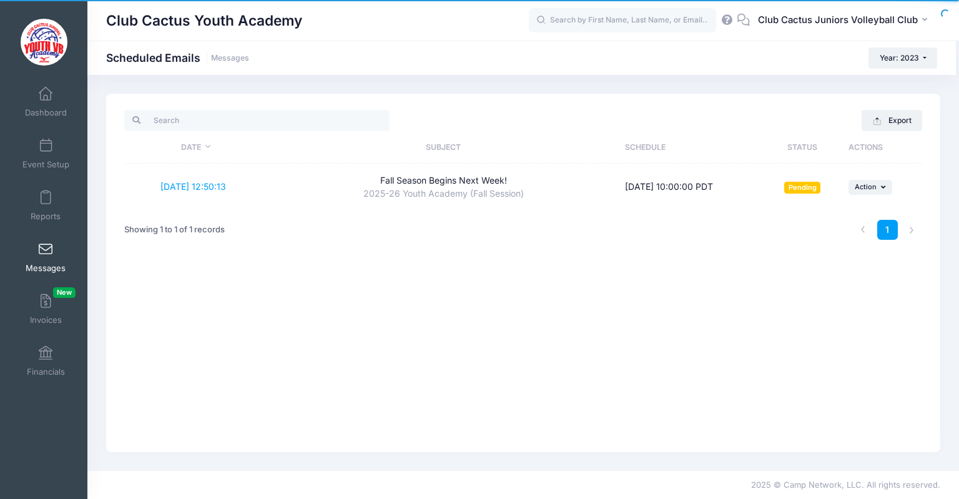
click at [44, 258] on link "Messages" at bounding box center [45, 257] width 59 height 44
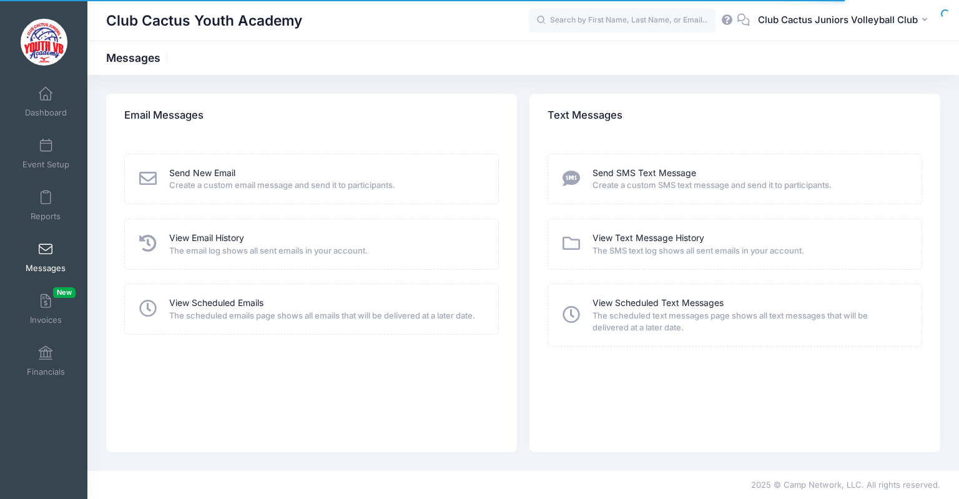
click at [220, 173] on link "Send New Email" at bounding box center [202, 173] width 66 height 13
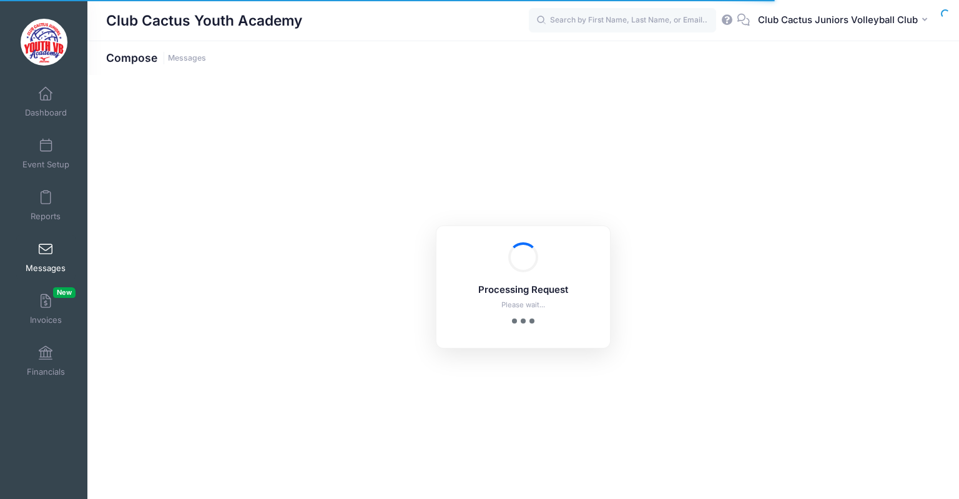
select select "2023"
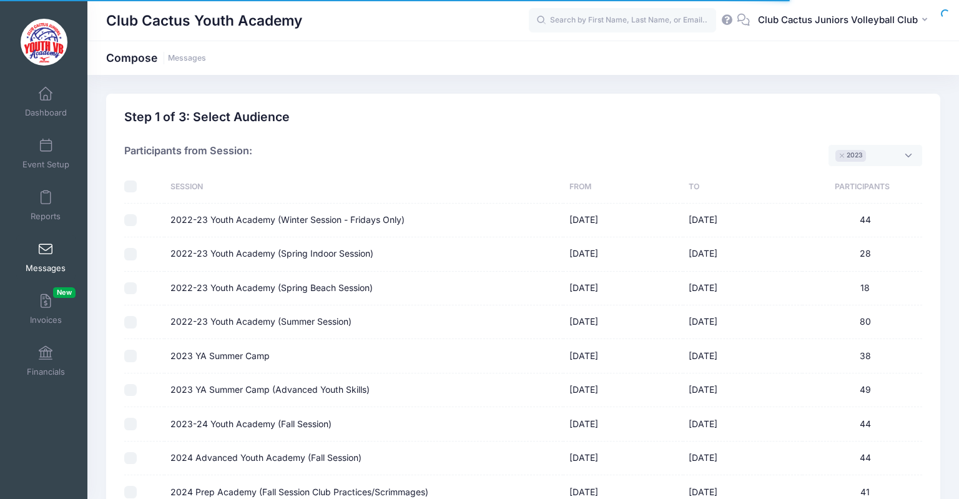
scroll to position [24, 0]
click at [843, 156] on button "×" at bounding box center [842, 156] width 7 height 4
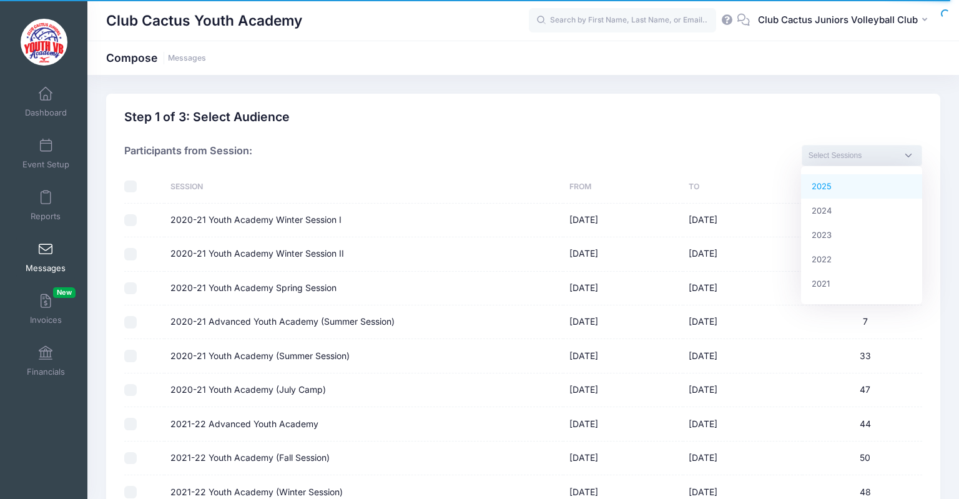
select select "2025"
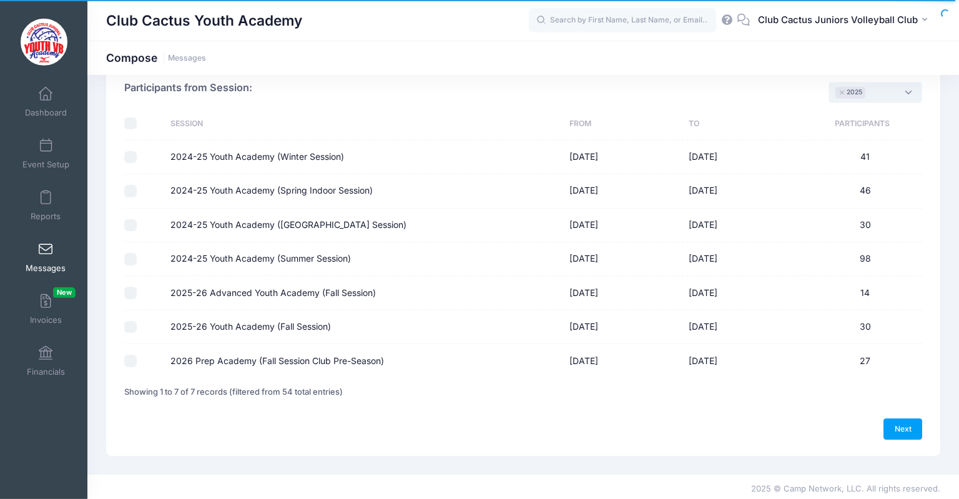
scroll to position [66, 0]
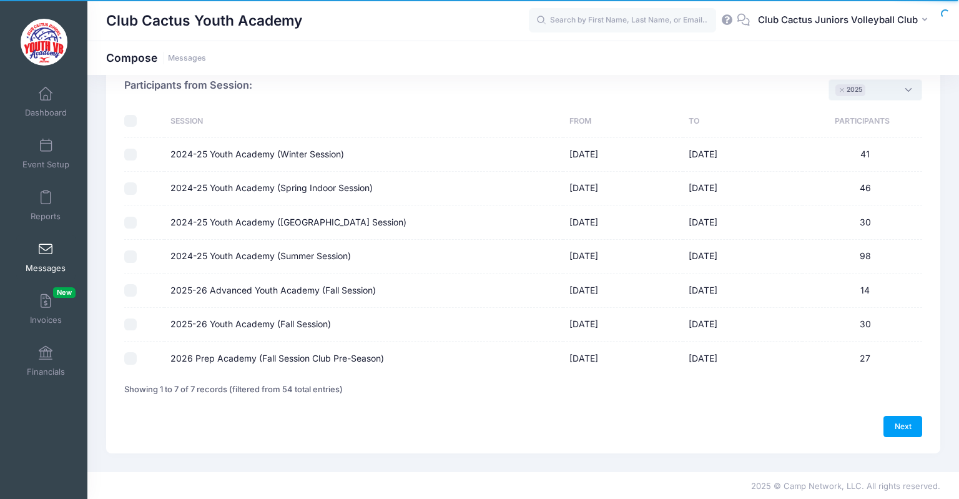
click at [132, 294] on input "2025-26 Advanced Youth Academy (Fall Session)" at bounding box center [130, 290] width 12 height 12
checkbox input "true"
click at [910, 427] on link "Next" at bounding box center [903, 426] width 39 height 21
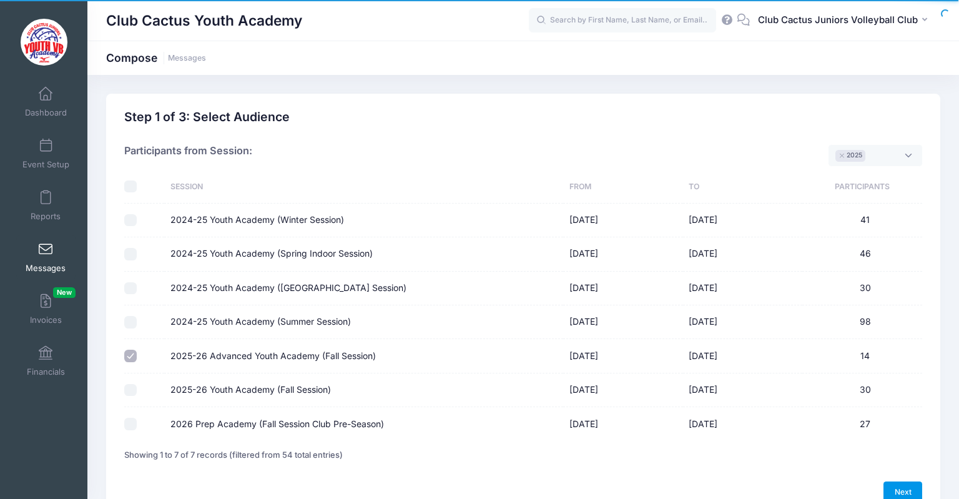
select select "50"
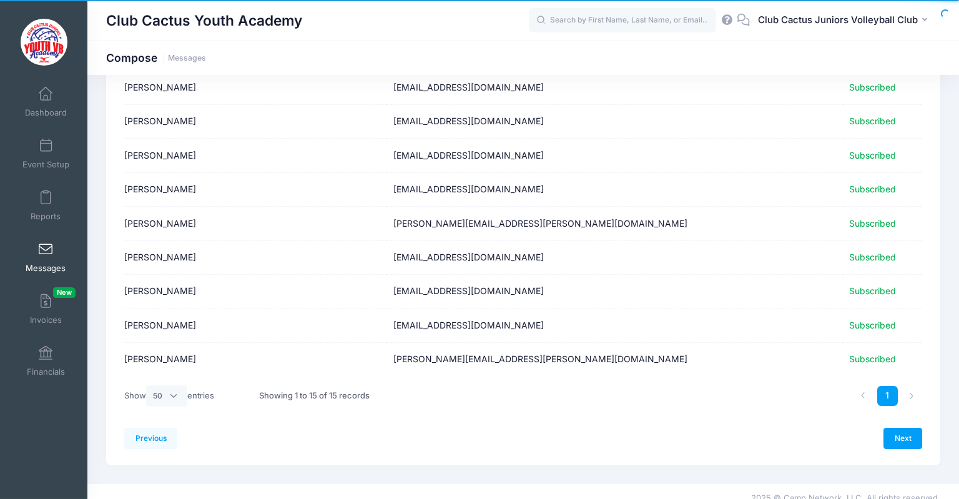
scroll to position [331, 0]
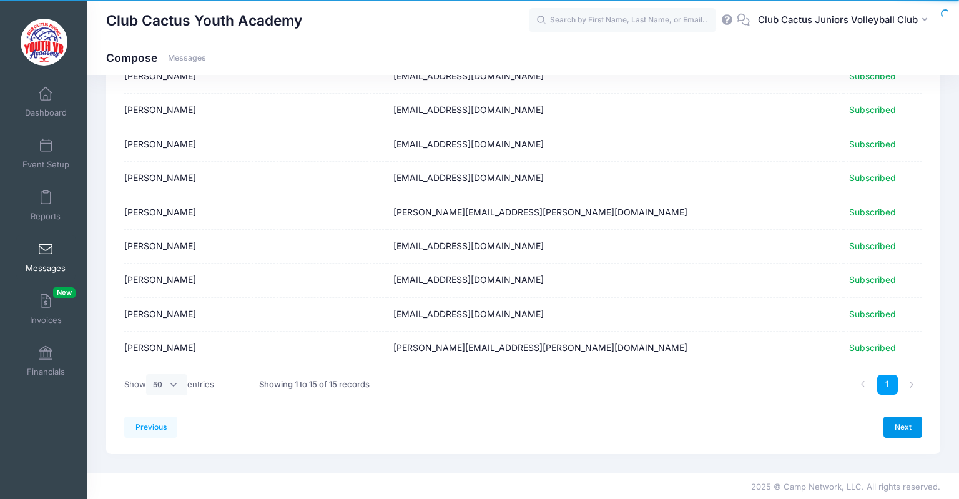
click at [917, 424] on link "Next" at bounding box center [903, 427] width 39 height 21
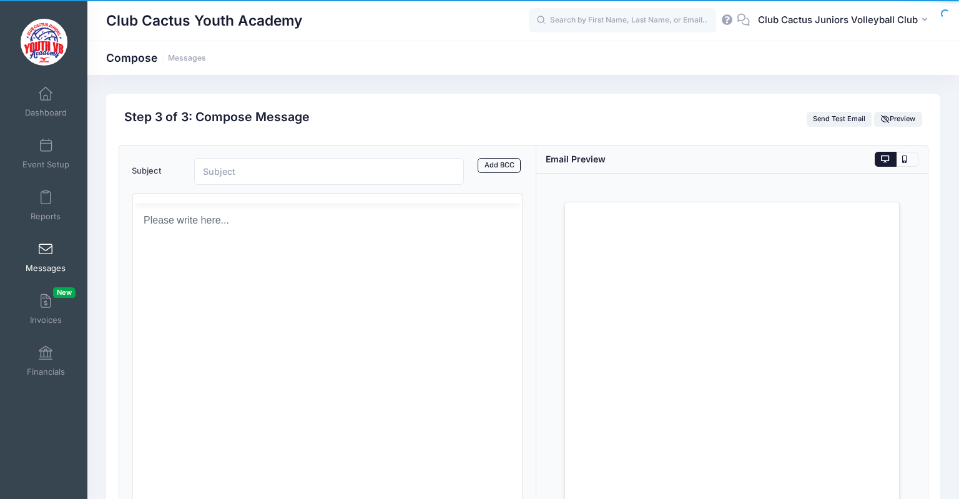
scroll to position [0, 0]
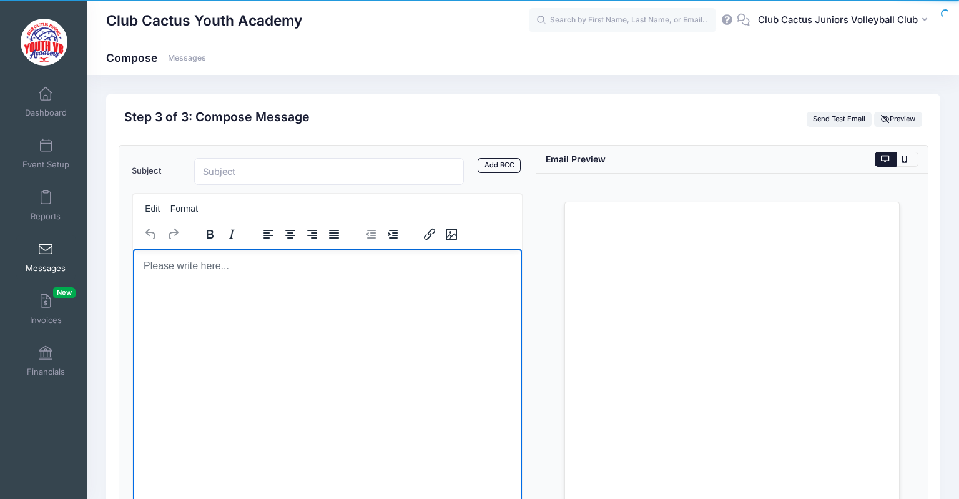
click at [185, 272] on body "Rich Text Area. Press ALT-0 for help." at bounding box center [326, 266] width 369 height 14
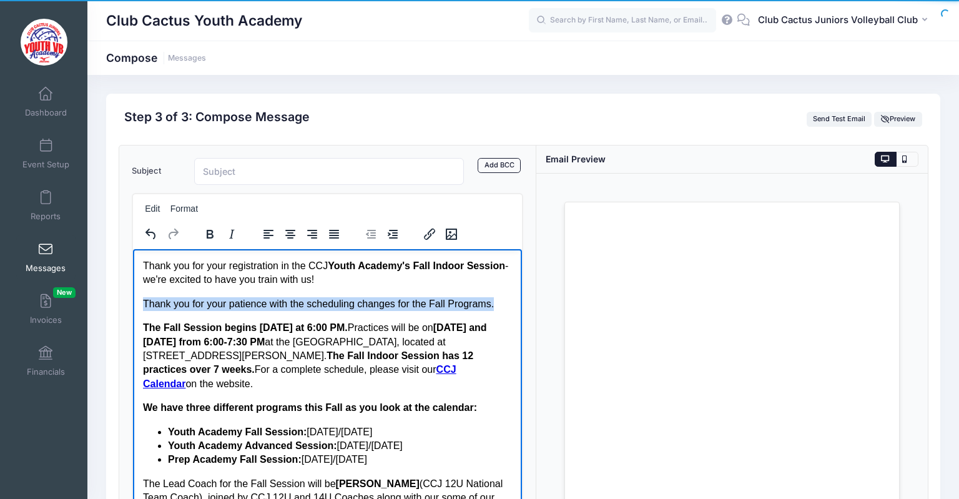
drag, startPoint x: 493, startPoint y: 304, endPoint x: 252, endPoint y: 551, distance: 344.9
click at [235, 233] on icon "Italic" at bounding box center [231, 234] width 15 height 15
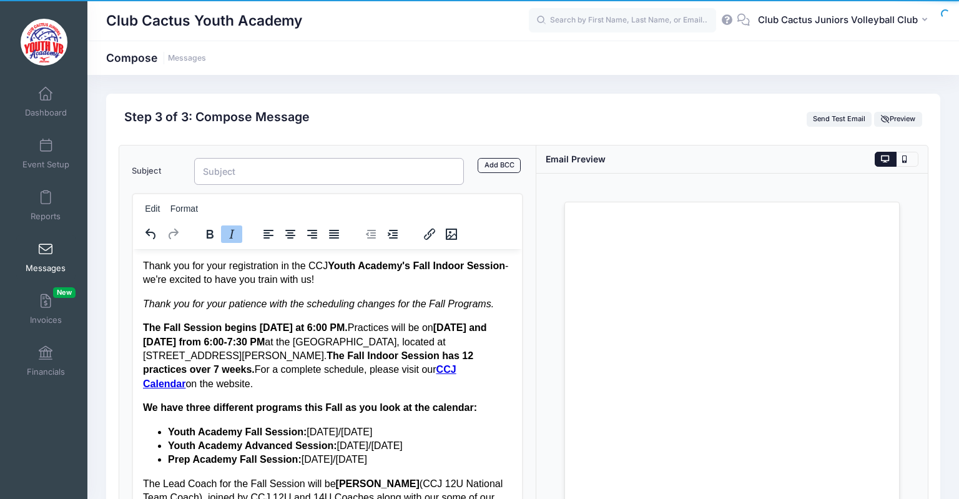
click at [229, 170] on input "Subject" at bounding box center [329, 171] width 270 height 27
drag, startPoint x: 252, startPoint y: 168, endPoint x: 188, endPoint y: 166, distance: 64.3
click at [194, 164] on input "Fall Season Begins Next Week!" at bounding box center [329, 171] width 270 height 27
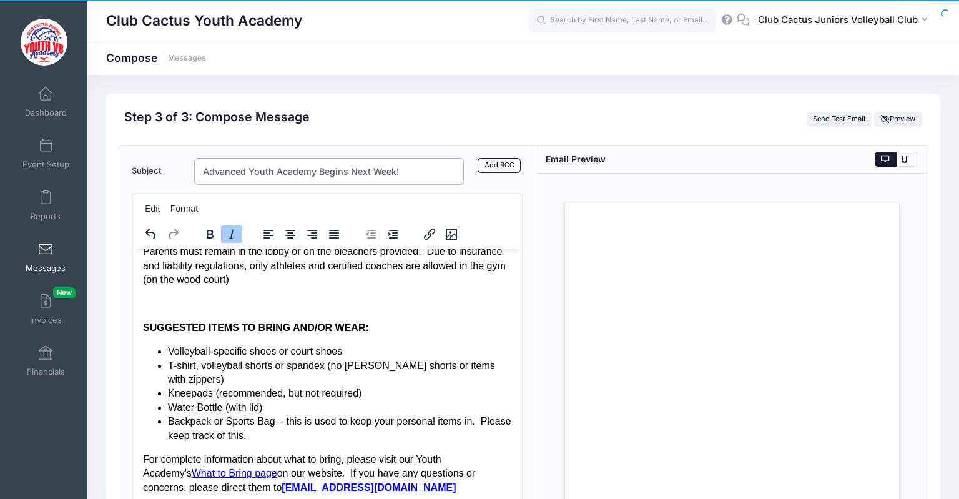
scroll to position [157, 0]
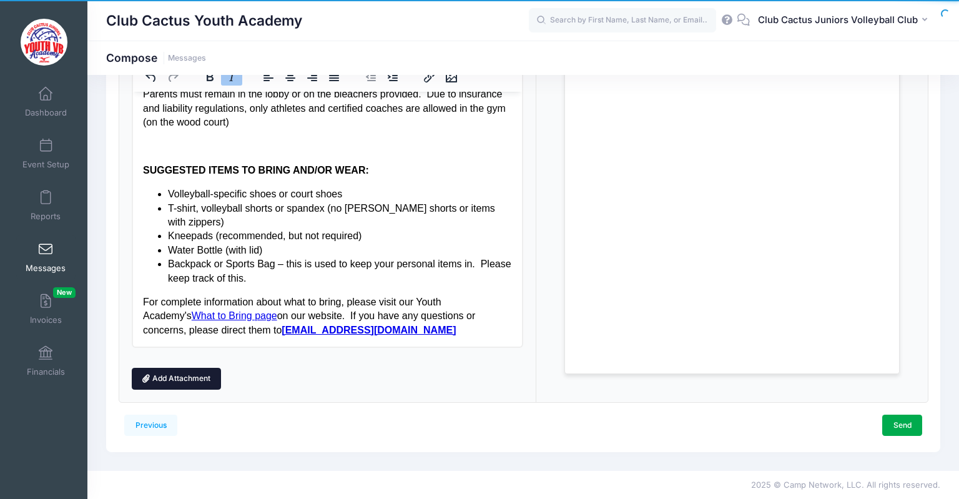
type input "Advanced Youth Academy Begins Next Week!"
click at [179, 382] on link "Add Attachment" at bounding box center [177, 378] width 90 height 21
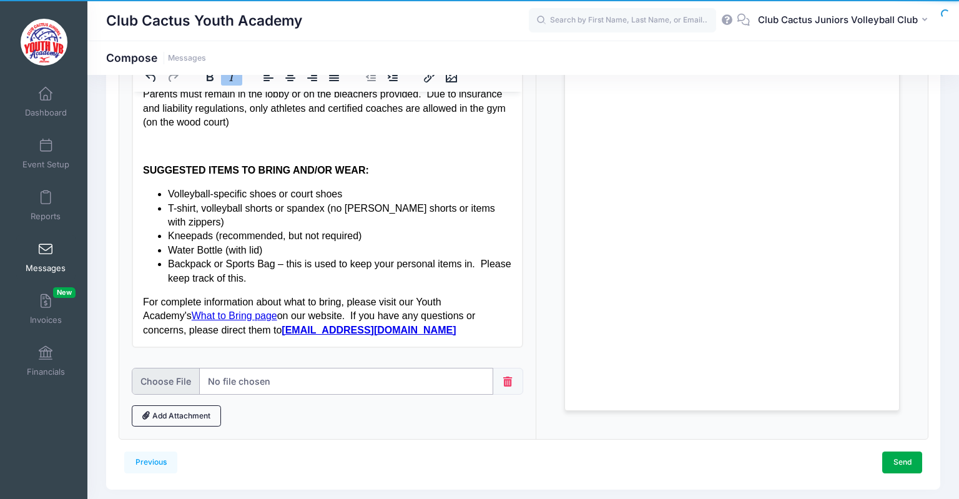
click at [164, 386] on input "file" at bounding box center [313, 381] width 362 height 27
type input "C:\fakepath\CCJ-2025-academy-confirmation-fall.pdf"
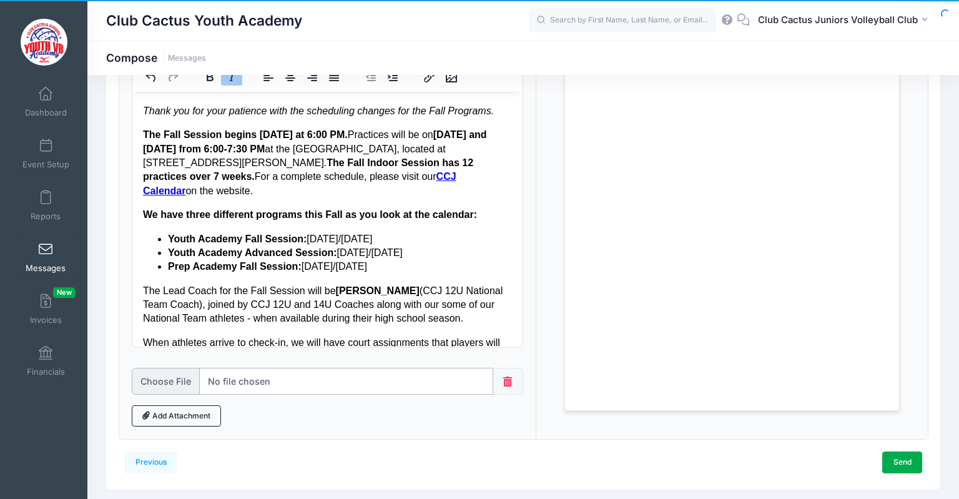
scroll to position [0, 0]
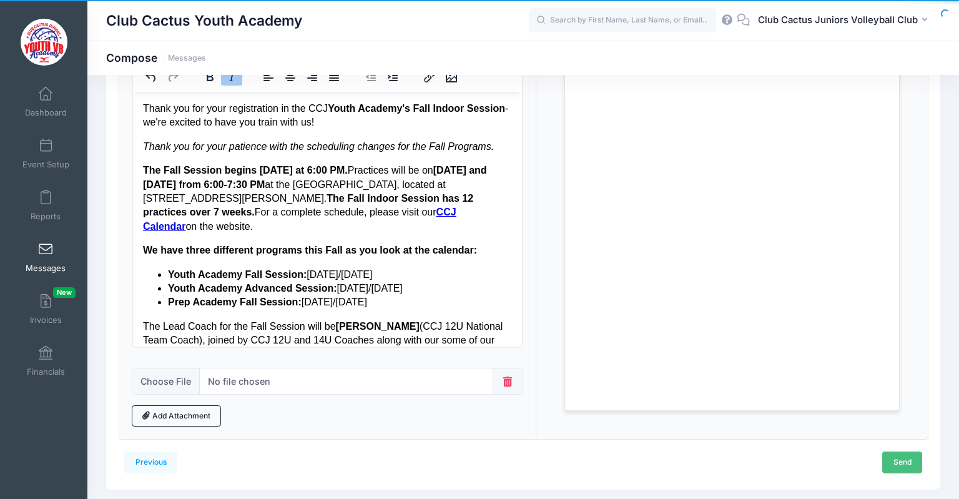
click at [900, 461] on link "Send" at bounding box center [902, 461] width 40 height 21
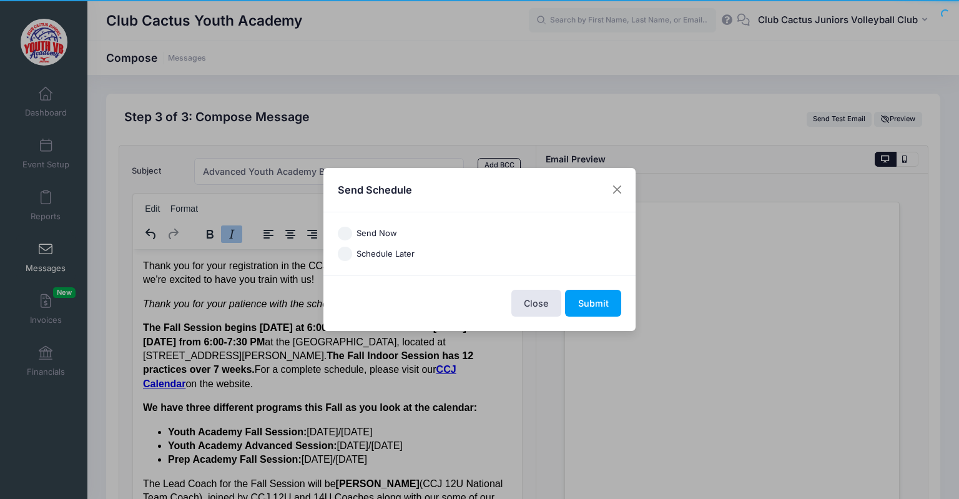
click at [375, 252] on label "Schedule Later" at bounding box center [386, 254] width 58 height 12
click at [352, 252] on input "Schedule Later" at bounding box center [345, 254] width 14 height 14
radio input "true"
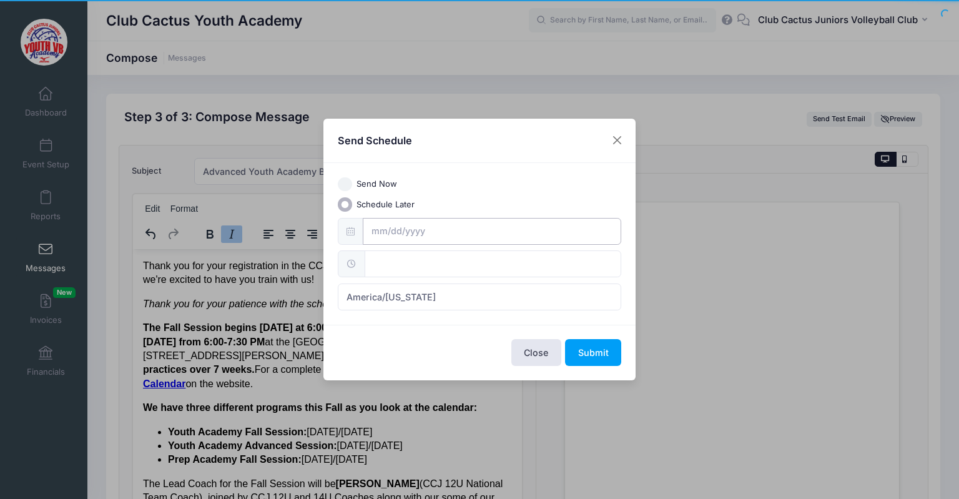
click at [380, 230] on input "text" at bounding box center [492, 231] width 259 height 27
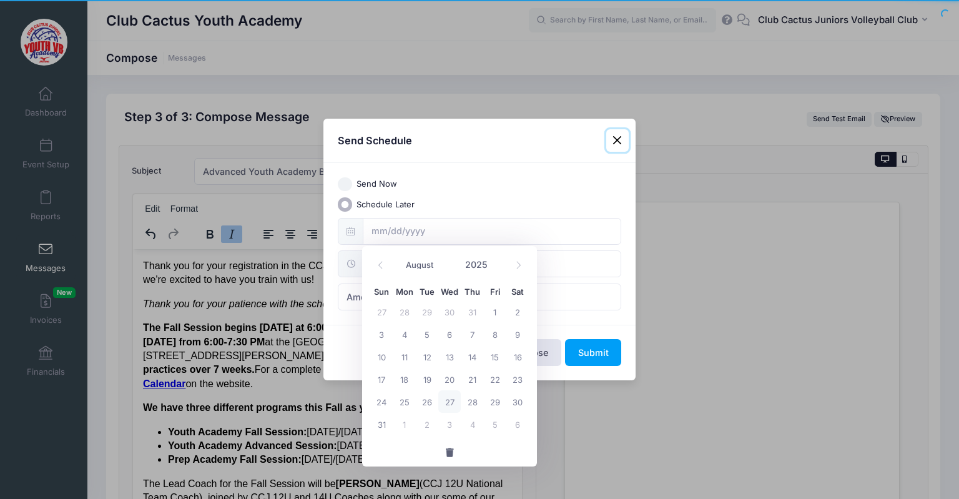
click at [450, 402] on span "27" at bounding box center [449, 401] width 22 height 22
type input "[DATE]"
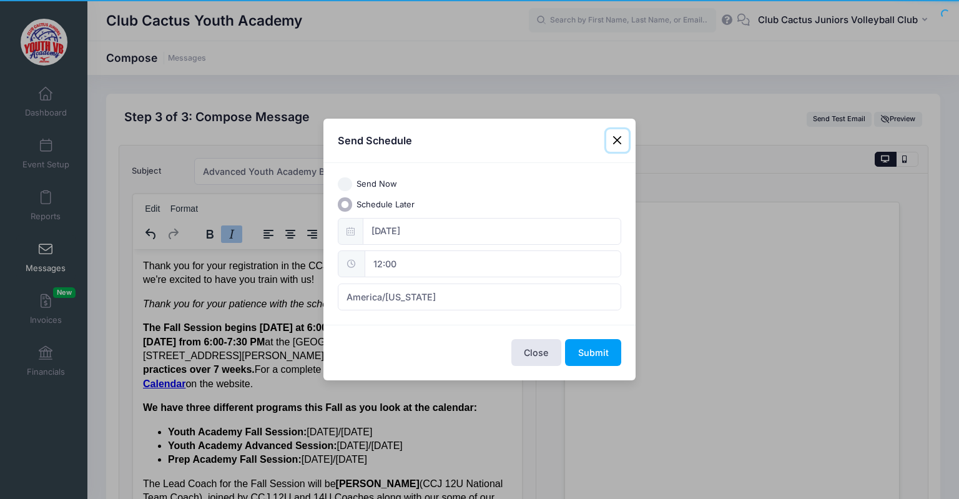
click at [391, 274] on input "12:00" at bounding box center [493, 263] width 257 height 27
click at [428, 287] on span at bounding box center [430, 286] width 9 height 12
type input "13:00"
type input "01"
click at [428, 287] on span at bounding box center [430, 286] width 9 height 12
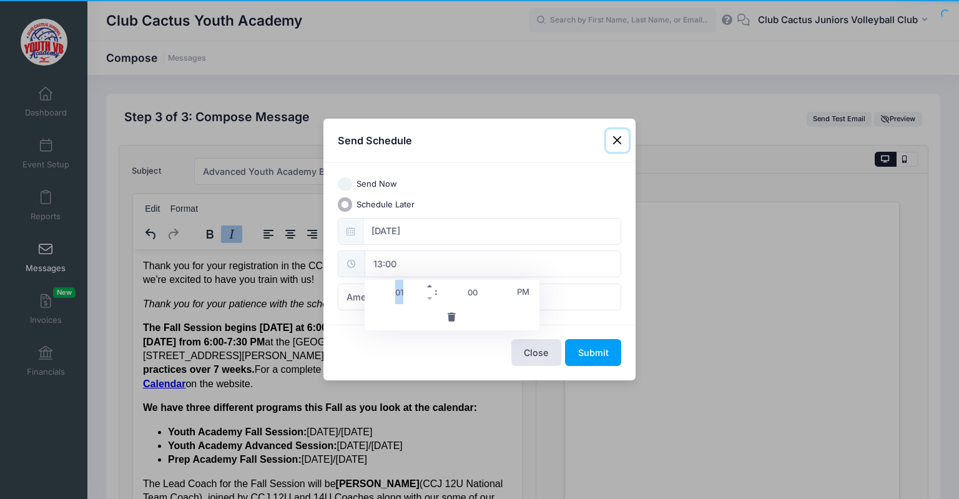
type input "14:00"
type input "02"
click at [428, 297] on span at bounding box center [430, 298] width 9 height 12
type input "13:00"
type input "01"
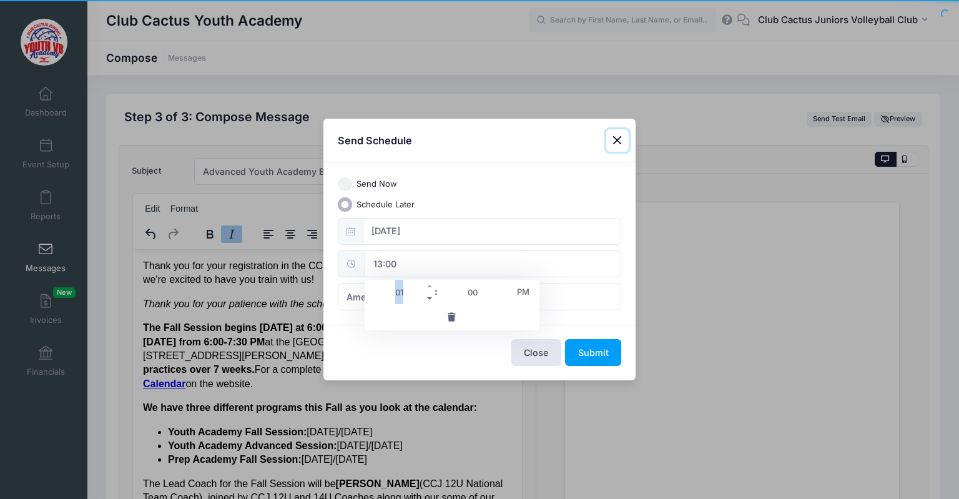
click at [428, 297] on span at bounding box center [430, 298] width 9 height 12
type input "12:00"
type input "12"
click at [428, 297] on span at bounding box center [430, 298] width 9 height 12
type input "11:00"
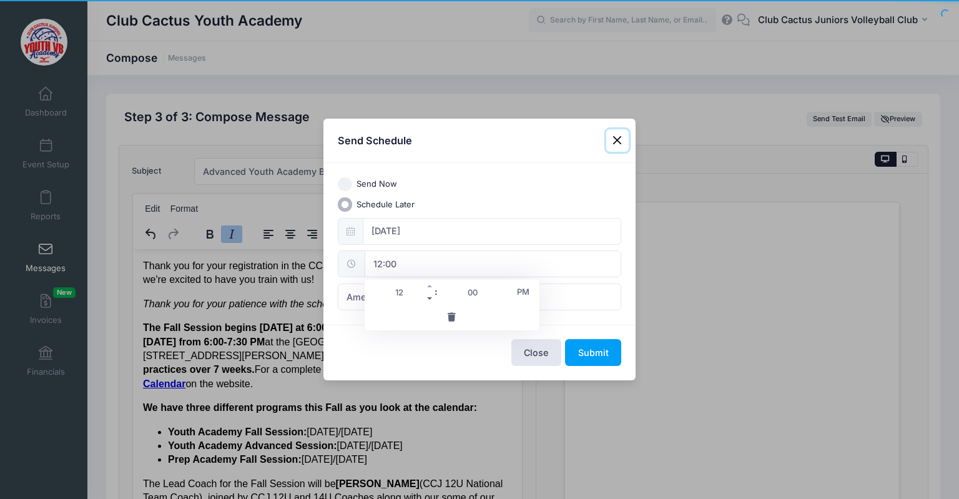
type input "11"
click at [428, 297] on span at bounding box center [430, 298] width 9 height 12
type input "10:00"
type input "10"
click at [551, 264] on input "10:00" at bounding box center [493, 263] width 257 height 27
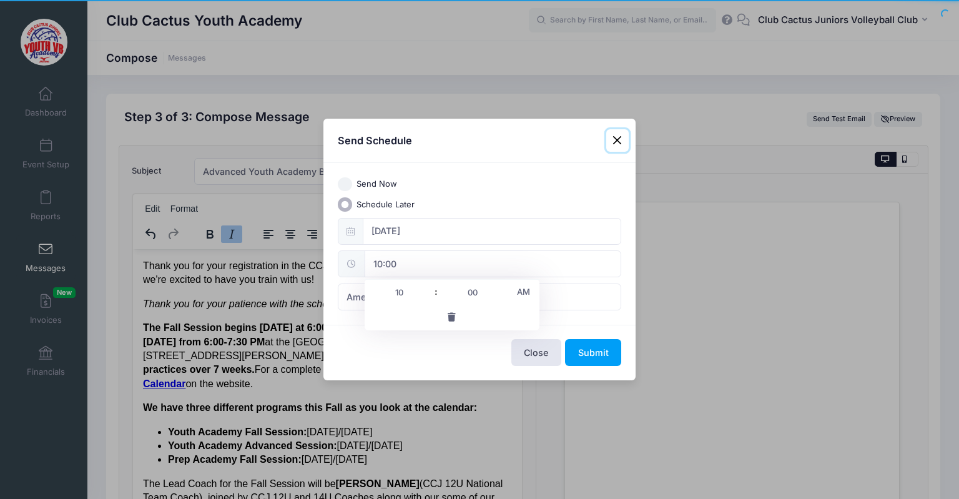
click at [530, 293] on span "AM" at bounding box center [523, 291] width 31 height 25
click at [531, 292] on span "PM" at bounding box center [523, 291] width 31 height 25
type input "10:00"
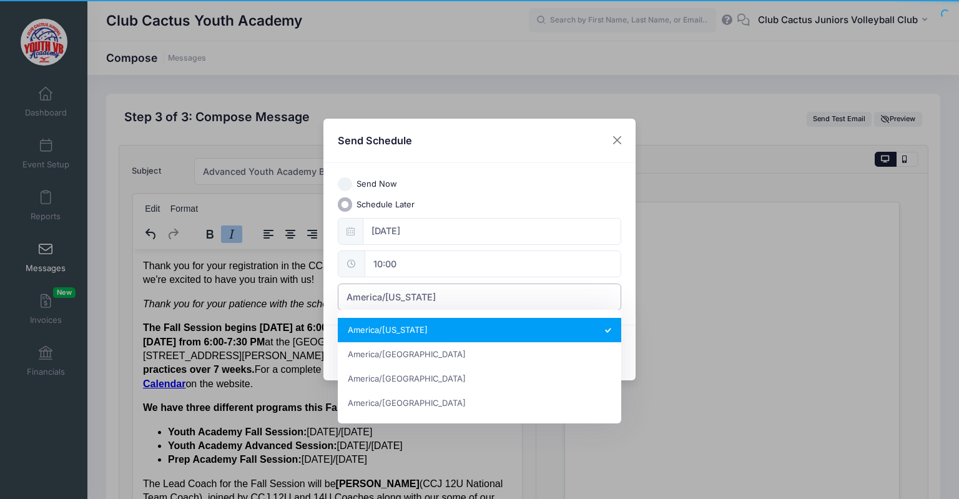
click at [583, 292] on span "America/[US_STATE]" at bounding box center [480, 297] width 284 height 27
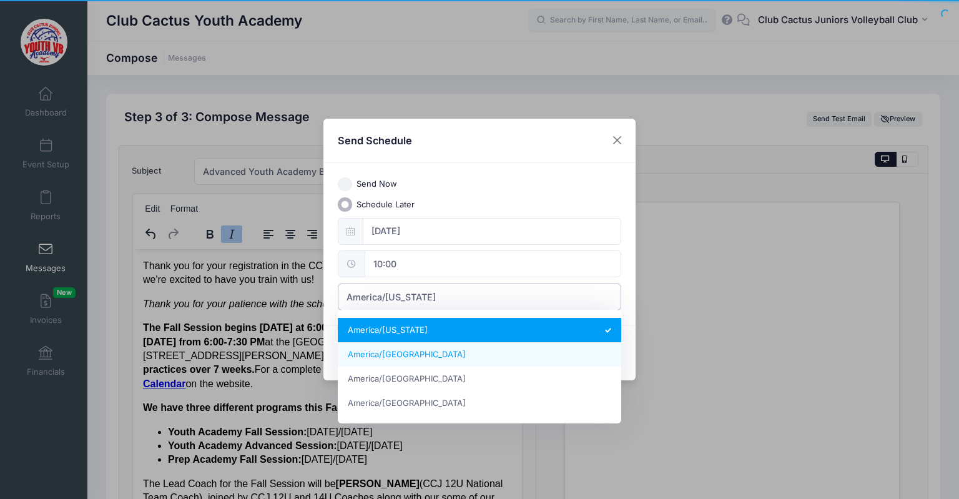
select select "America/Los_Angeles"
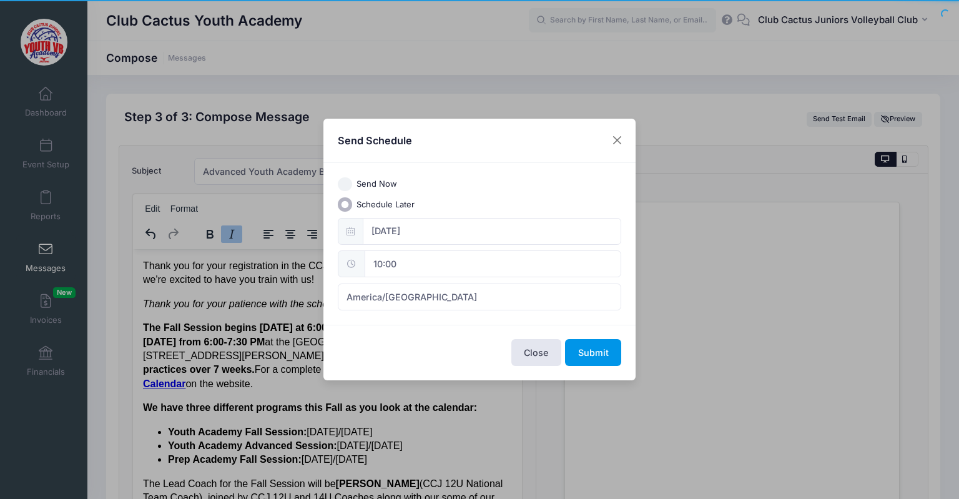
click at [601, 351] on button "Submit" at bounding box center [593, 352] width 56 height 27
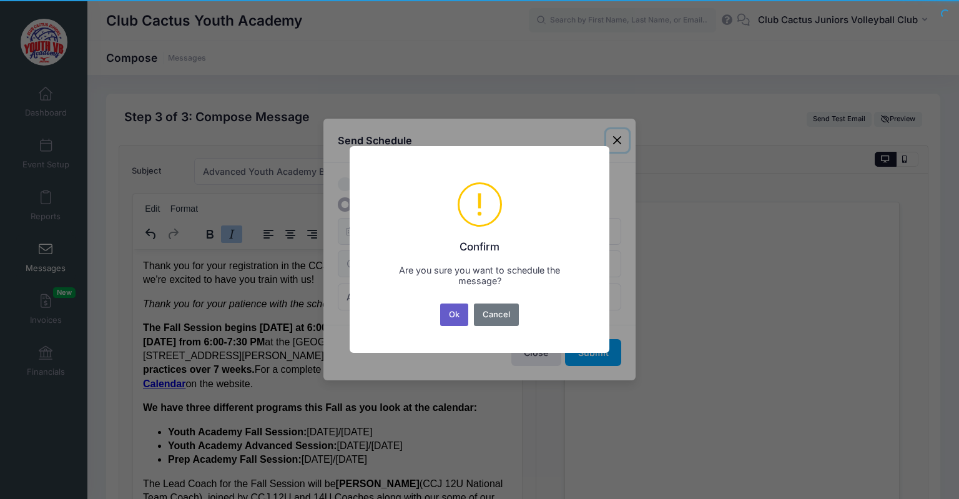
click at [455, 315] on button "Ok" at bounding box center [454, 314] width 29 height 22
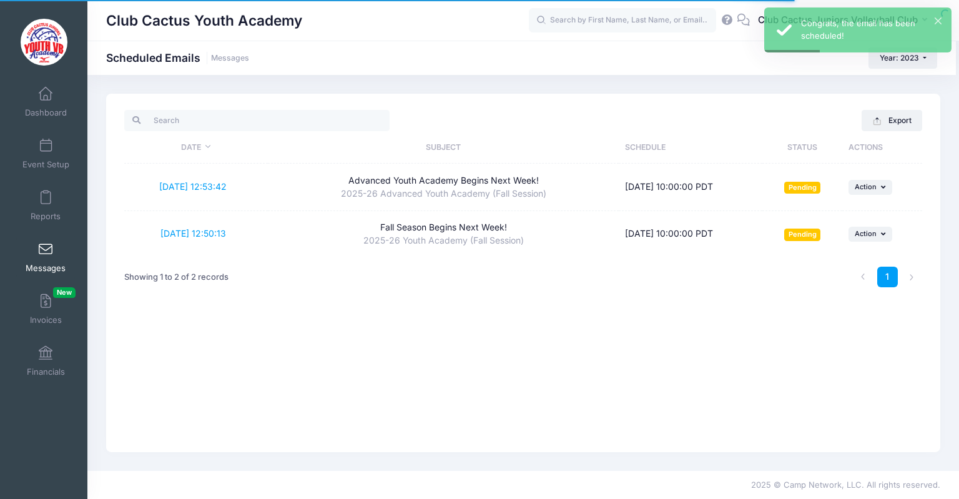
click at [46, 247] on span at bounding box center [46, 250] width 0 height 14
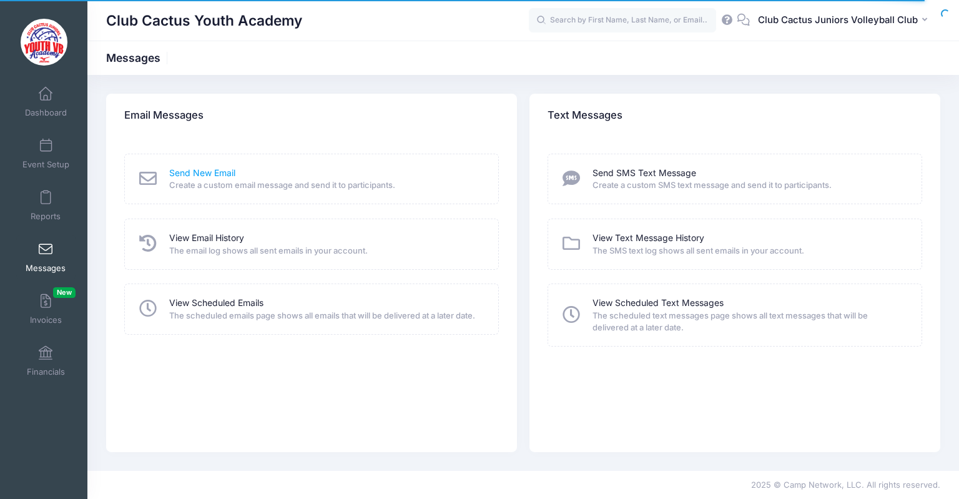
click at [199, 174] on link "Send New Email" at bounding box center [202, 173] width 66 height 13
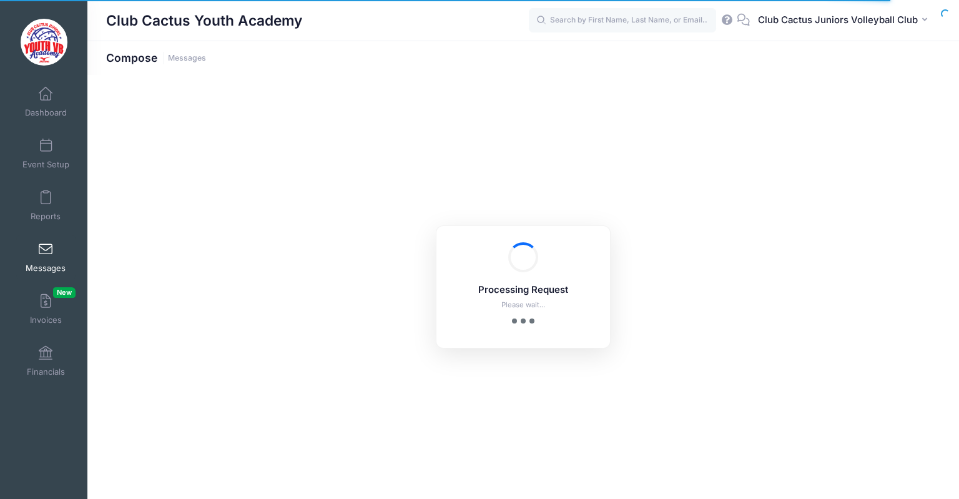
select select "2023"
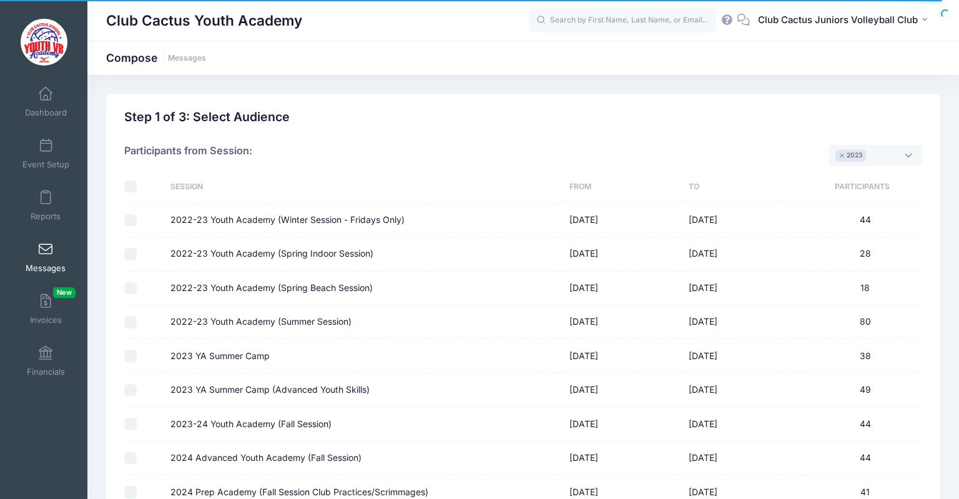
click at [841, 157] on button "×" at bounding box center [842, 156] width 7 height 4
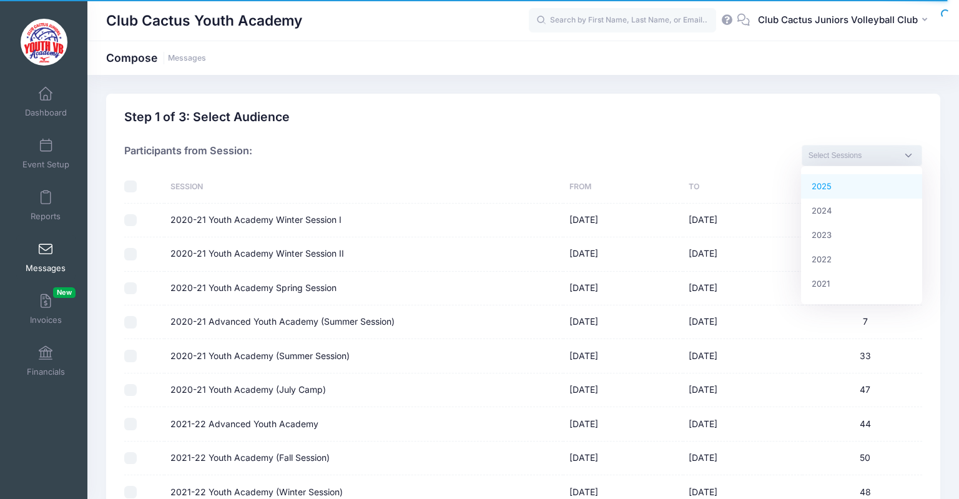
select select "2025"
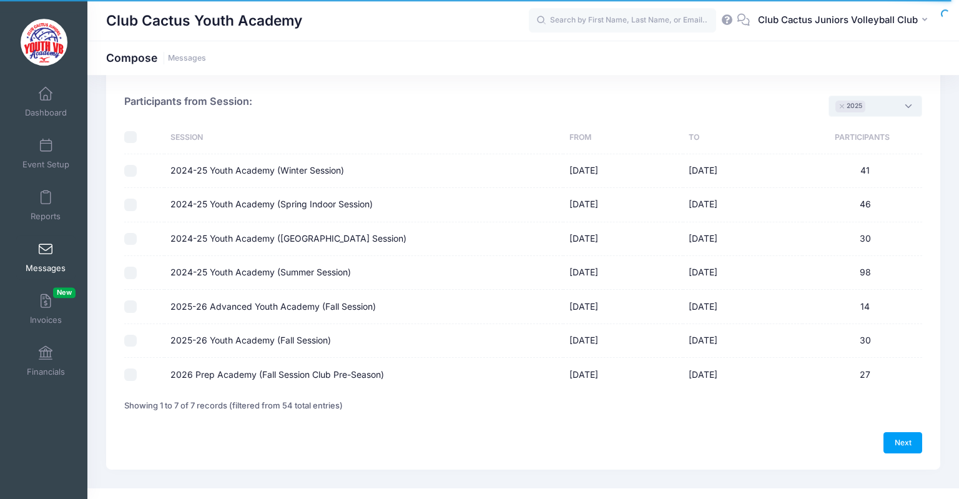
scroll to position [66, 0]
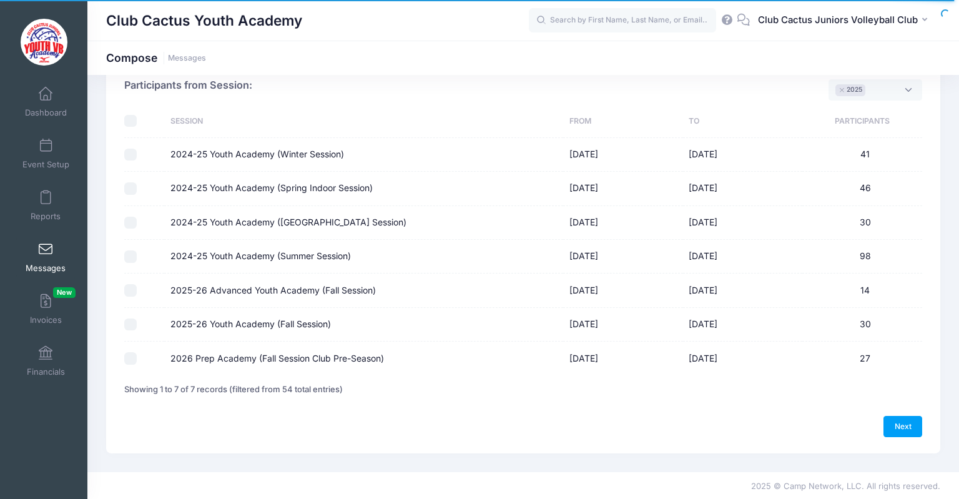
click at [133, 358] on input "2026 Prep Academy (Fall Session Club Pre-Season)" at bounding box center [130, 358] width 12 height 12
checkbox input "true"
click at [908, 423] on link "Next" at bounding box center [903, 426] width 39 height 21
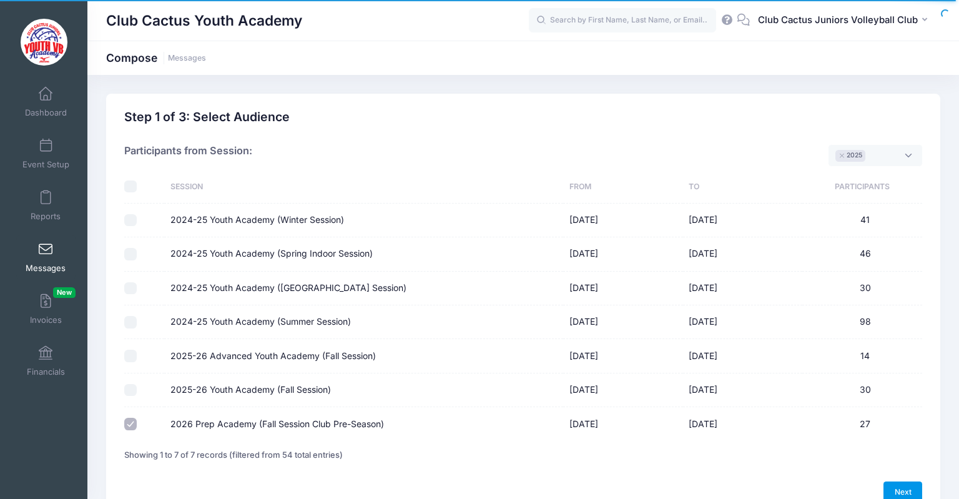
select select "50"
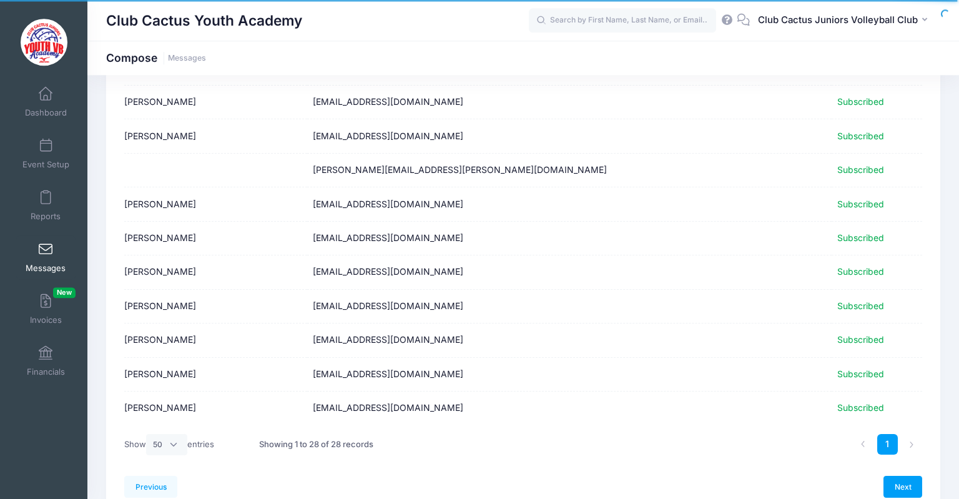
scroll to position [772, 0]
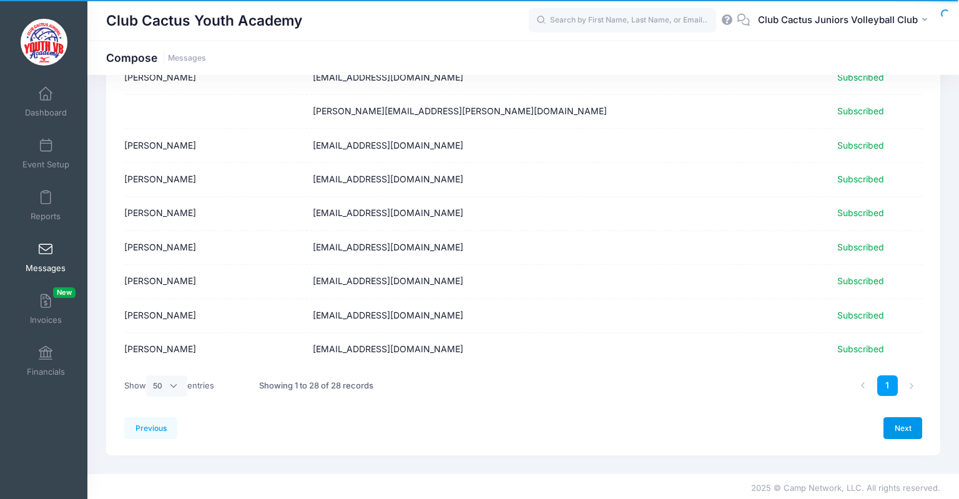
click at [899, 426] on link "Next" at bounding box center [903, 427] width 39 height 21
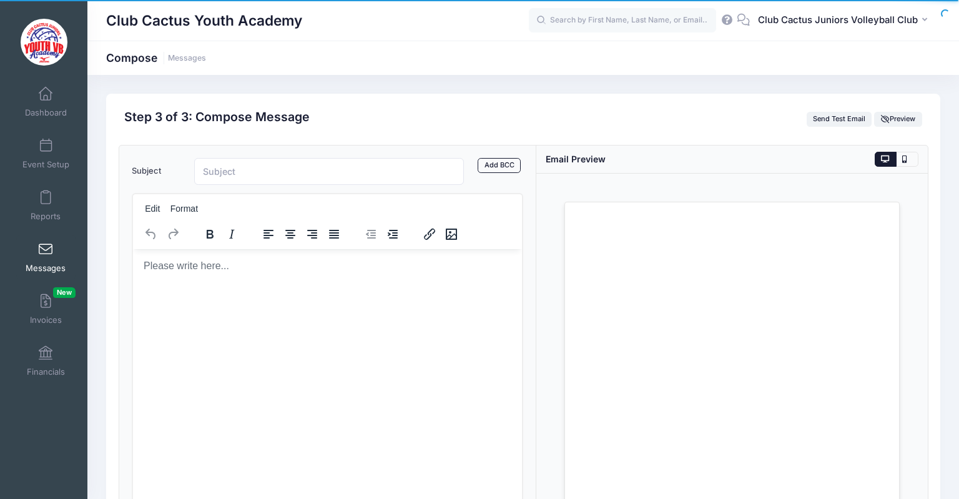
scroll to position [0, 0]
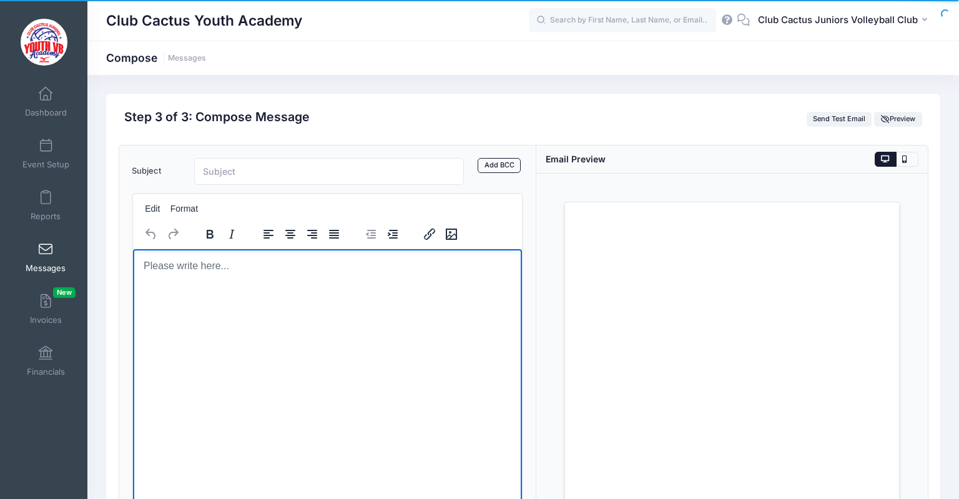
click at [169, 270] on body "Rich Text Area. Press ALT-0 for help." at bounding box center [326, 266] width 369 height 14
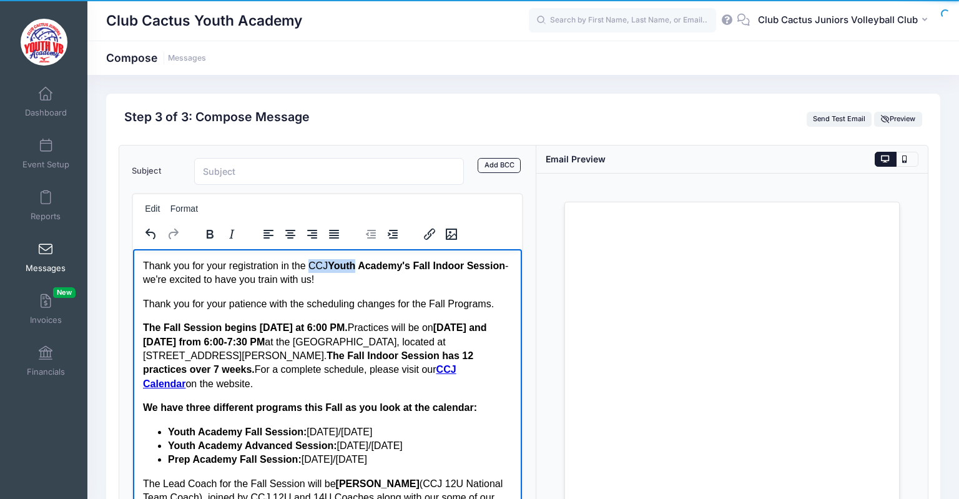
drag, startPoint x: 310, startPoint y: 265, endPoint x: 355, endPoint y: 269, distance: 45.1
click at [355, 269] on p "Thank you for your registration in the CCJ Youth Academy's Fall Indoor Session …" at bounding box center [326, 273] width 369 height 28
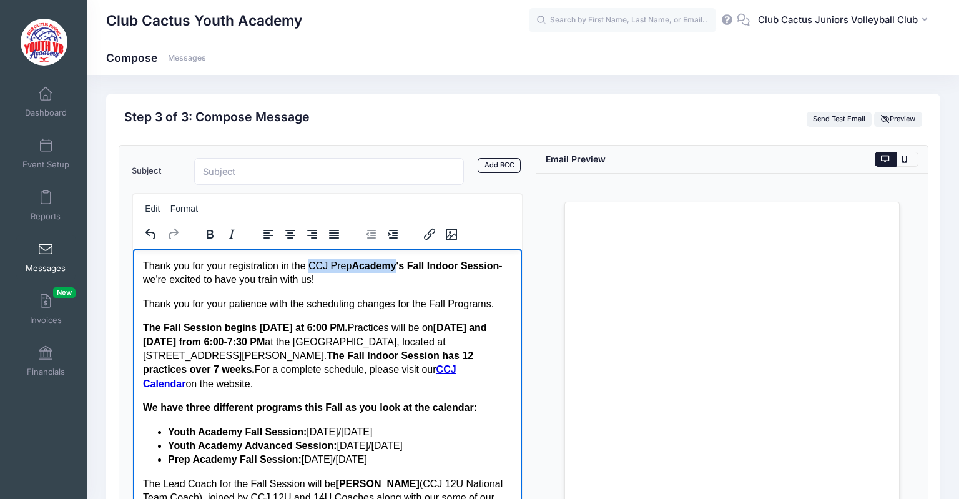
drag, startPoint x: 309, startPoint y: 265, endPoint x: 388, endPoint y: 267, distance: 79.3
click at [388, 267] on p "Thank you for your registration in the CCJ Prep Academy's Fall Indoor Session -…" at bounding box center [326, 273] width 369 height 28
click at [209, 231] on icon "Bold" at bounding box center [209, 234] width 15 height 15
click at [440, 274] on p "Thank you for your registration in the CCJ Prep Academy's Fall Indoor Session -…" at bounding box center [326, 273] width 369 height 28
drag, startPoint x: 479, startPoint y: 267, endPoint x: 396, endPoint y: 267, distance: 83.1
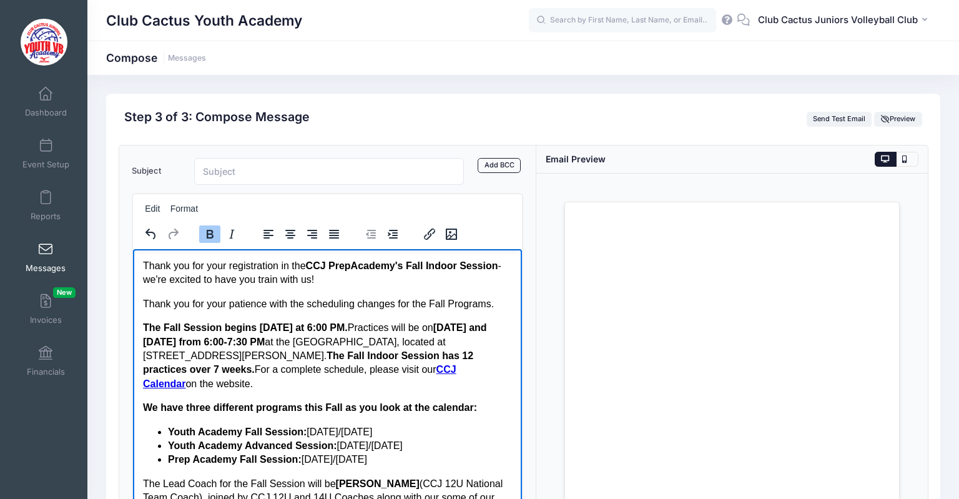
click at [396, 267] on strong "CCJ Prep Academy's Fall Indoor Session" at bounding box center [401, 265] width 192 height 11
drag, startPoint x: 395, startPoint y: 268, endPoint x: 227, endPoint y: 285, distance: 168.8
click at [227, 285] on p "Thank you for your registration in the CCJ Prep Academy for the 2026 Club Volle…" at bounding box center [326, 273] width 369 height 28
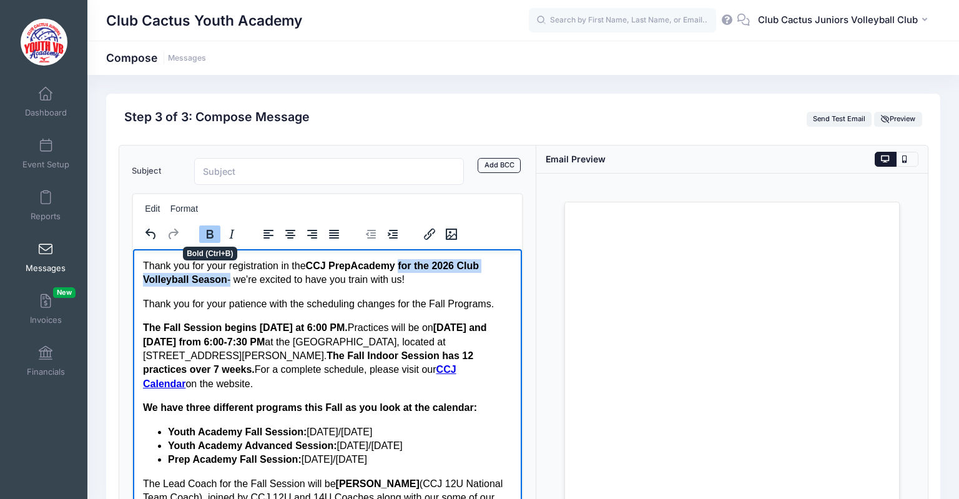
click at [212, 237] on icon "Bold" at bounding box center [209, 234] width 15 height 15
click at [230, 307] on p "Thank you for your patience with the scheduling changes for the Fall Programs." at bounding box center [326, 304] width 369 height 14
click at [395, 282] on p "Thank you for your registration in the CCJ Prep Academy for the 2026 Club Volle…" at bounding box center [326, 273] width 369 height 28
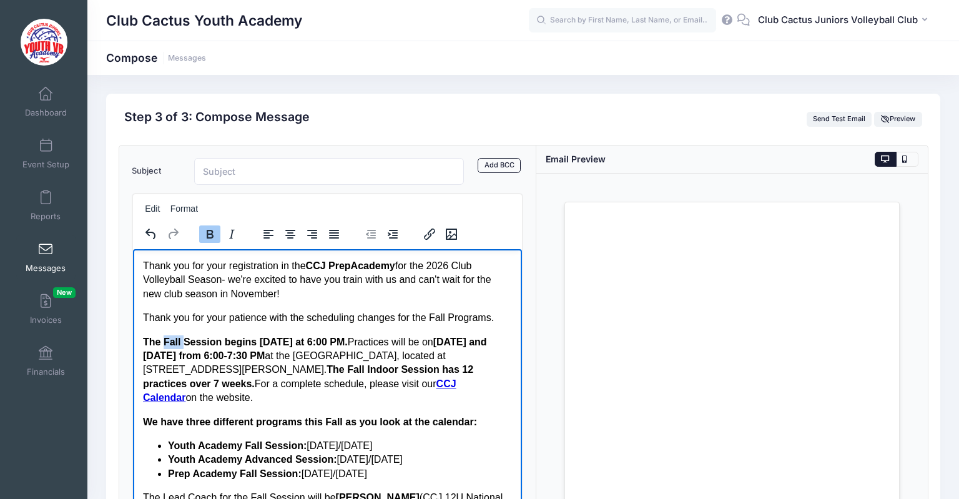
drag, startPoint x: 181, startPoint y: 342, endPoint x: 162, endPoint y: 340, distance: 19.4
click at [162, 340] on strong "The Fall Session begins [DATE] at 6:00 PM." at bounding box center [244, 341] width 205 height 11
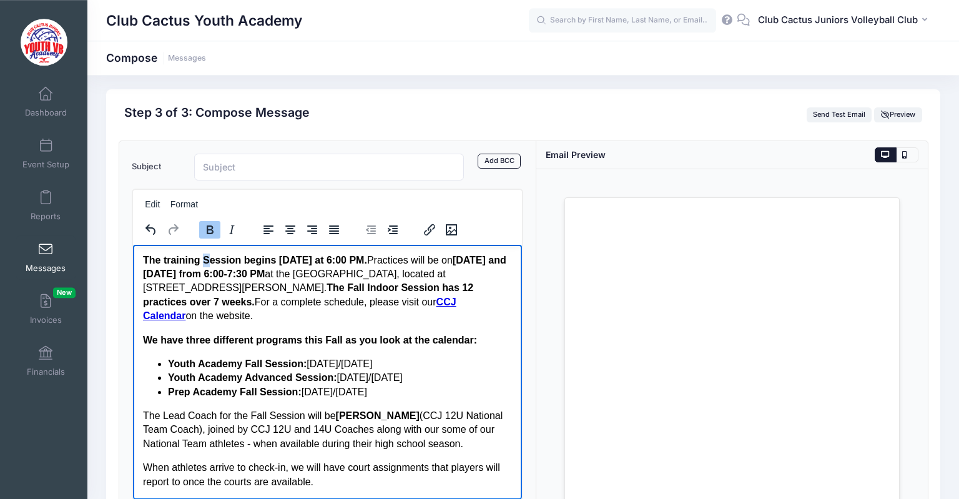
click at [204, 260] on strong "The training Session begins Thursday at 6:00 PM." at bounding box center [254, 260] width 224 height 11
drag, startPoint x: 272, startPoint y: 256, endPoint x: 306, endPoint y: 256, distance: 34.3
click at [306, 256] on strong "The training session begins Thursday at 6:00 PM." at bounding box center [253, 260] width 223 height 11
drag, startPoint x: 164, startPoint y: 274, endPoint x: 136, endPoint y: 274, distance: 28.1
click at [136, 274] on html "Thank you for your registration in the CCJ Prep Academy for the 2026 Club Volle…" at bounding box center [326, 507] width 389 height 681
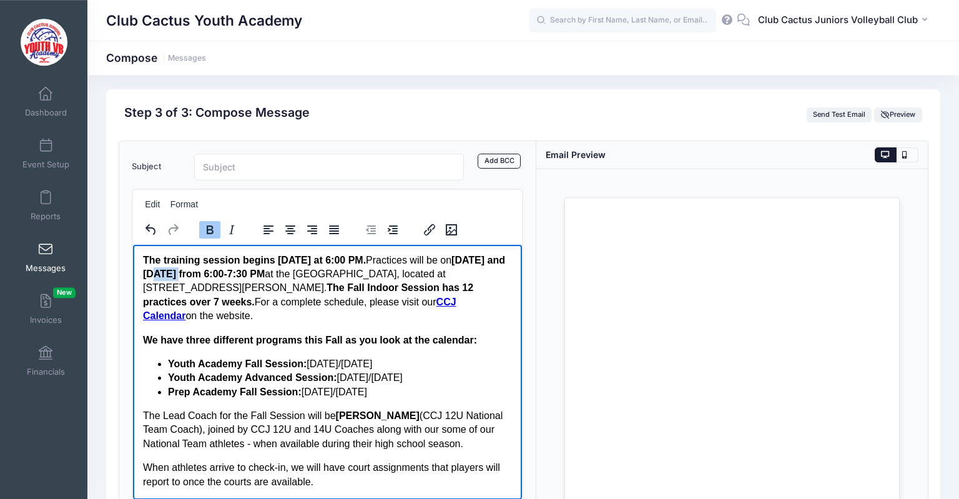
drag, startPoint x: 239, startPoint y: 274, endPoint x: 214, endPoint y: 277, distance: 25.3
click at [214, 277] on strong "Monday's and Thursday's from 6:00-7:30 PM" at bounding box center [323, 267] width 362 height 24
click at [327, 272] on strong "Monday's and Wednesday's from 6:00-7:30 PM" at bounding box center [323, 267] width 362 height 24
drag, startPoint x: 355, startPoint y: 287, endPoint x: 303, endPoint y: 290, distance: 51.3
click at [303, 290] on strong "The Fall Indoor Session has 12 practices over 7 weeks." at bounding box center [307, 294] width 330 height 24
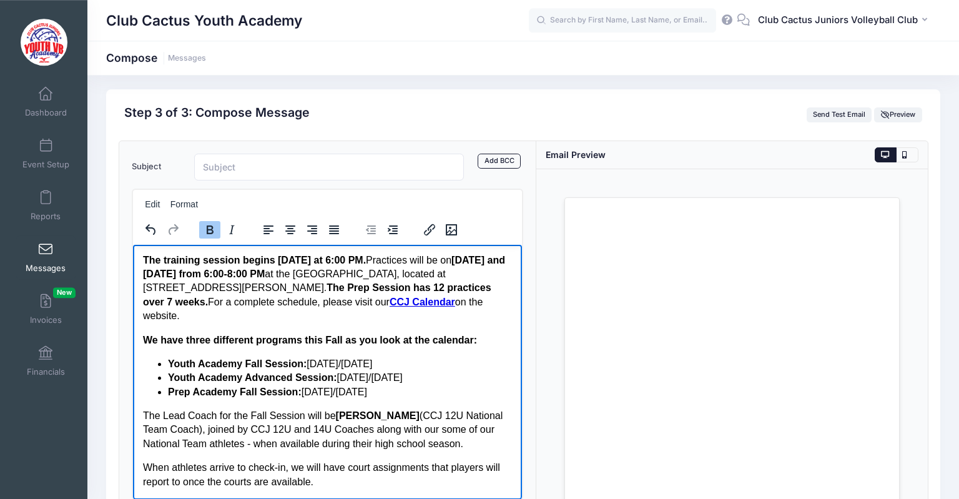
click at [287, 287] on strong "The Prep Session has 12 practices over 7 weeks." at bounding box center [316, 294] width 348 height 24
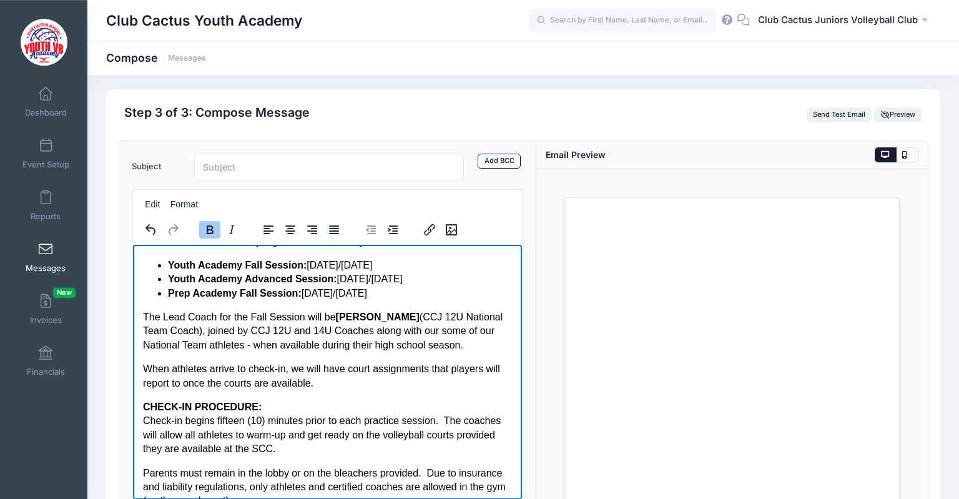
scroll to position [210, 0]
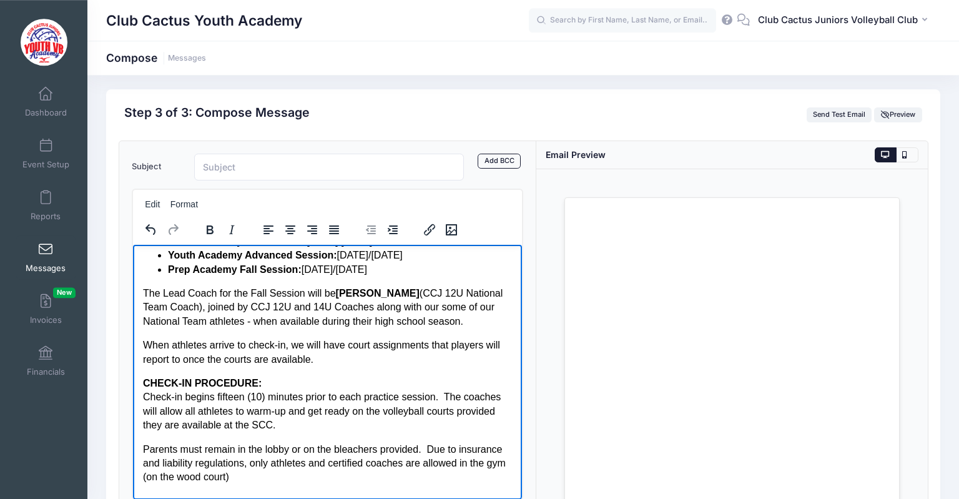
drag, startPoint x: 330, startPoint y: 295, endPoint x: 392, endPoint y: 292, distance: 61.9
click at [392, 292] on p "The Lead Coach for the Fall Session will be Brooke Hesse (CCJ 12U National Team…" at bounding box center [326, 308] width 369 height 42
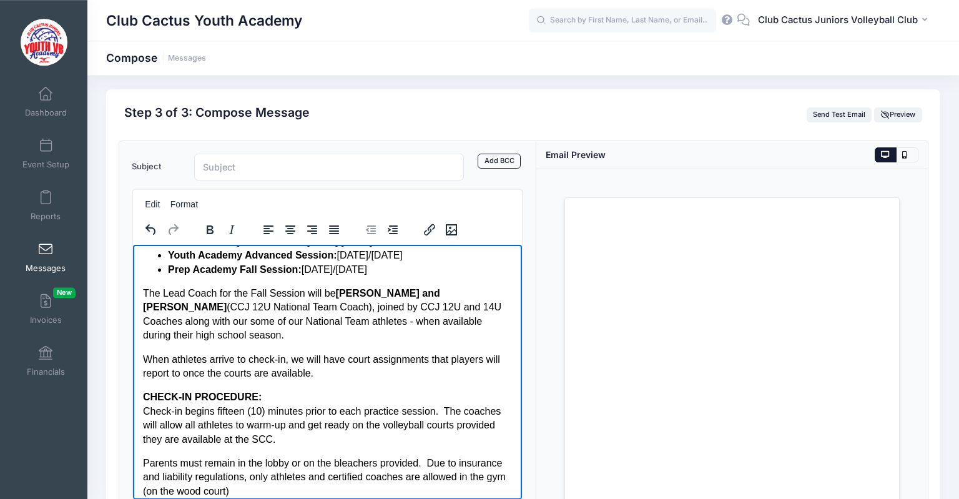
click at [327, 312] on p "The Lead Coach for the Fall Session will be Courtney Landers and Kellin Lovegre…" at bounding box center [326, 315] width 369 height 56
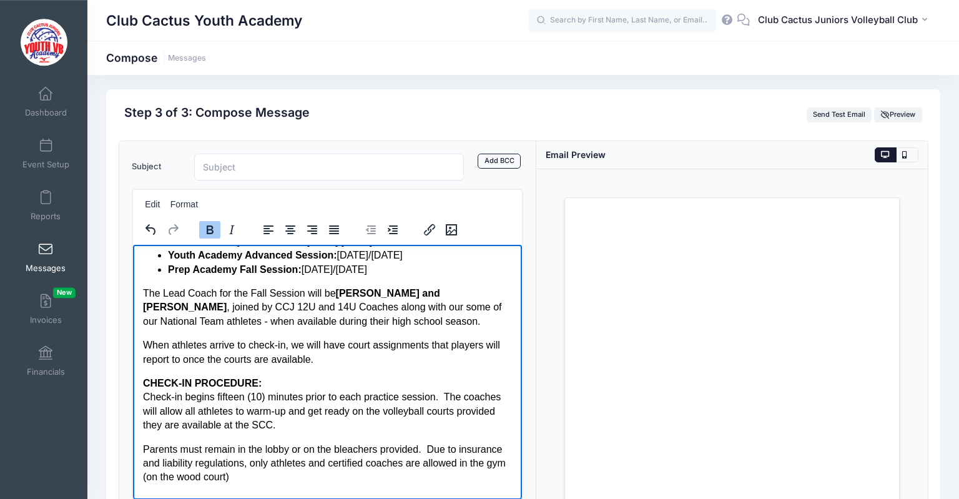
click at [212, 295] on p "The Lead Coach for the Fall Session will be Courtney Landers and Kellin Lovegre…" at bounding box center [326, 308] width 369 height 42
drag, startPoint x: 258, startPoint y: 295, endPoint x: 305, endPoint y: 296, distance: 46.8
click at [305, 296] on p "The Lead Coaches for the Fall Session will be Courtney Landers and Kellin Loveg…" at bounding box center [326, 308] width 369 height 42
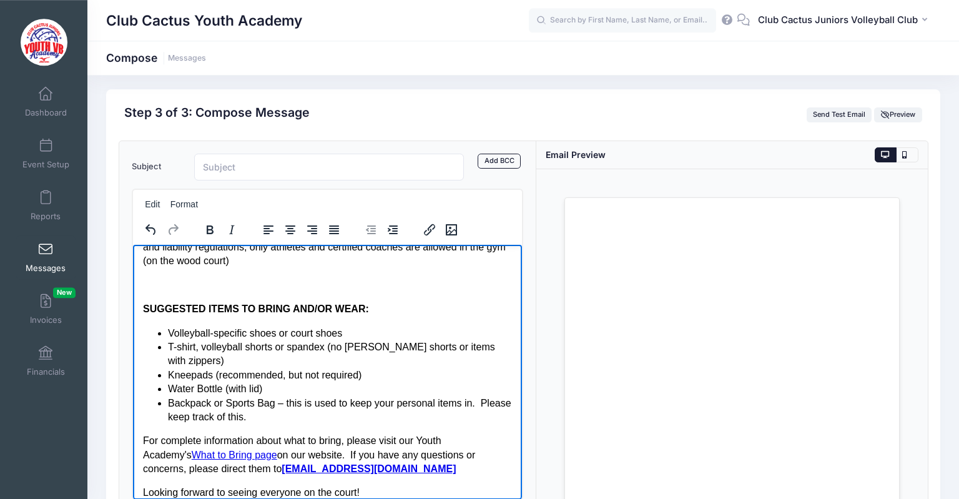
scroll to position [157, 0]
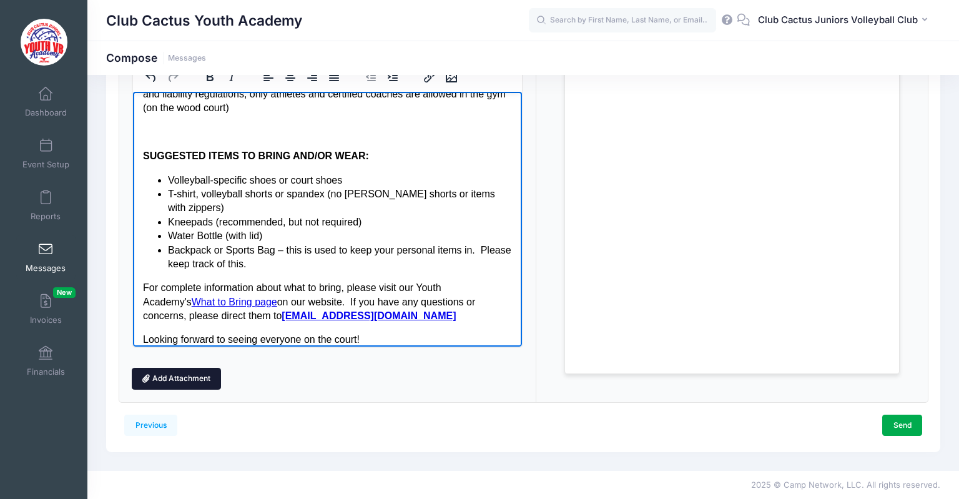
click at [170, 375] on link "Add Attachment" at bounding box center [177, 378] width 90 height 21
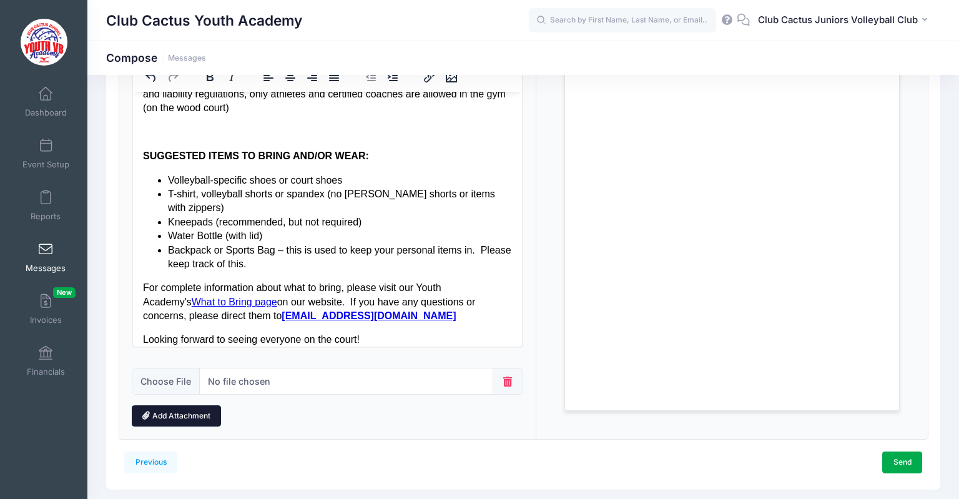
click at [170, 412] on link "Add Attachment" at bounding box center [177, 415] width 90 height 21
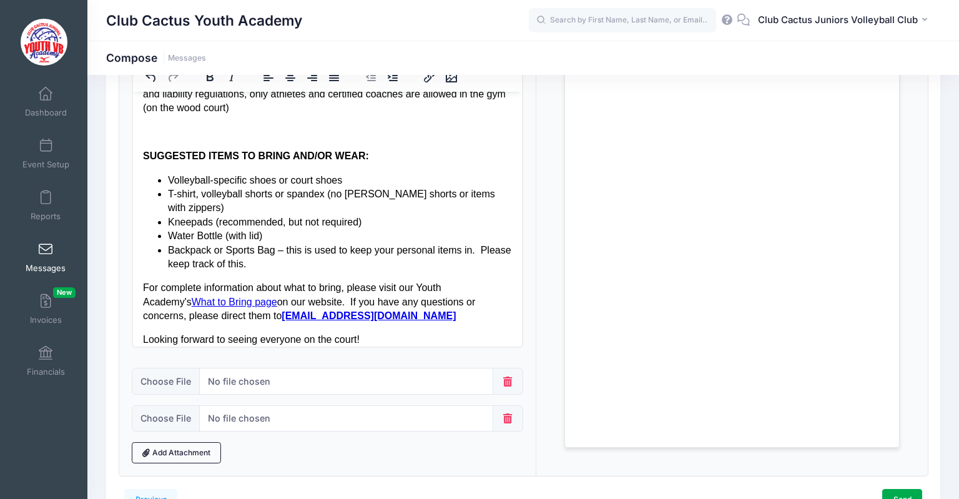
click at [506, 412] on span at bounding box center [508, 418] width 30 height 27
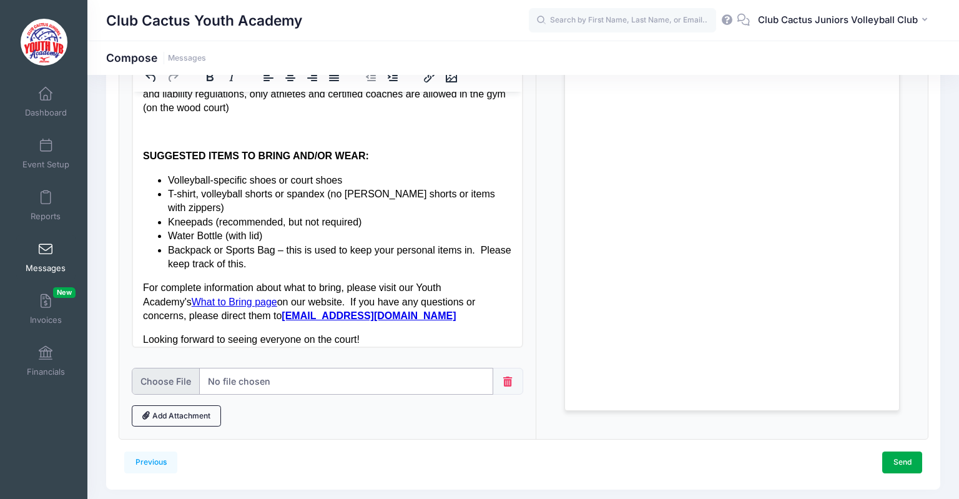
click at [179, 385] on input "file" at bounding box center [313, 381] width 362 height 27
type input "C:\fakepath\CCJ-2025-academy-confirmation-fall.pdf"
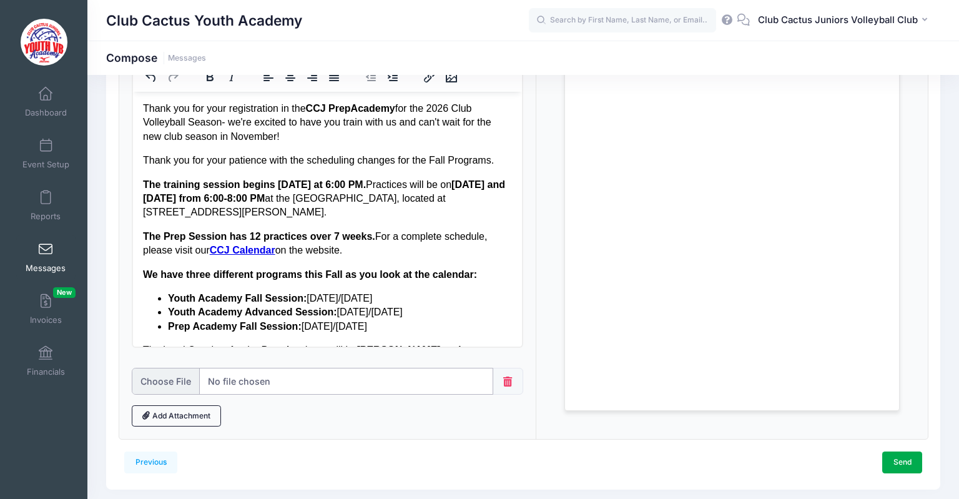
scroll to position [0, 0]
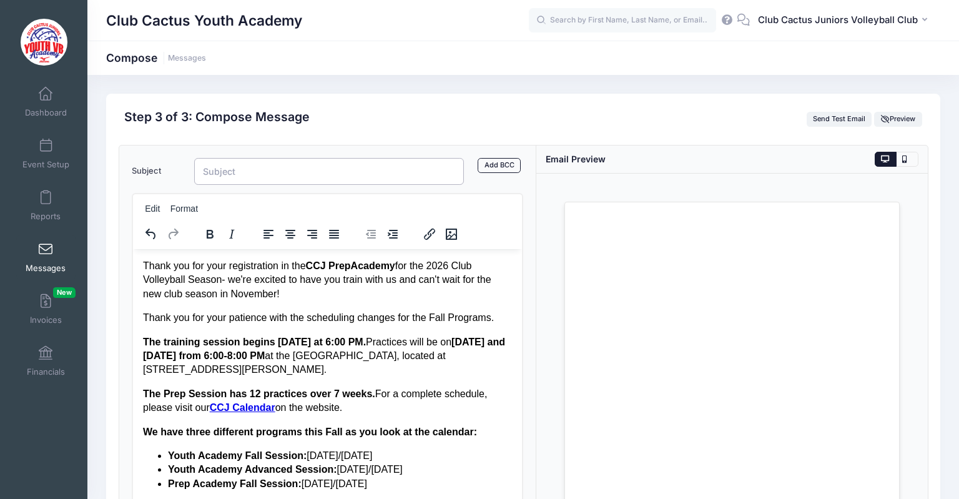
click at [241, 175] on input "Subject" at bounding box center [329, 171] width 270 height 27
type input "P"
drag, startPoint x: 251, startPoint y: 172, endPoint x: 200, endPoint y: 169, distance: 51.3
click at [200, 169] on input "Fall Season Begins Next Week!" at bounding box center [329, 171] width 270 height 27
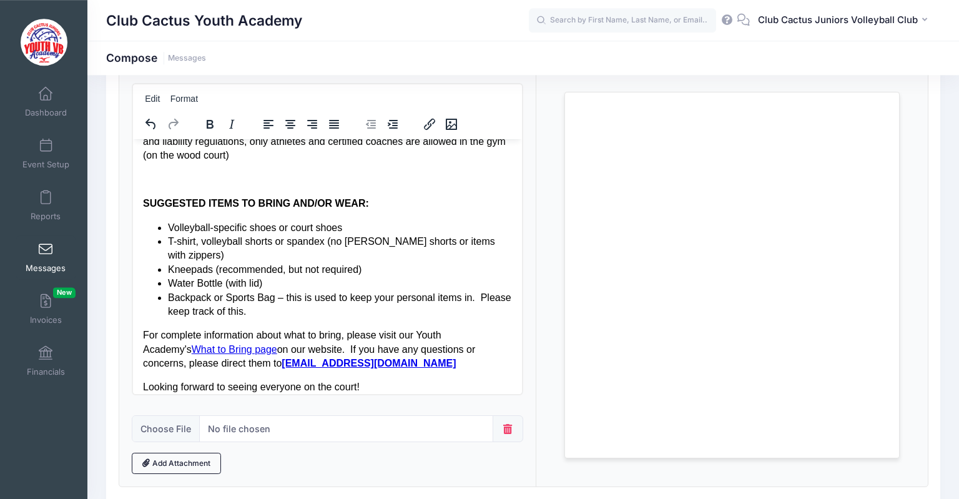
scroll to position [194, 0]
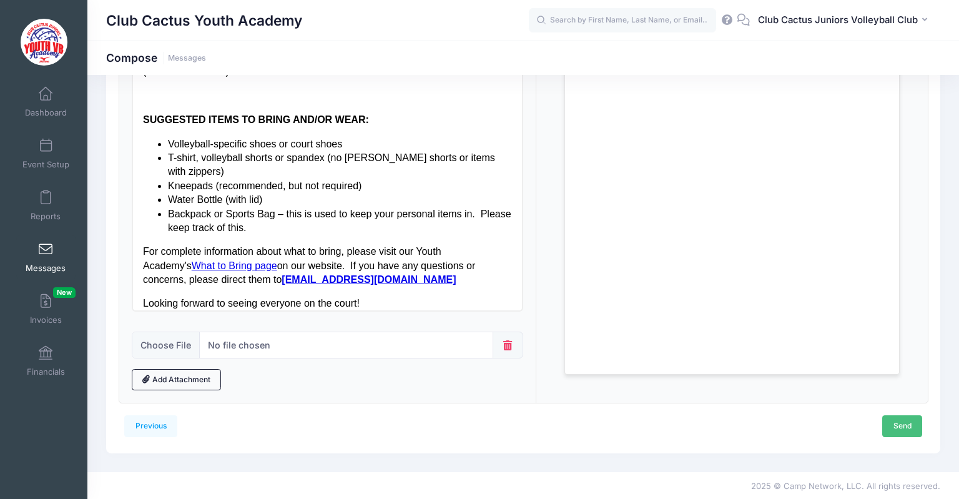
type input "Prep Academy Begins Next Week!"
click at [897, 424] on link "Send" at bounding box center [902, 425] width 40 height 21
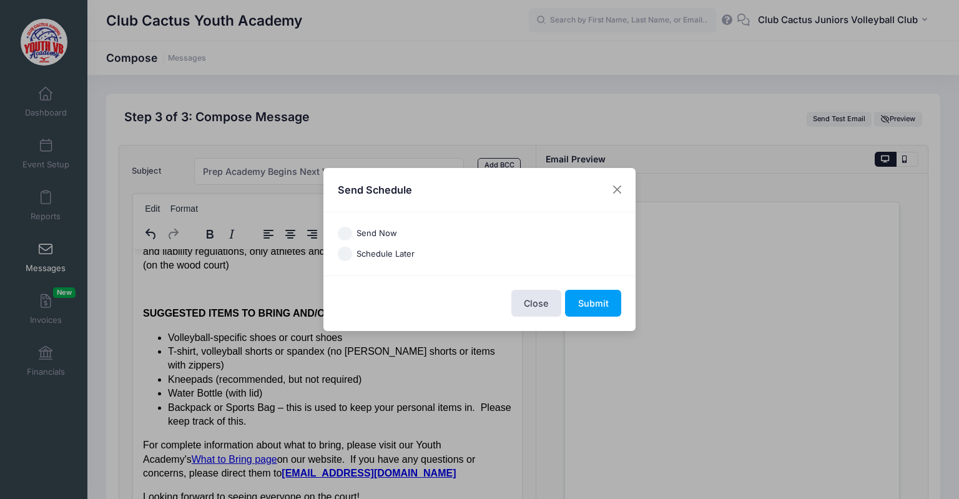
click at [402, 254] on label "Schedule Later" at bounding box center [386, 254] width 58 height 12
click at [352, 254] on input "Schedule Later" at bounding box center [345, 254] width 14 height 14
radio input "true"
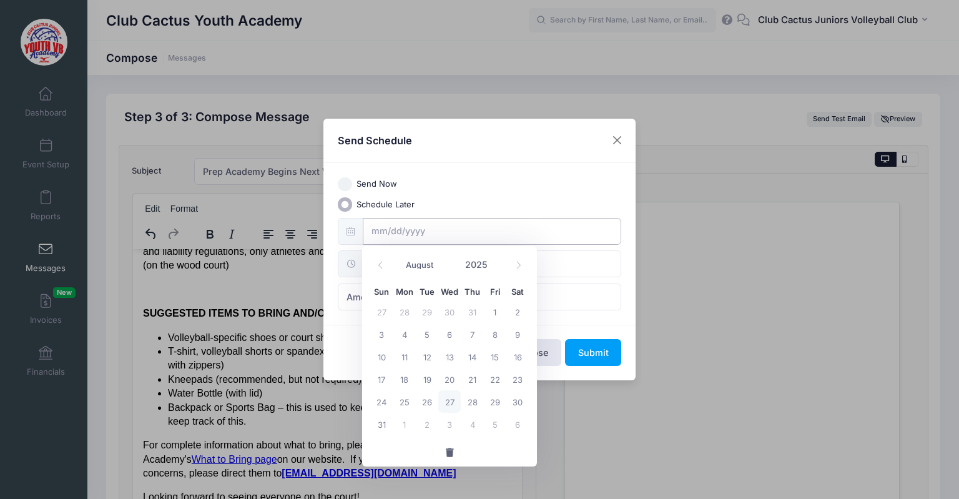
click at [382, 229] on input "text" at bounding box center [492, 231] width 259 height 27
click at [454, 399] on span "27" at bounding box center [449, 401] width 22 height 22
type input "08/27/2025"
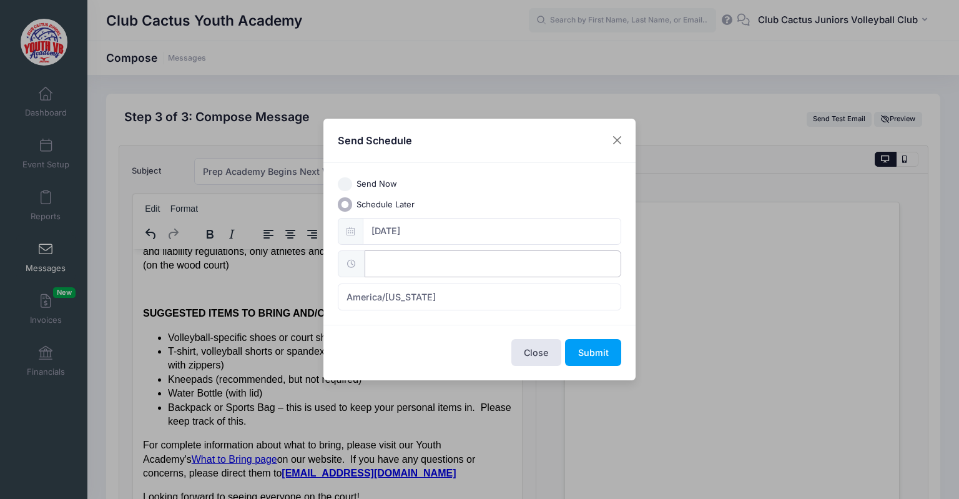
click at [400, 261] on input "text" at bounding box center [493, 263] width 257 height 27
click at [425, 297] on input "12" at bounding box center [400, 292] width 70 height 25
click at [427, 298] on span at bounding box center [430, 298] width 9 height 12
type input "11:00"
type input "11"
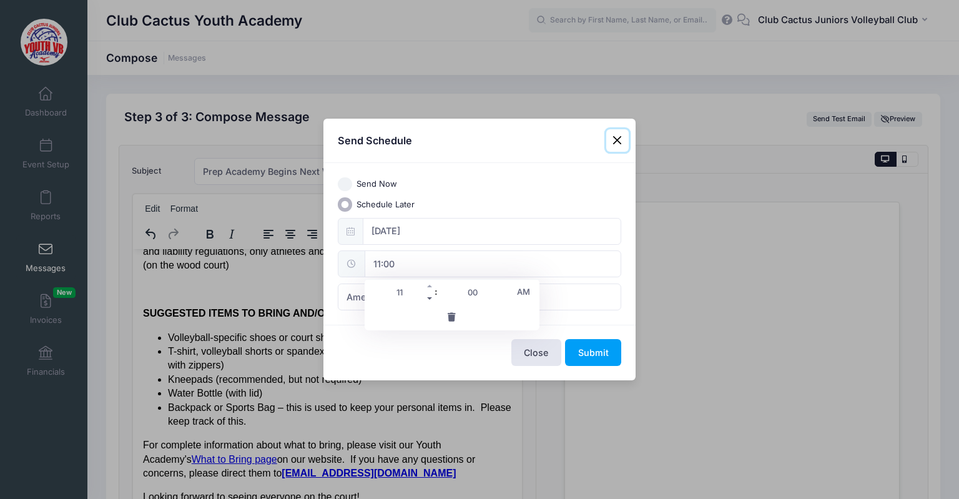
click at [427, 298] on span at bounding box center [430, 298] width 9 height 12
type input "10:00"
type input "10"
click at [598, 355] on button "Submit" at bounding box center [593, 352] width 56 height 27
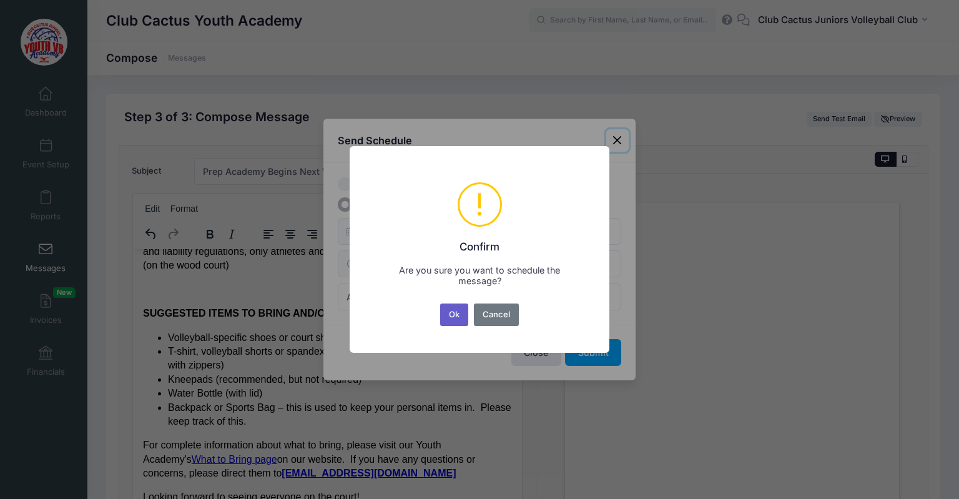
click at [450, 313] on button "Ok" at bounding box center [454, 314] width 29 height 22
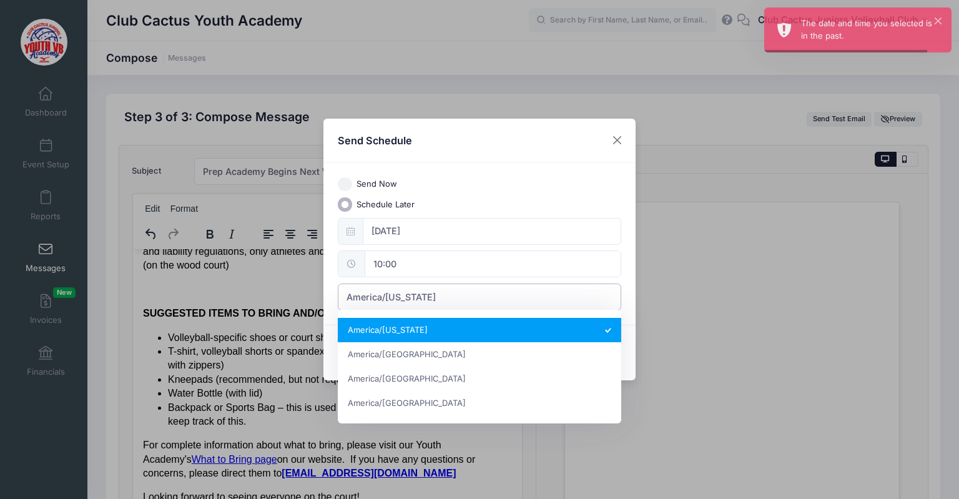
click at [400, 294] on span "America/[US_STATE]" at bounding box center [391, 296] width 89 height 13
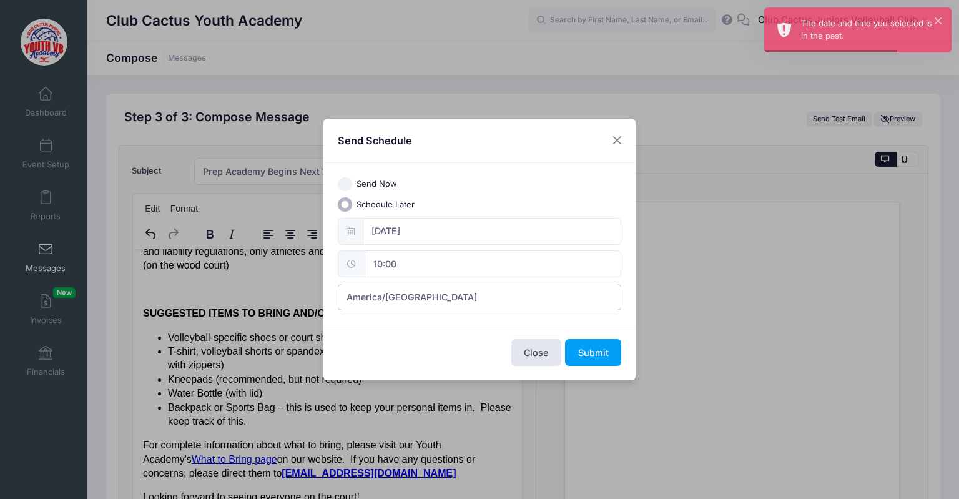
select select "America/Los_Angeles"
click at [588, 352] on button "Submit" at bounding box center [593, 352] width 56 height 27
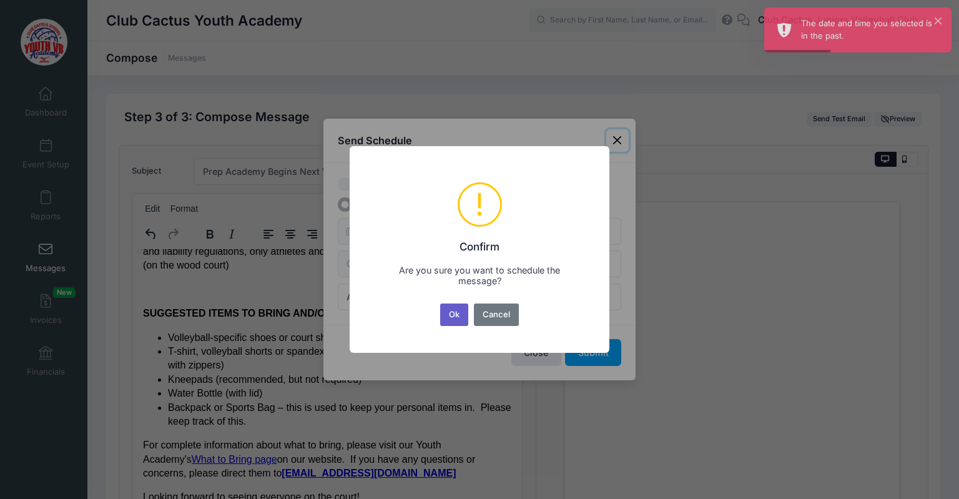
click at [446, 311] on button "Ok" at bounding box center [454, 314] width 29 height 22
